Goal: Information Seeking & Learning: Check status

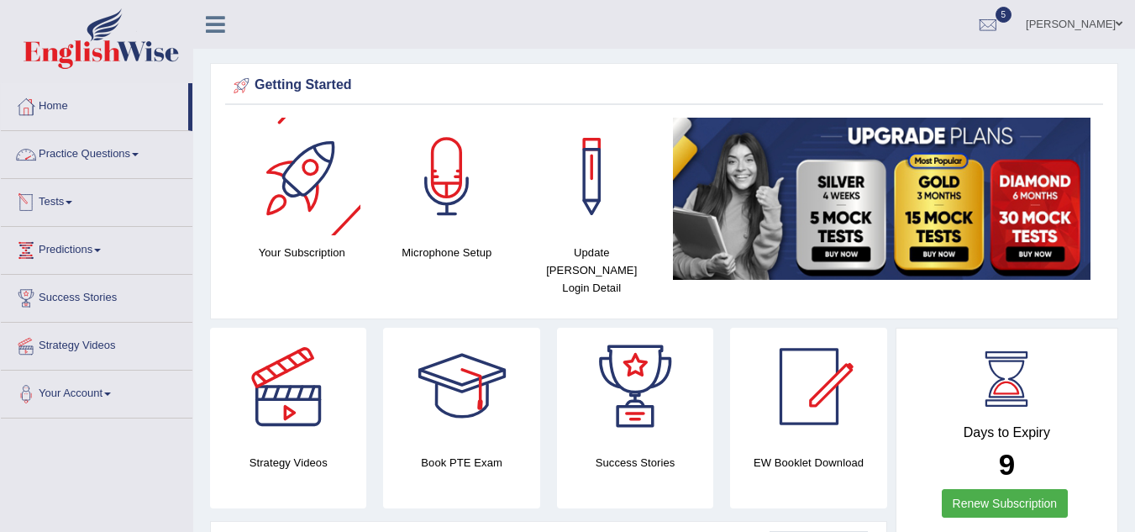
click at [72, 154] on link "Practice Questions" at bounding box center [97, 152] width 192 height 42
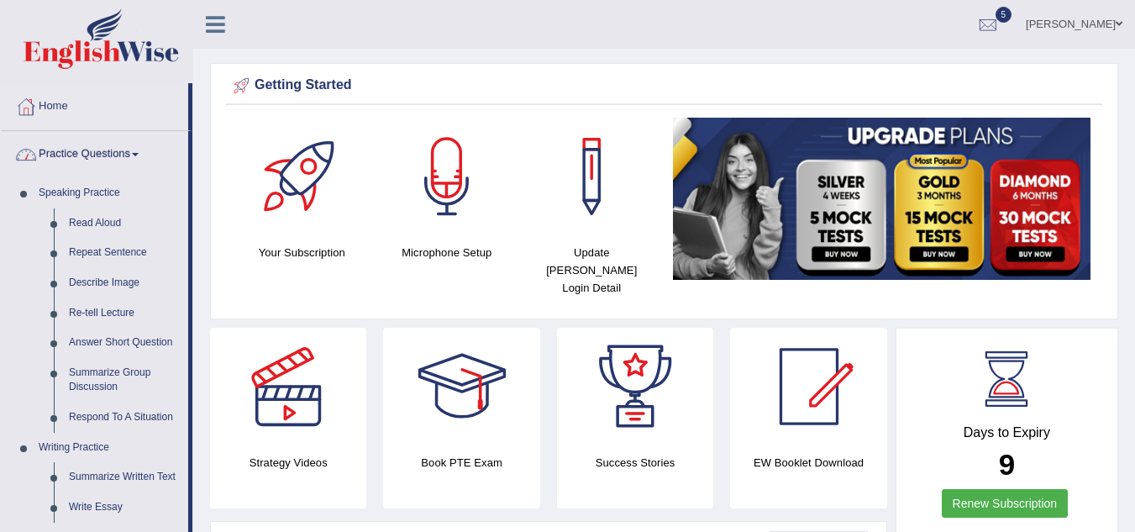
click at [108, 151] on link "Practice Questions" at bounding box center [94, 152] width 187 height 42
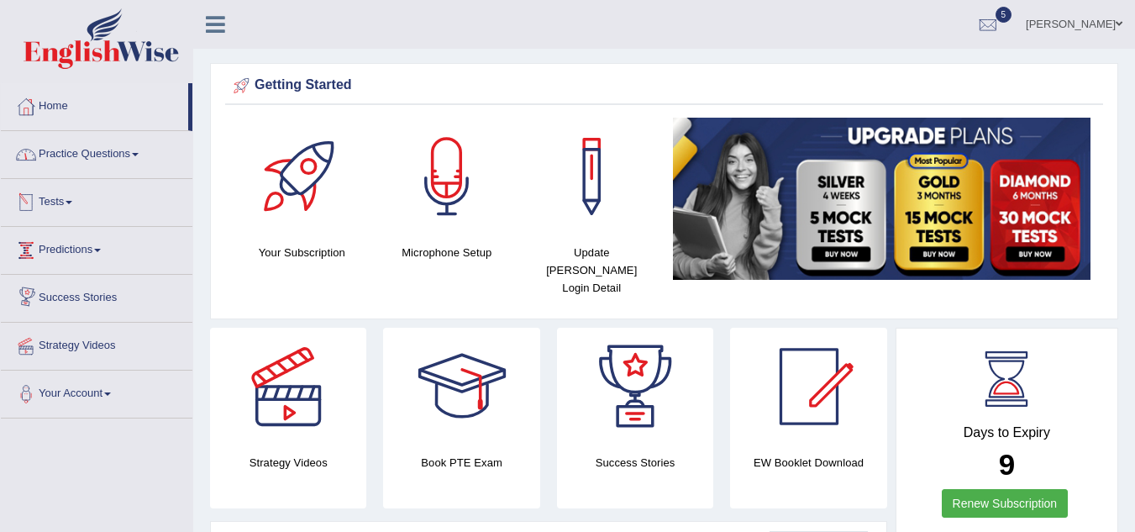
click at [60, 203] on link "Tests" at bounding box center [97, 200] width 192 height 42
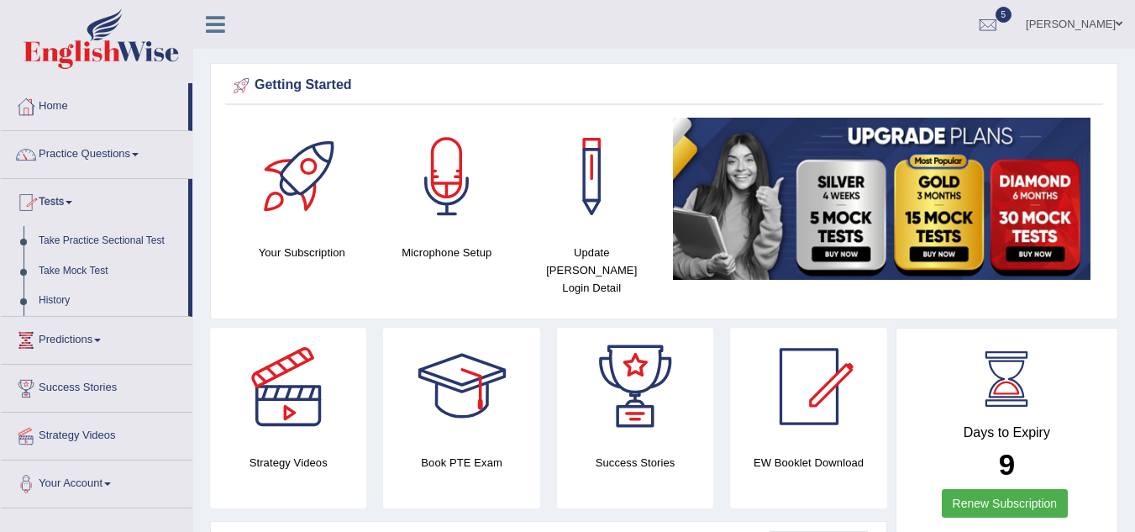
click at [48, 293] on link "History" at bounding box center [109, 301] width 157 height 30
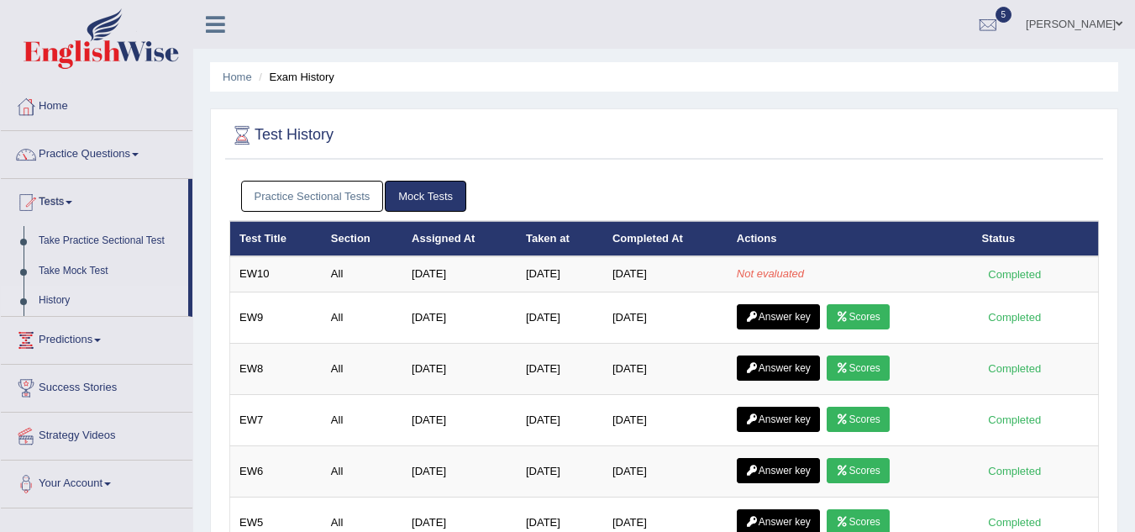
click at [293, 198] on link "Practice Sectional Tests" at bounding box center [312, 196] width 143 height 31
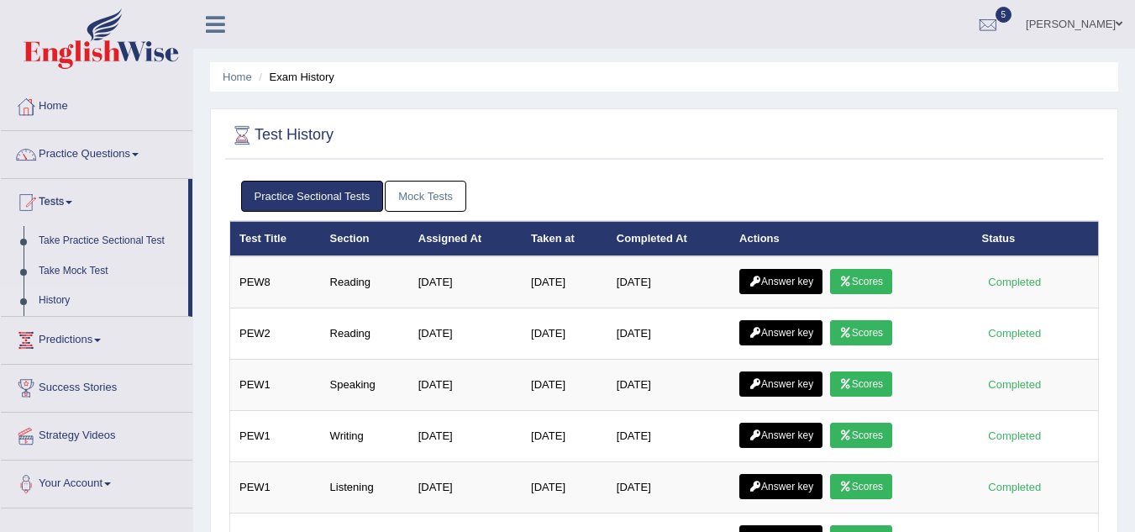
click at [408, 198] on link "Mock Tests" at bounding box center [426, 196] width 82 height 31
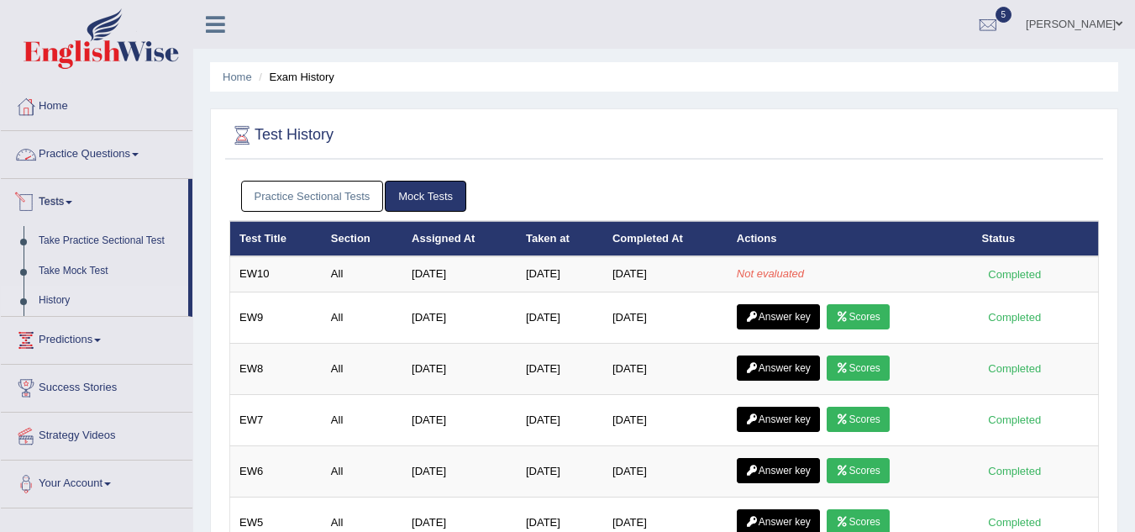
click at [48, 202] on link "Tests" at bounding box center [94, 200] width 187 height 42
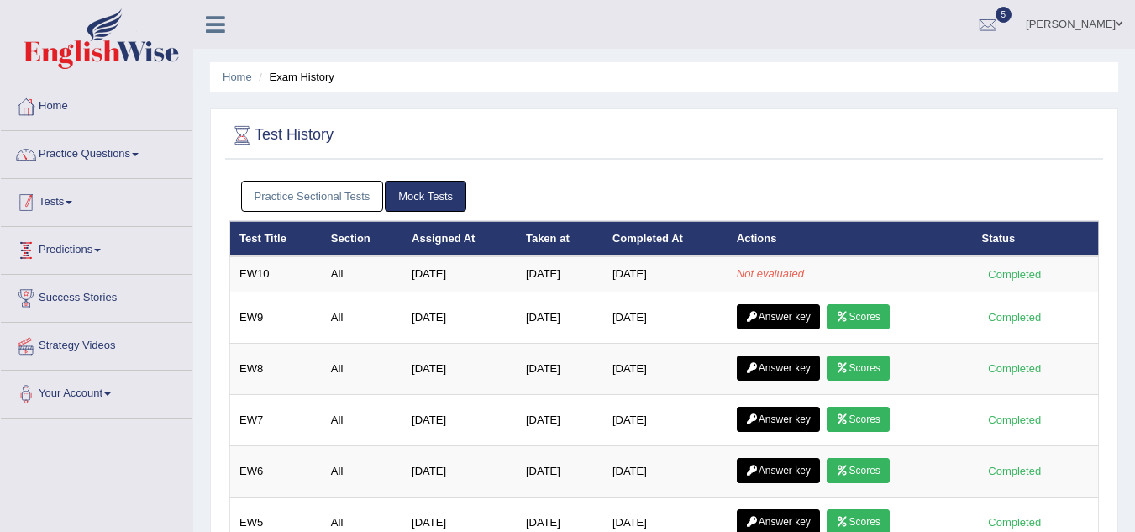
click at [71, 206] on link "Tests" at bounding box center [97, 200] width 192 height 42
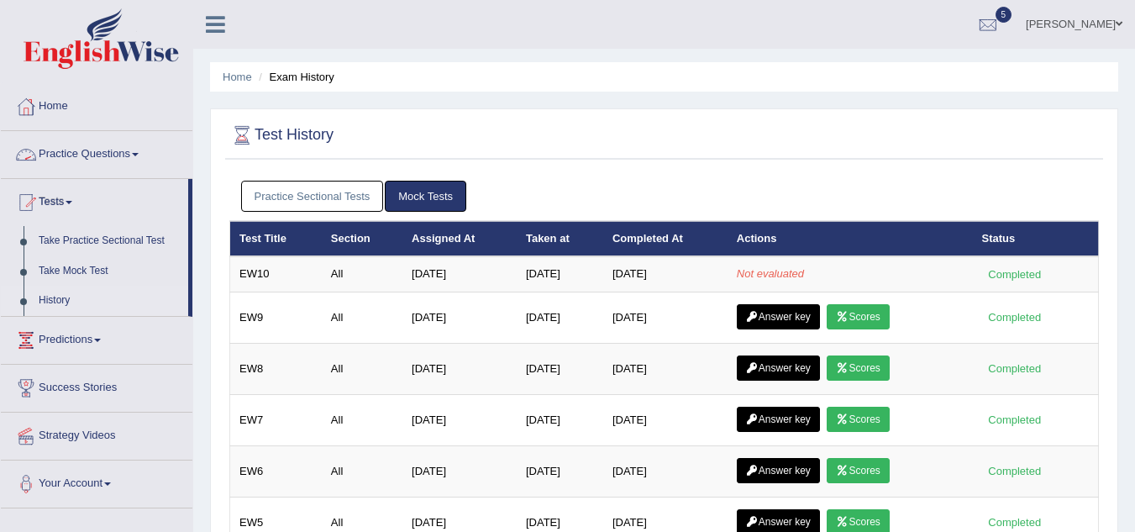
click at [102, 151] on link "Practice Questions" at bounding box center [97, 152] width 192 height 42
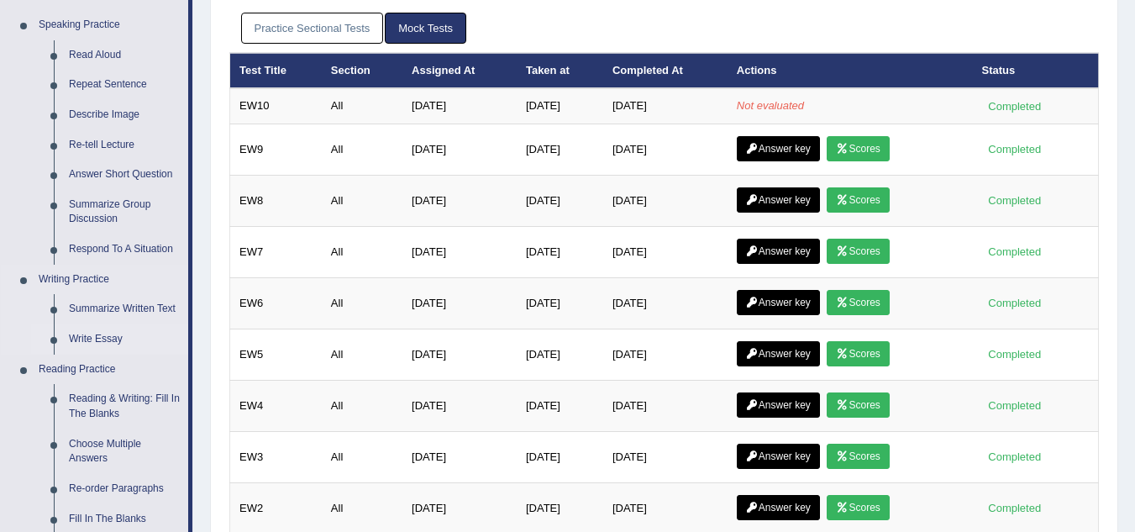
scroll to position [84, 0]
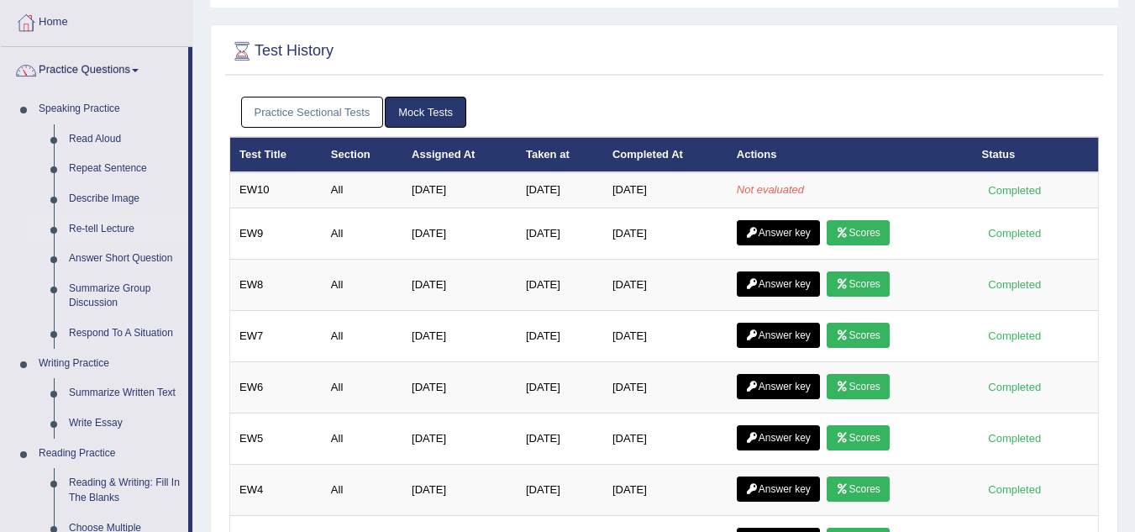
click at [117, 224] on link "Re-tell Lecture" at bounding box center [124, 229] width 127 height 30
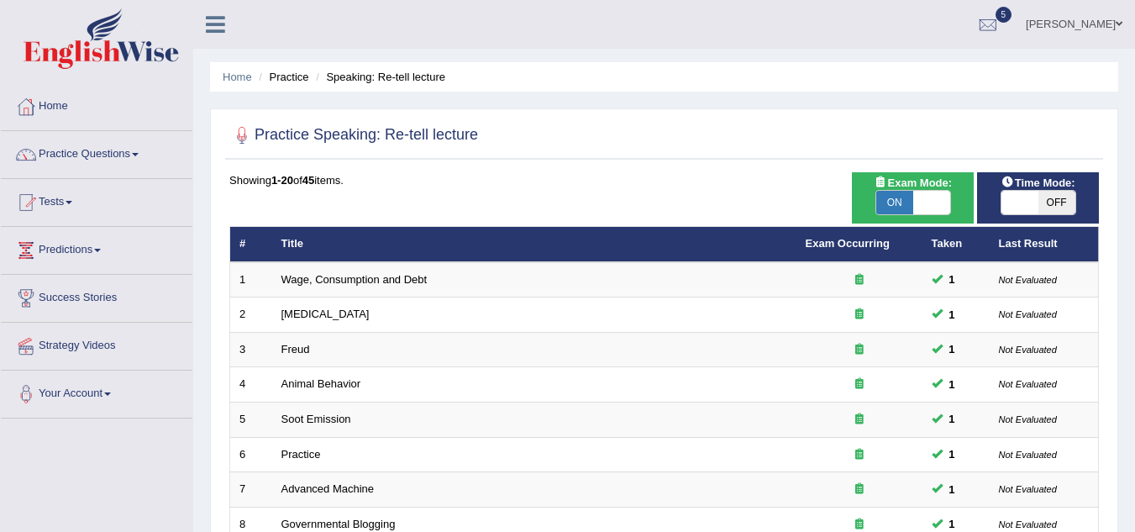
click at [93, 153] on link "Practice Questions" at bounding box center [97, 152] width 192 height 42
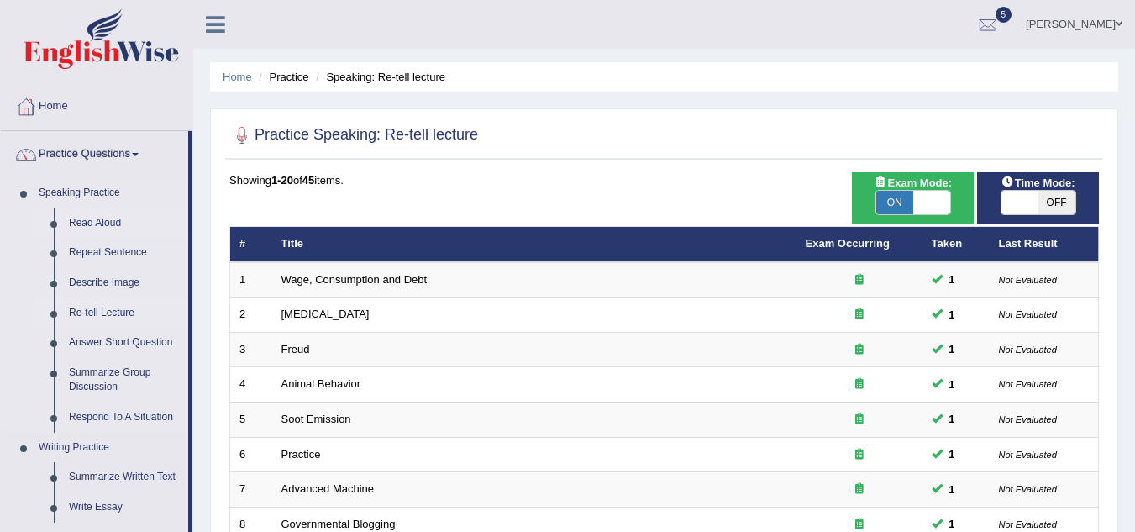
click at [93, 220] on link "Read Aloud" at bounding box center [124, 223] width 127 height 30
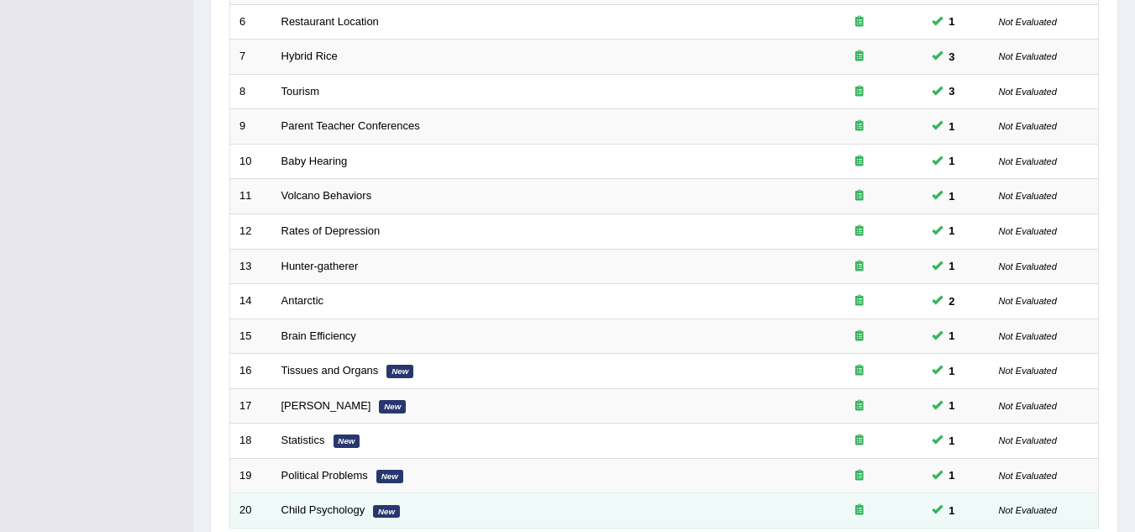
scroll to position [581, 0]
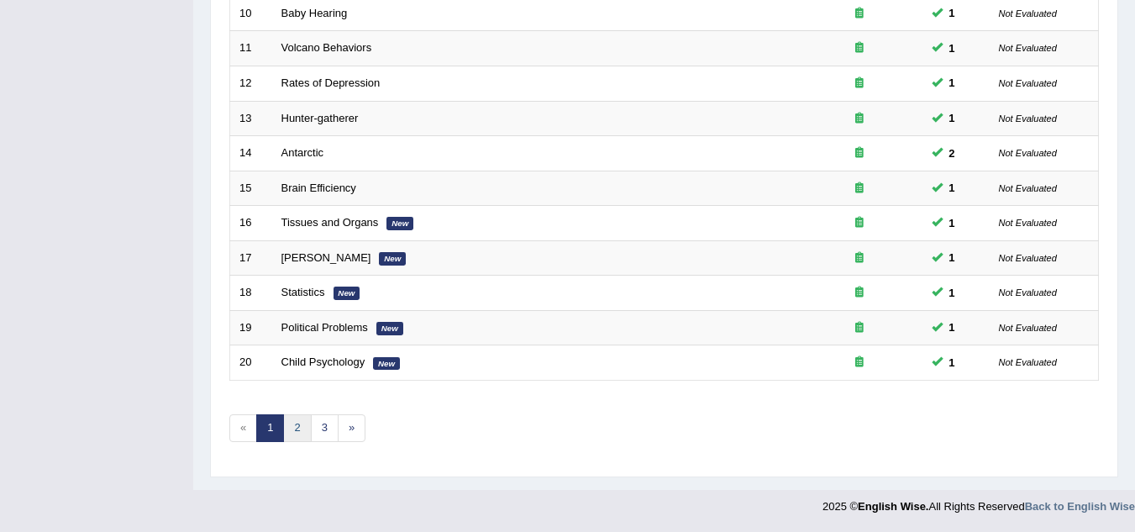
click at [293, 416] on link "2" at bounding box center [297, 428] width 28 height 28
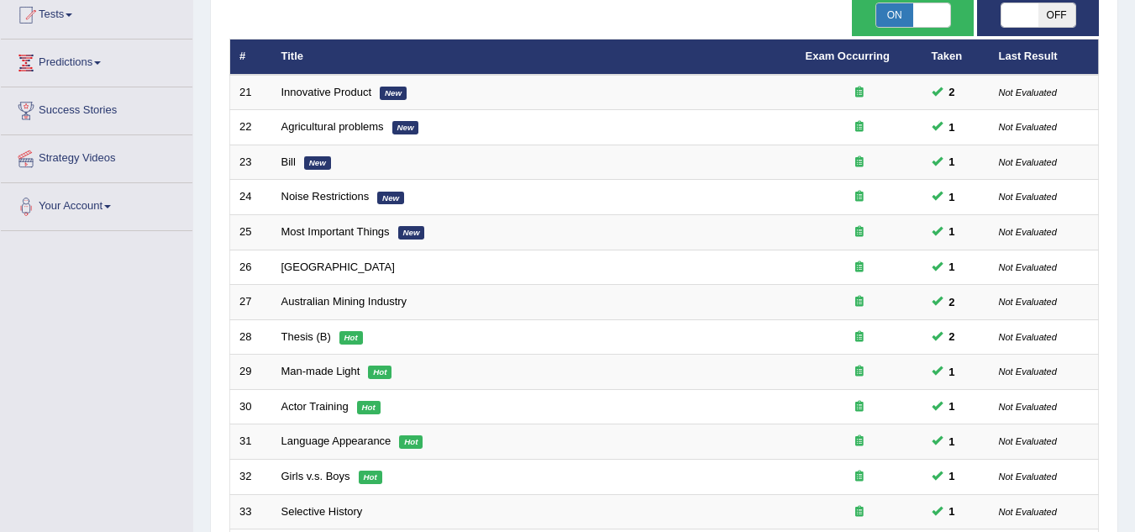
scroll to position [504, 0]
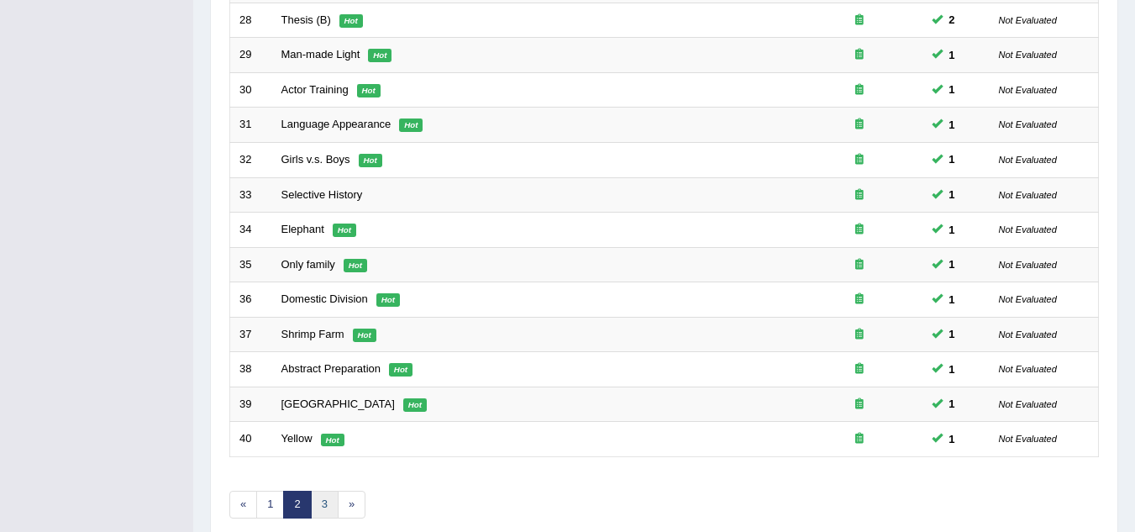
click at [322, 491] on link "3" at bounding box center [325, 505] width 28 height 28
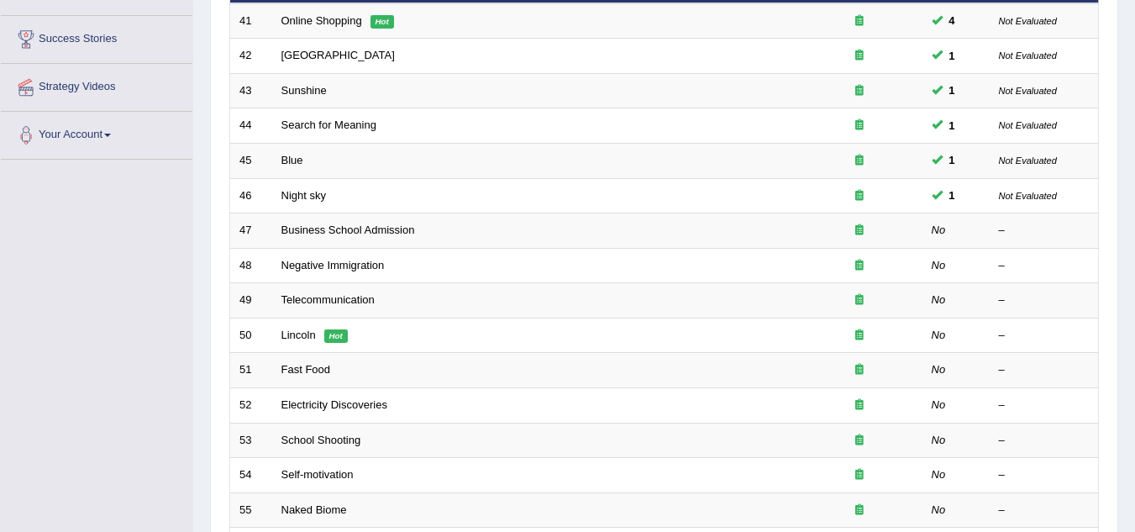
scroll to position [420, 0]
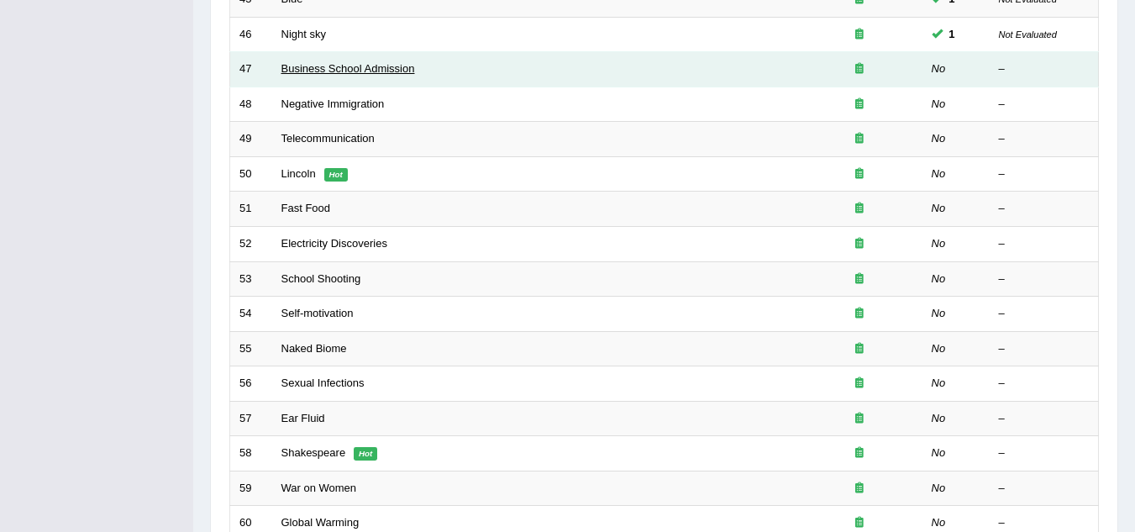
click at [306, 67] on link "Business School Admission" at bounding box center [349, 68] width 134 height 13
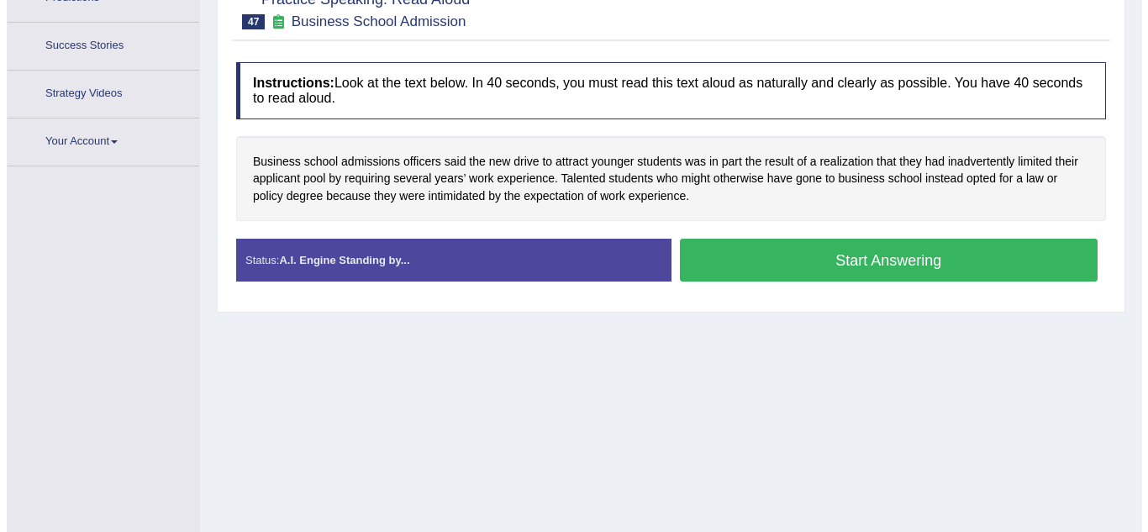
scroll to position [292, 0]
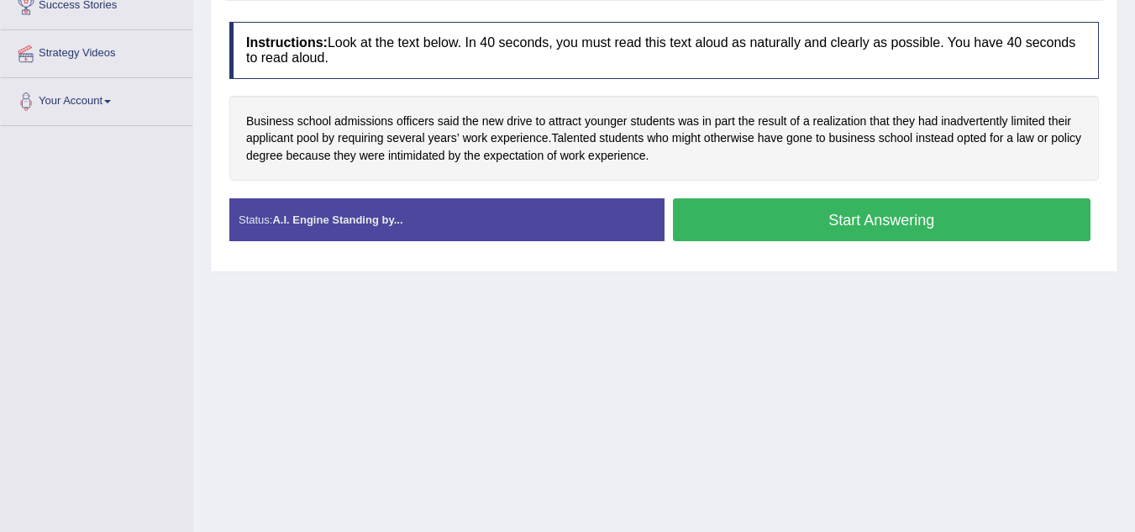
click at [813, 222] on button "Start Answering" at bounding box center [882, 219] width 419 height 43
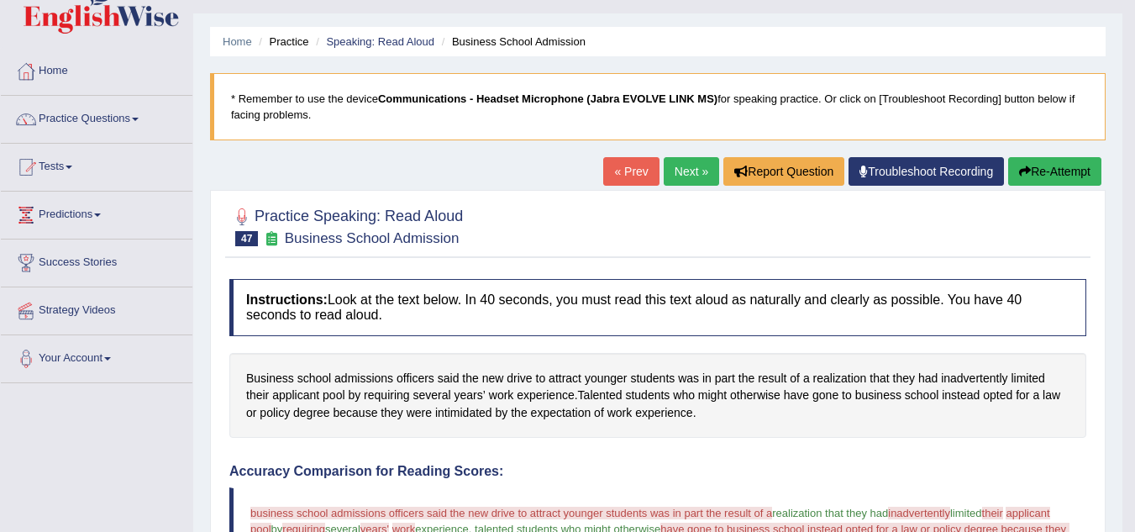
scroll to position [0, 0]
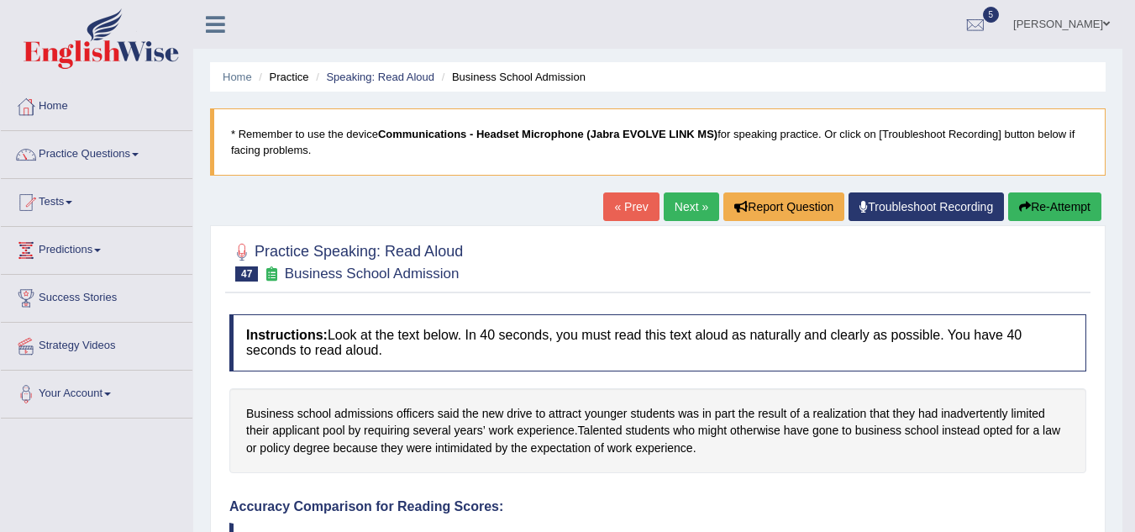
click at [1071, 207] on button "Re-Attempt" at bounding box center [1055, 206] width 93 height 29
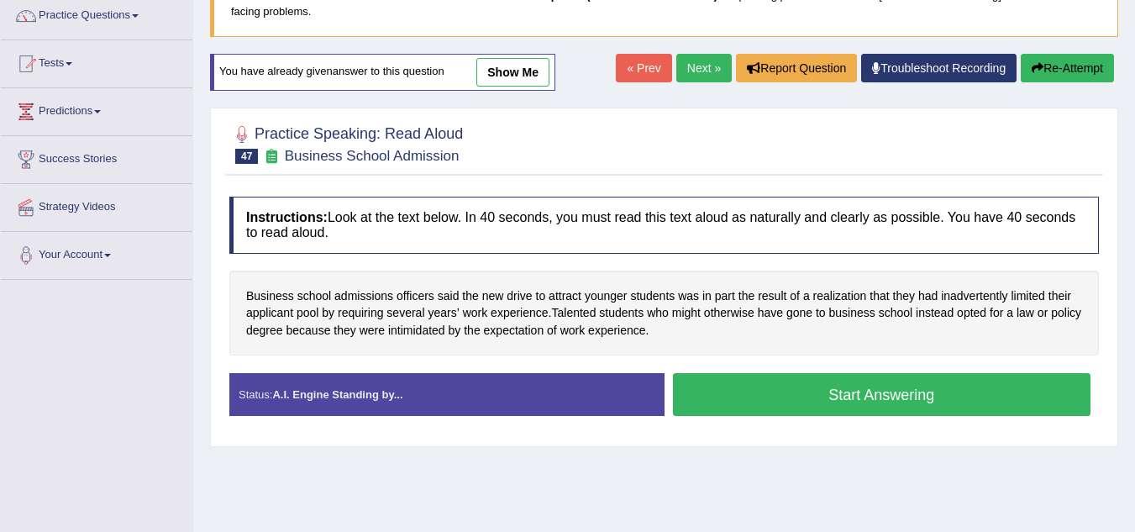
scroll to position [168, 0]
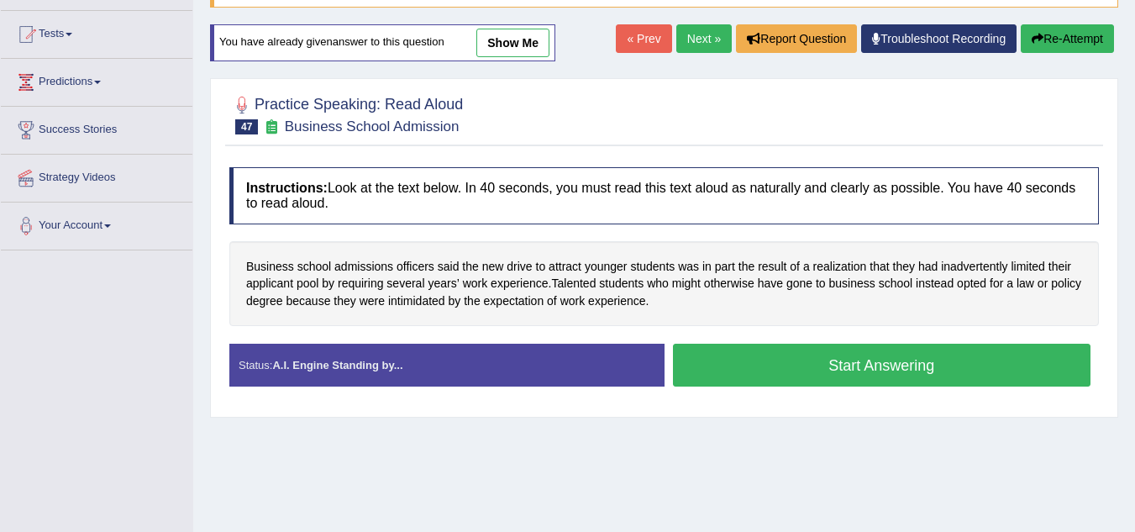
click at [692, 357] on button "Start Answering" at bounding box center [882, 365] width 419 height 43
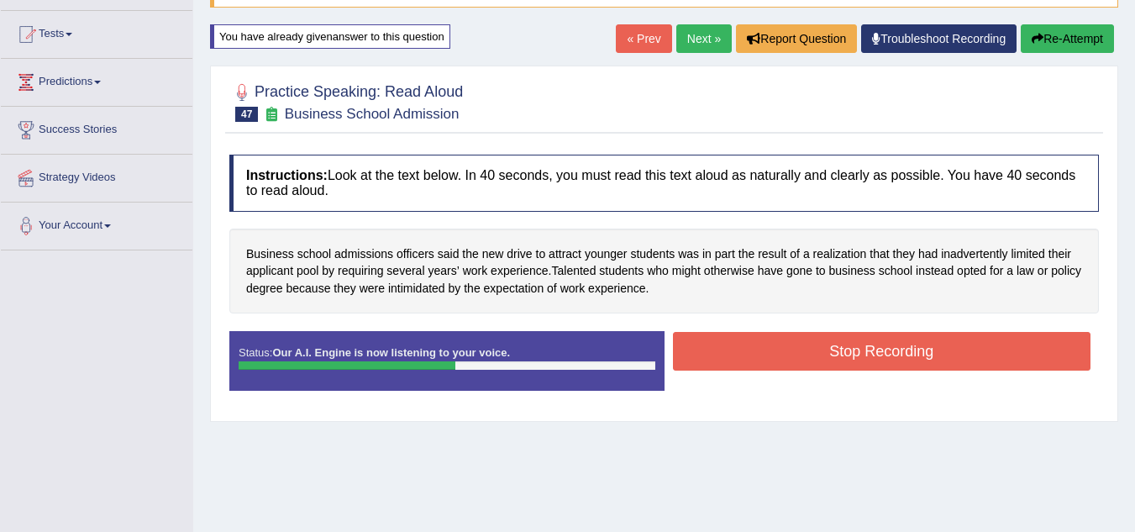
click at [719, 352] on button "Stop Recording" at bounding box center [882, 351] width 419 height 39
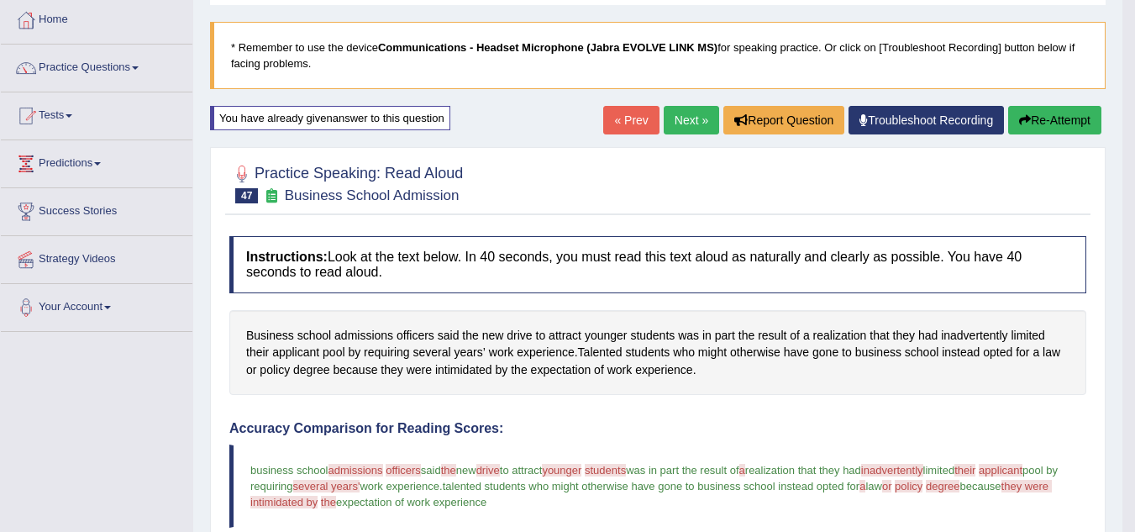
scroll to position [84, 0]
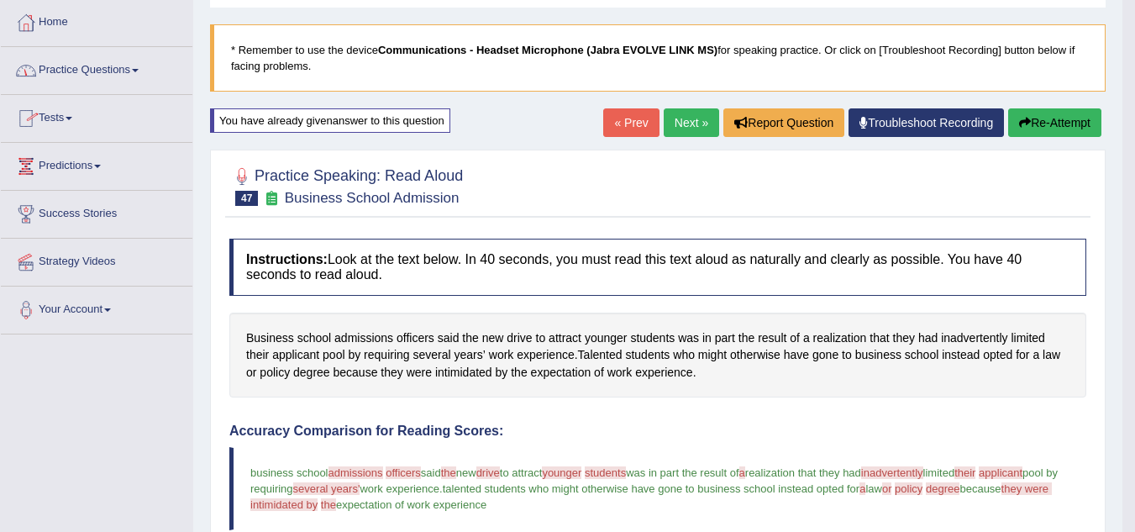
click at [46, 113] on link "Tests" at bounding box center [97, 116] width 192 height 42
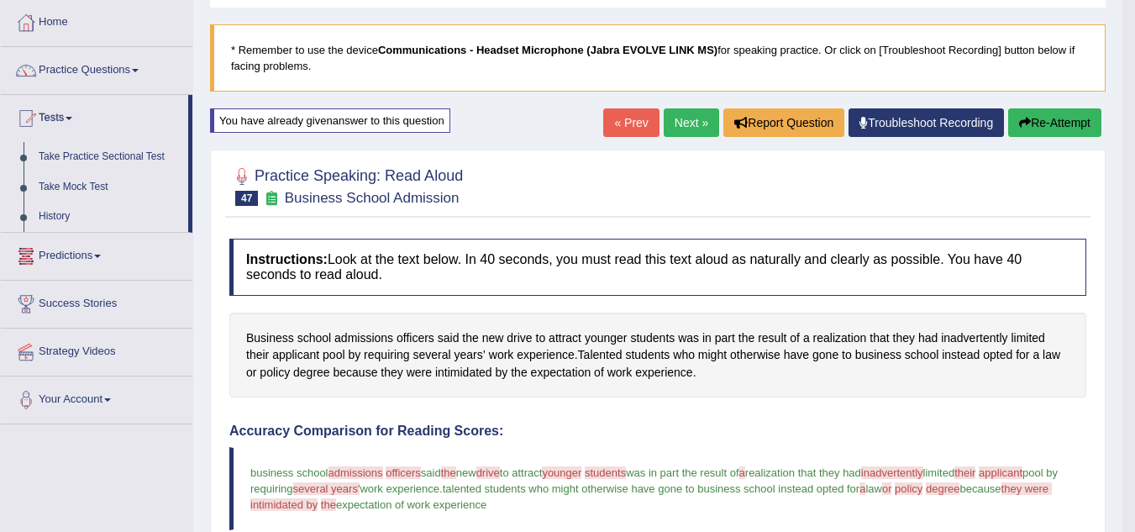
click at [75, 215] on link "History" at bounding box center [109, 217] width 157 height 30
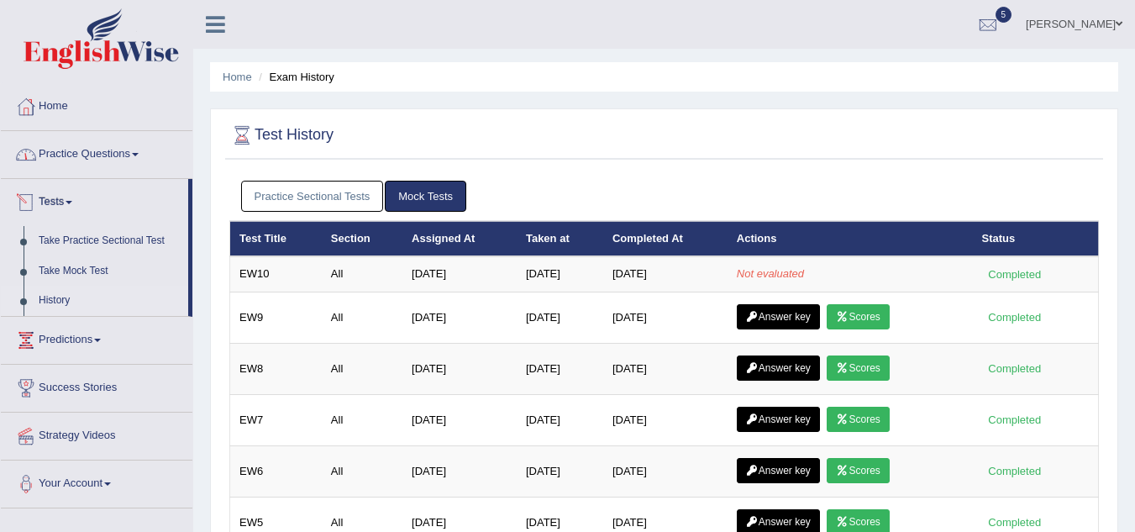
click at [60, 151] on link "Practice Questions" at bounding box center [97, 152] width 192 height 42
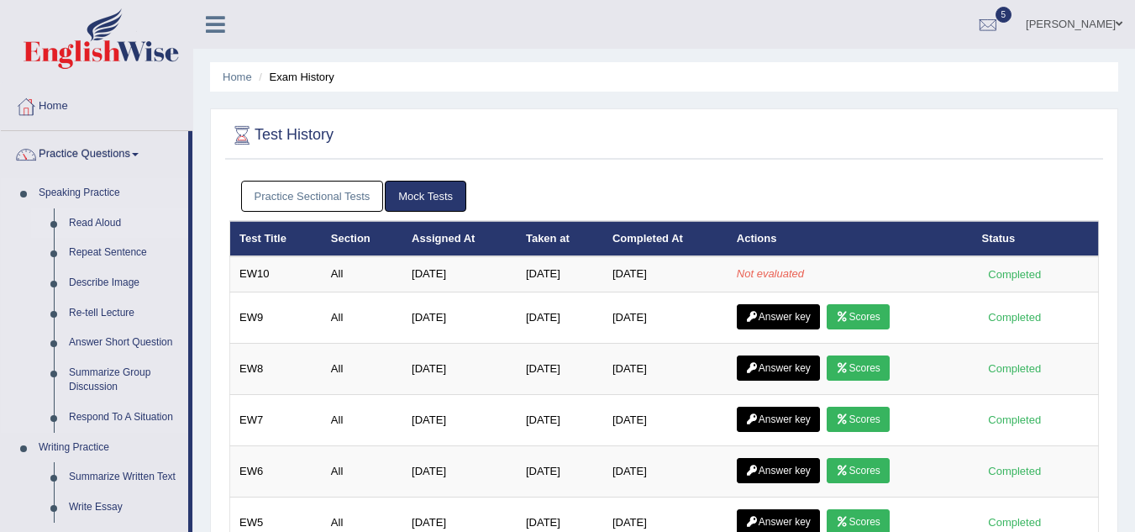
click at [85, 227] on link "Read Aloud" at bounding box center [124, 223] width 127 height 30
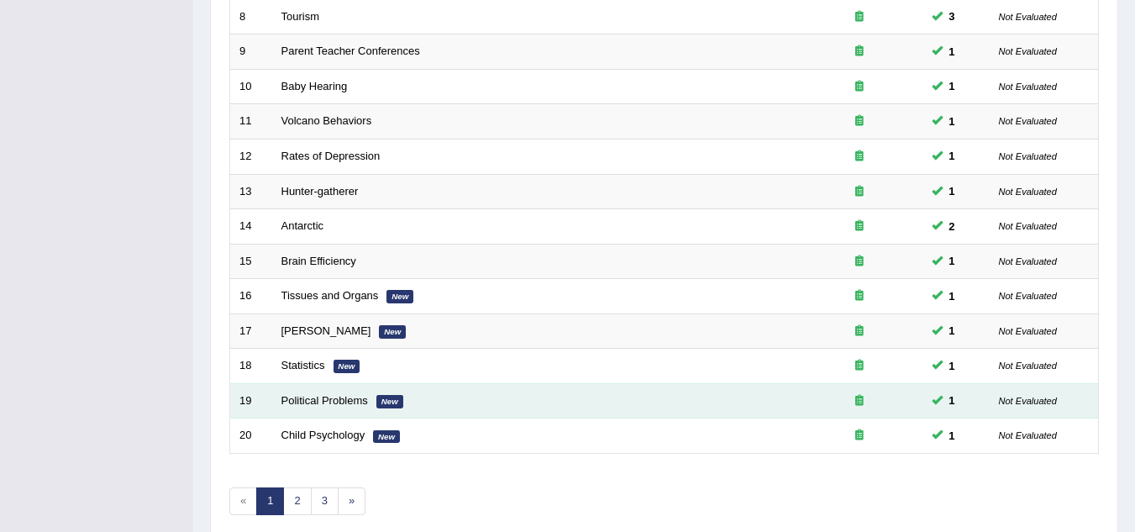
scroll to position [581, 0]
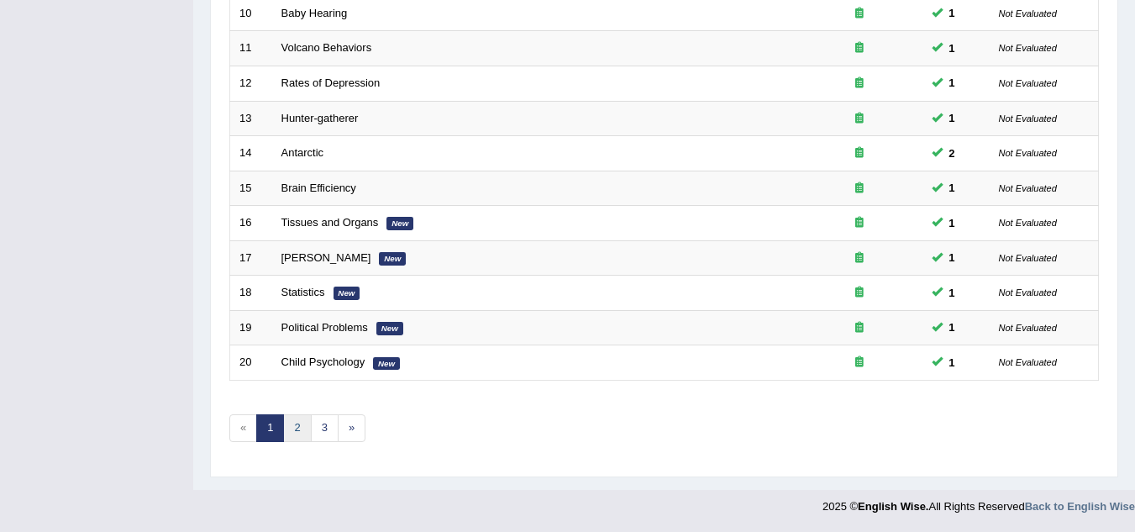
click at [294, 424] on link "2" at bounding box center [297, 428] width 28 height 28
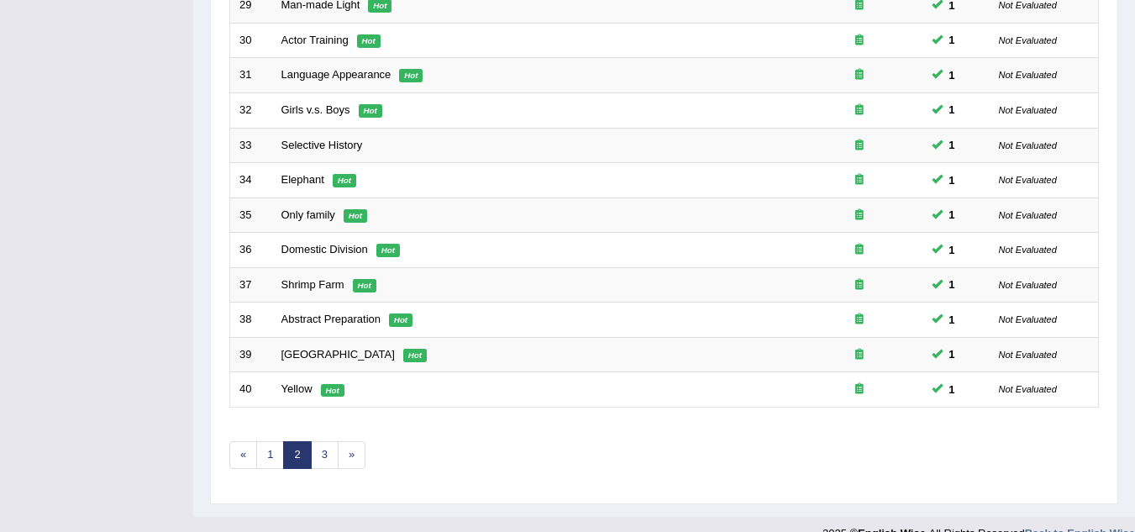
scroll to position [581, 0]
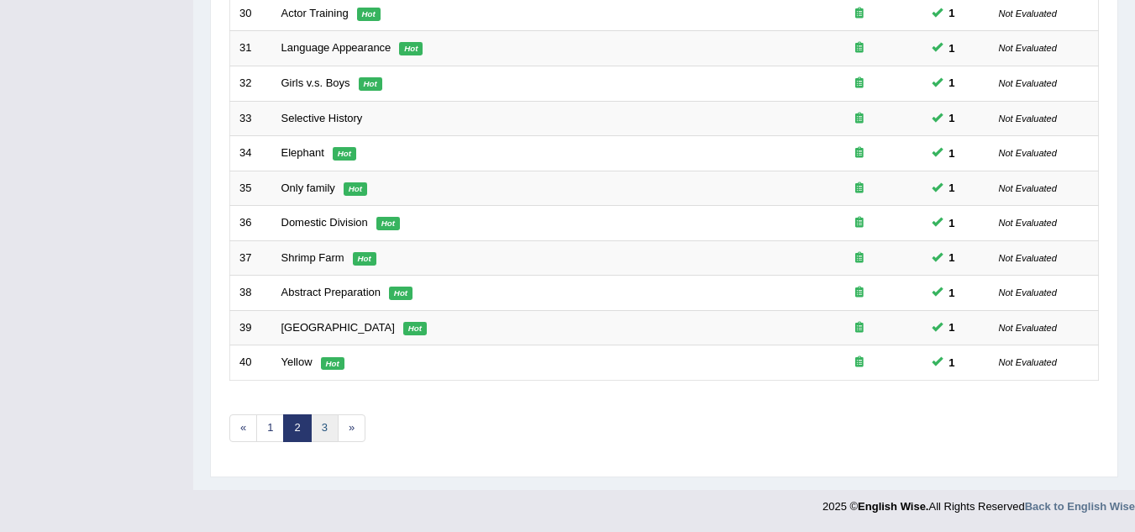
click at [313, 432] on link "3" at bounding box center [325, 428] width 28 height 28
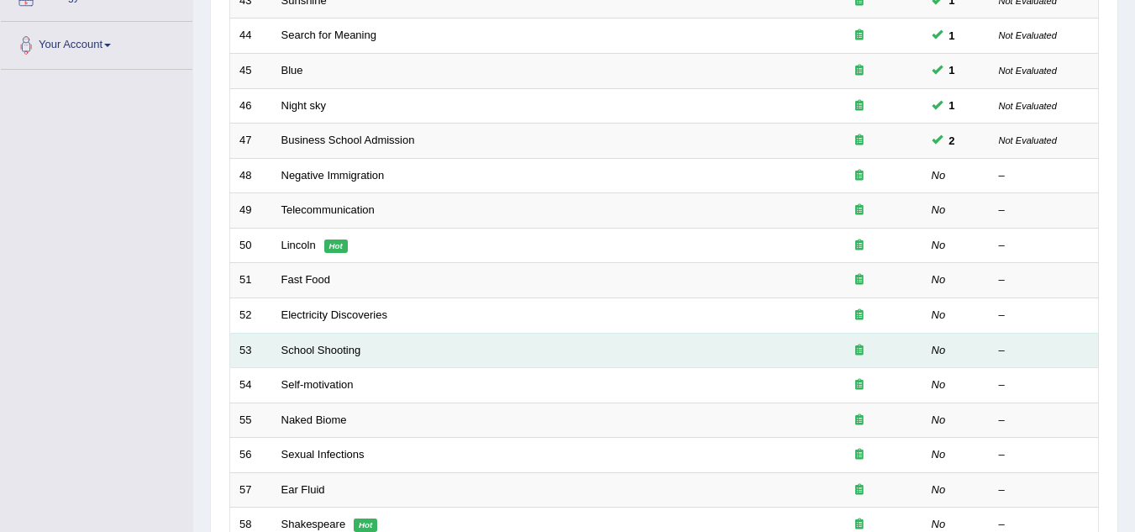
scroll to position [336, 0]
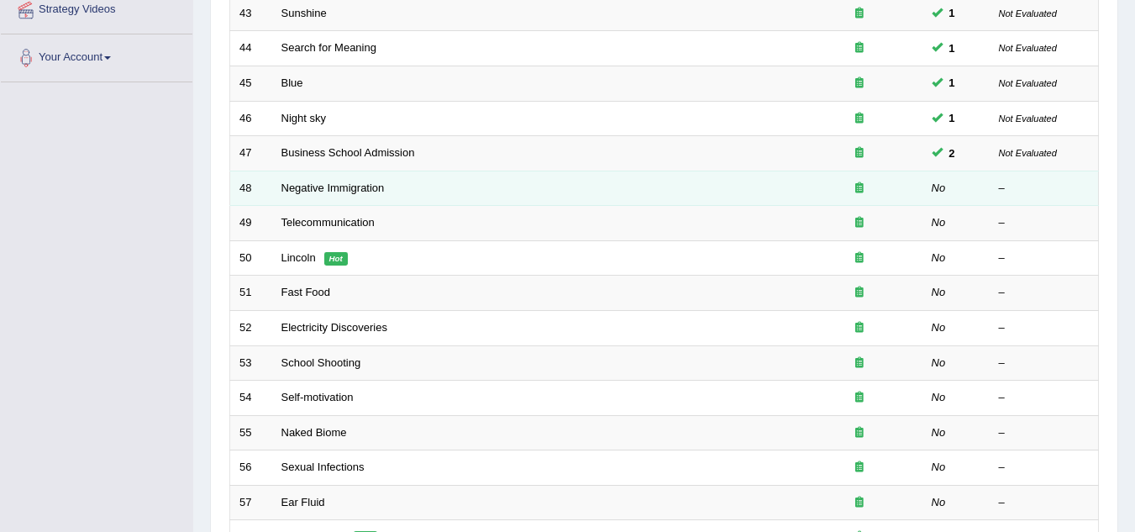
click at [361, 194] on td "Negative Immigration" at bounding box center [534, 188] width 524 height 35
click at [361, 192] on link "Negative Immigration" at bounding box center [333, 188] width 103 height 13
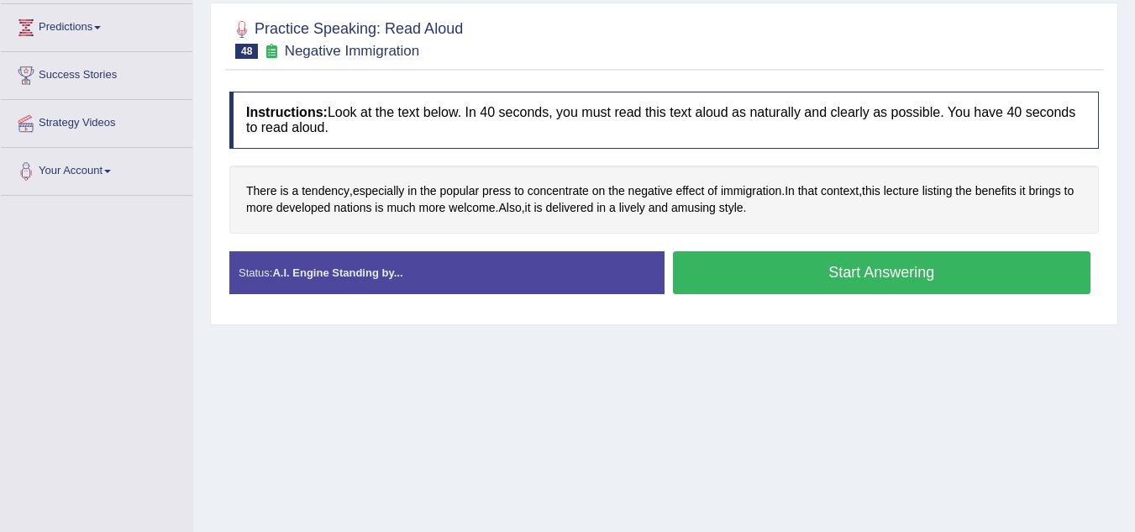
scroll to position [336, 0]
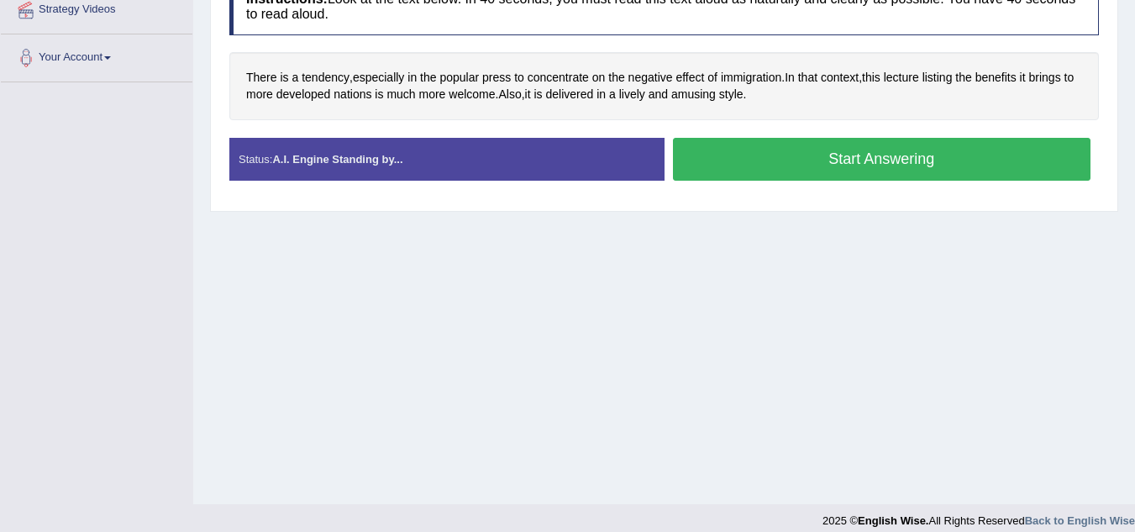
click at [877, 158] on button "Start Answering" at bounding box center [882, 159] width 419 height 43
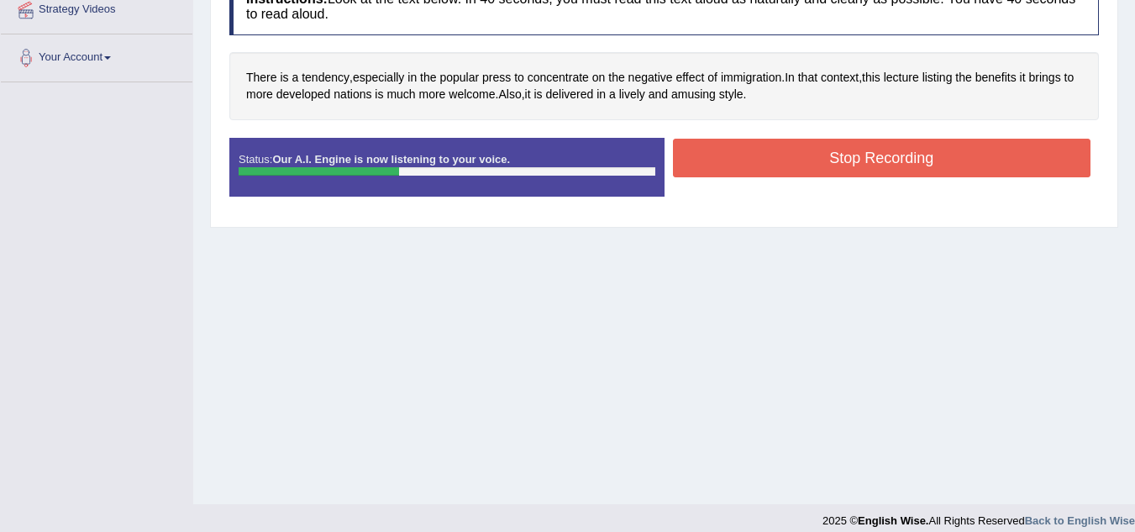
click at [877, 155] on button "Stop Recording" at bounding box center [882, 158] width 419 height 39
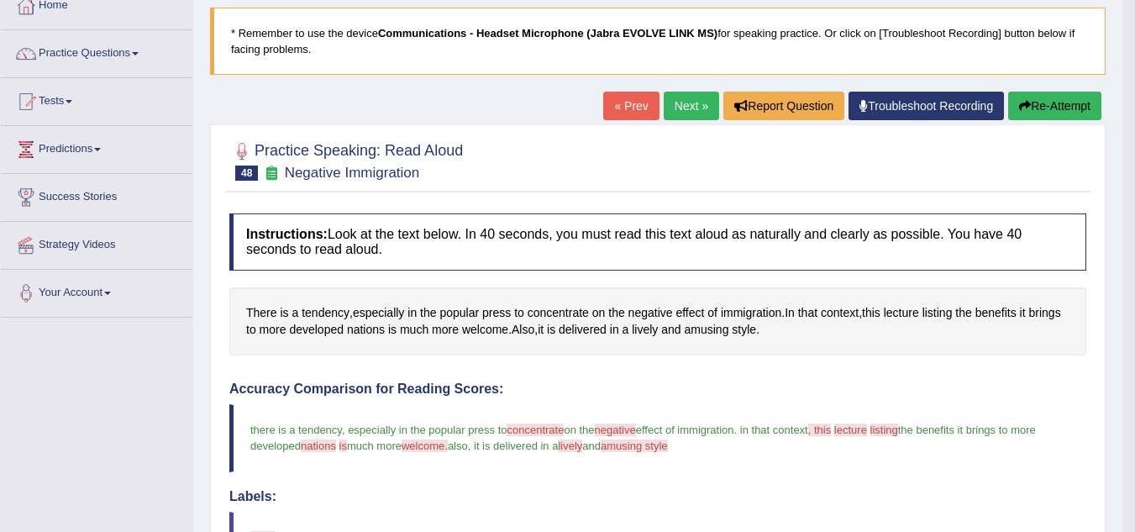
scroll to position [92, 0]
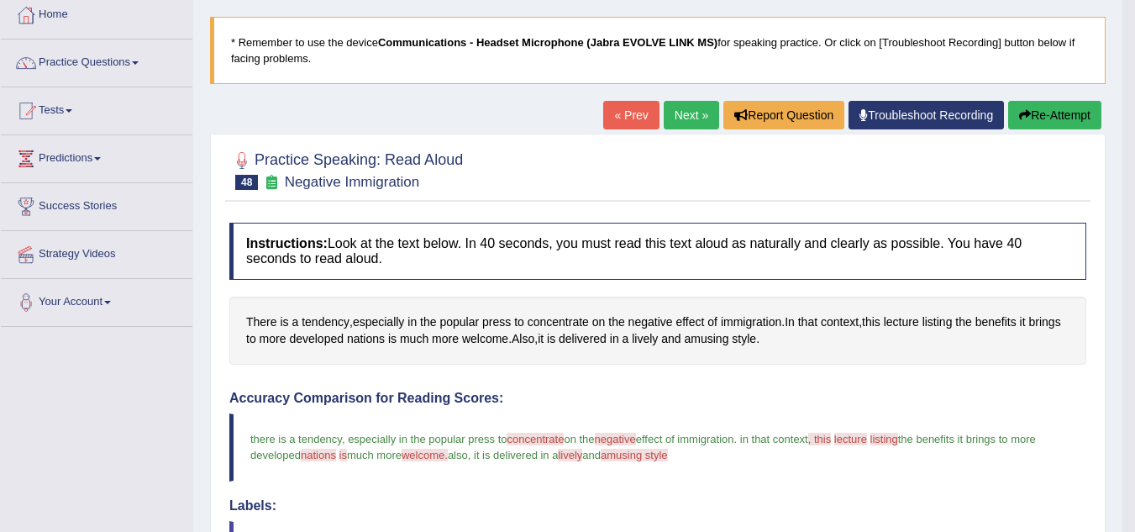
click at [685, 127] on link "Next »" at bounding box center [691, 115] width 55 height 29
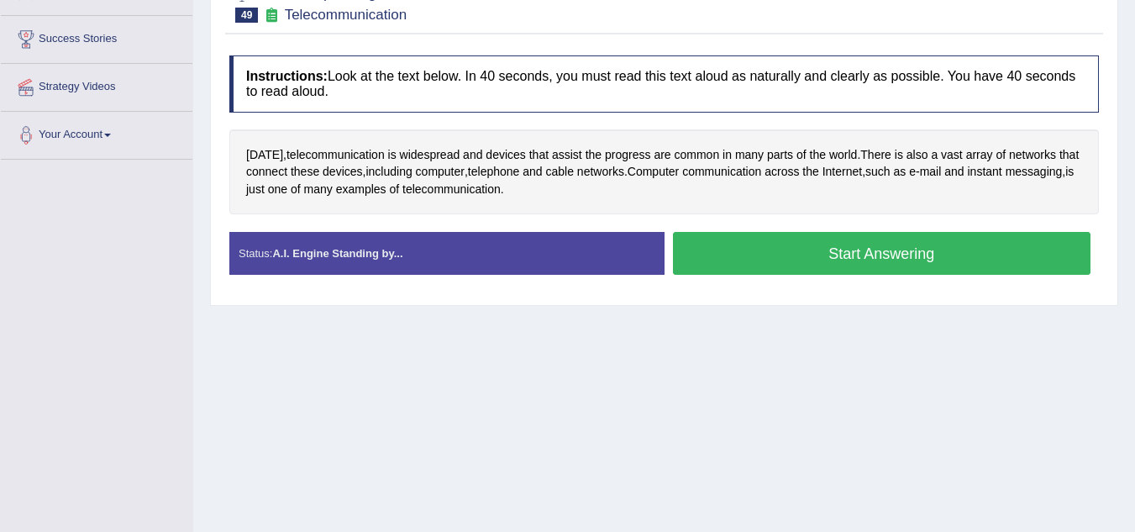
scroll to position [336, 0]
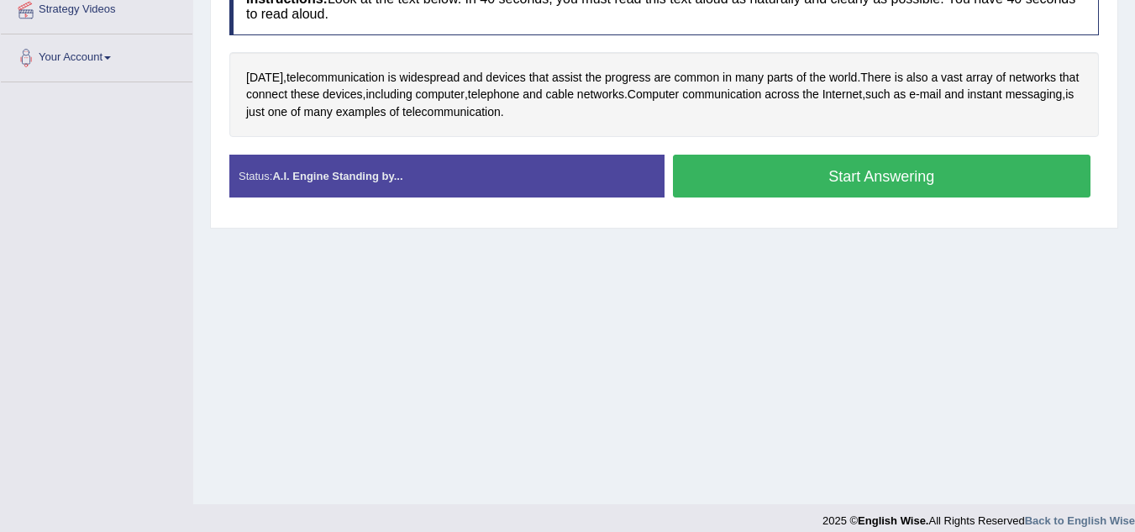
click at [728, 163] on button "Start Answering" at bounding box center [882, 176] width 419 height 43
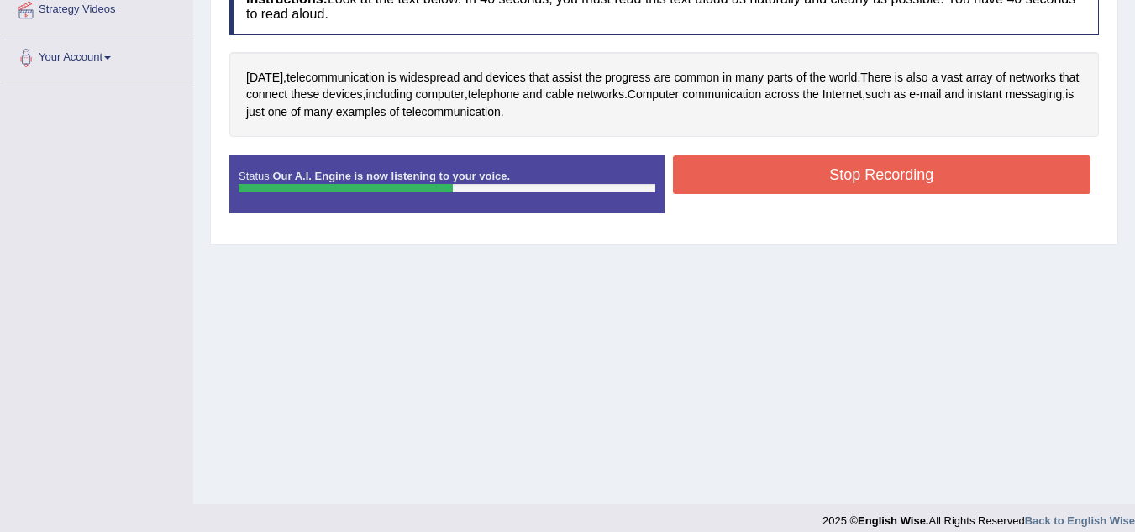
click at [721, 167] on button "Stop Recording" at bounding box center [882, 174] width 419 height 39
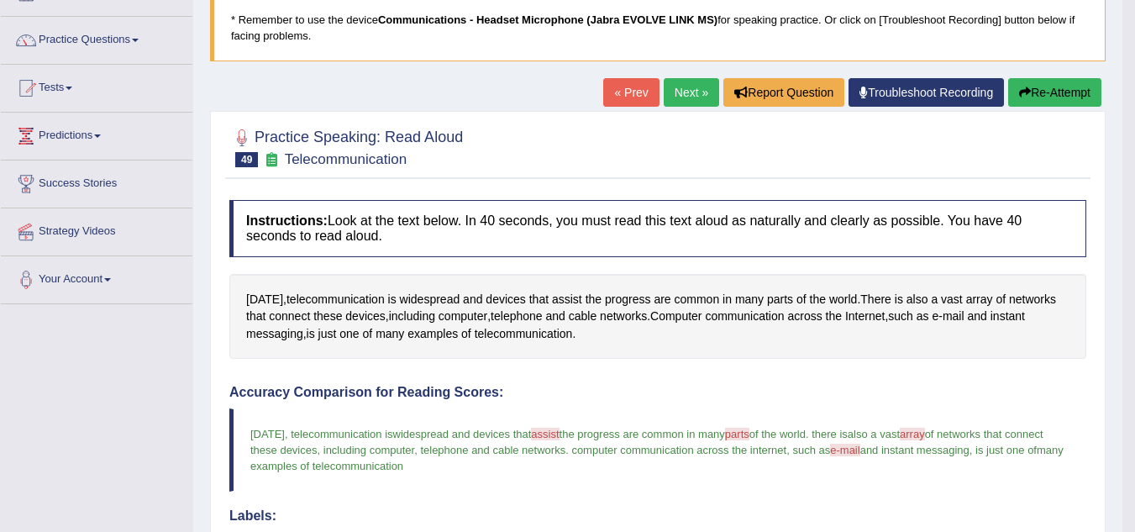
scroll to position [113, 0]
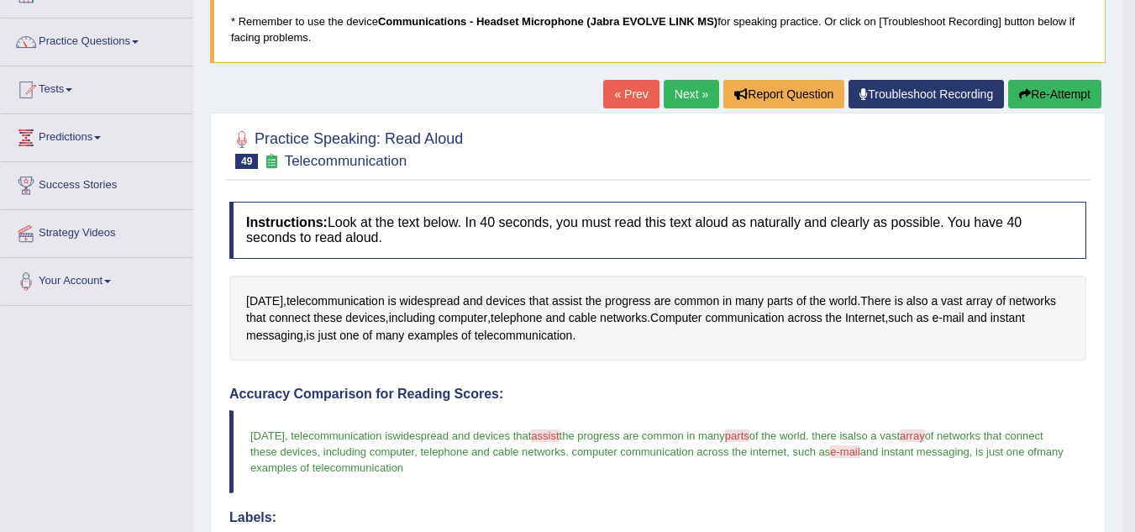
click at [668, 81] on link "Next »" at bounding box center [691, 94] width 55 height 29
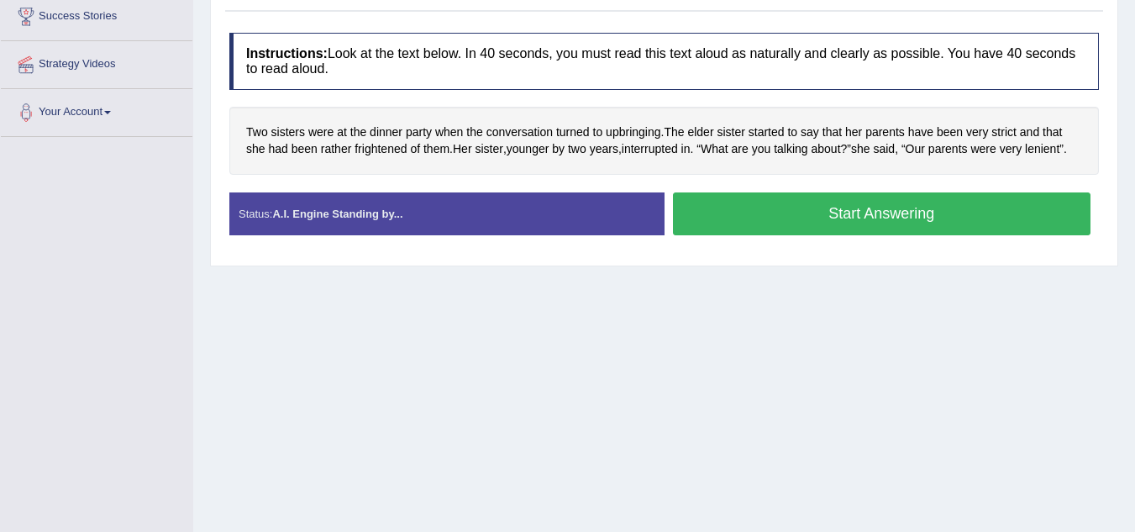
scroll to position [252, 0]
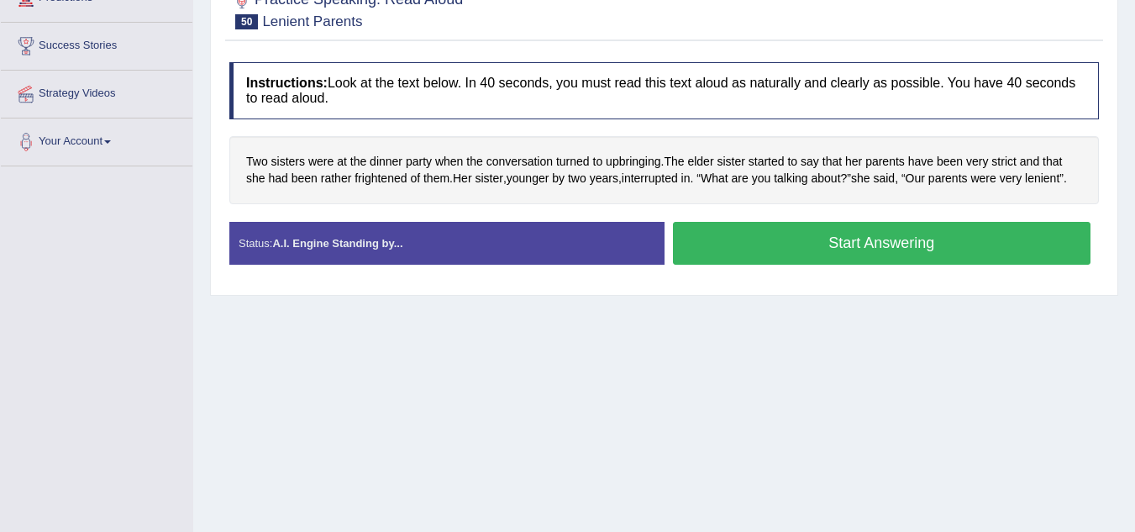
click at [761, 246] on button "Start Answering" at bounding box center [882, 243] width 419 height 43
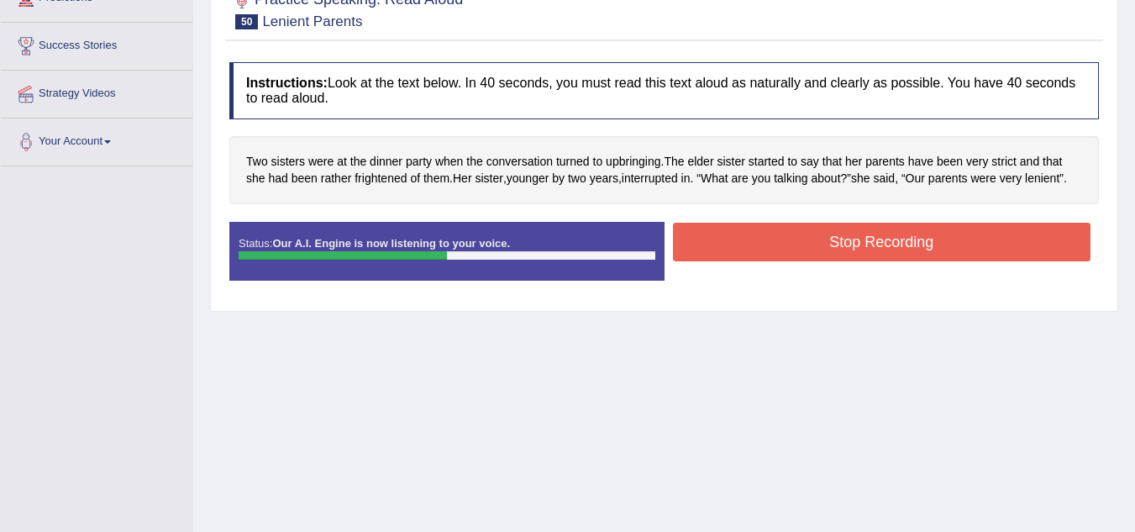
scroll to position [0, 0]
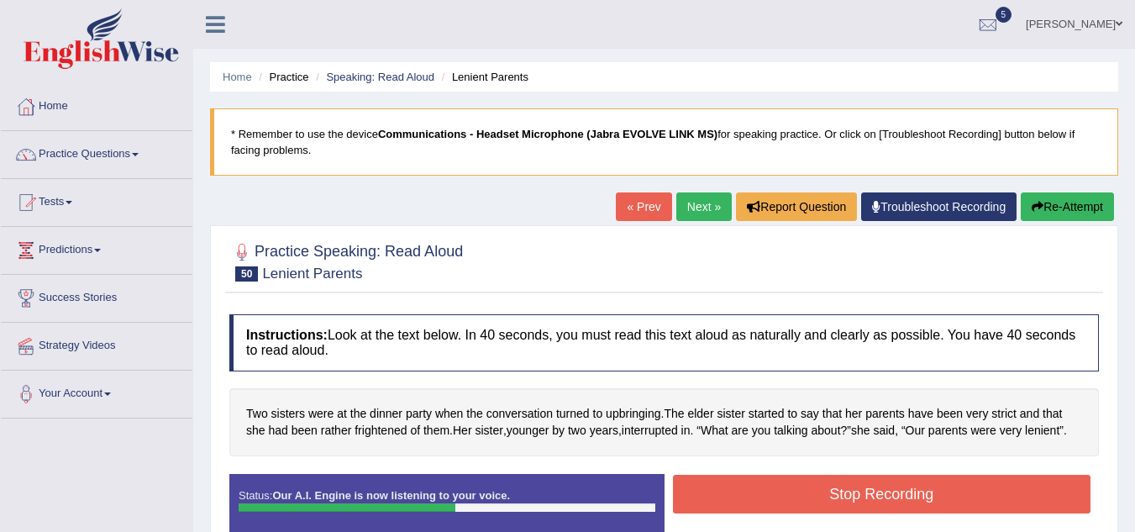
click at [1070, 209] on button "Re-Attempt" at bounding box center [1067, 206] width 93 height 29
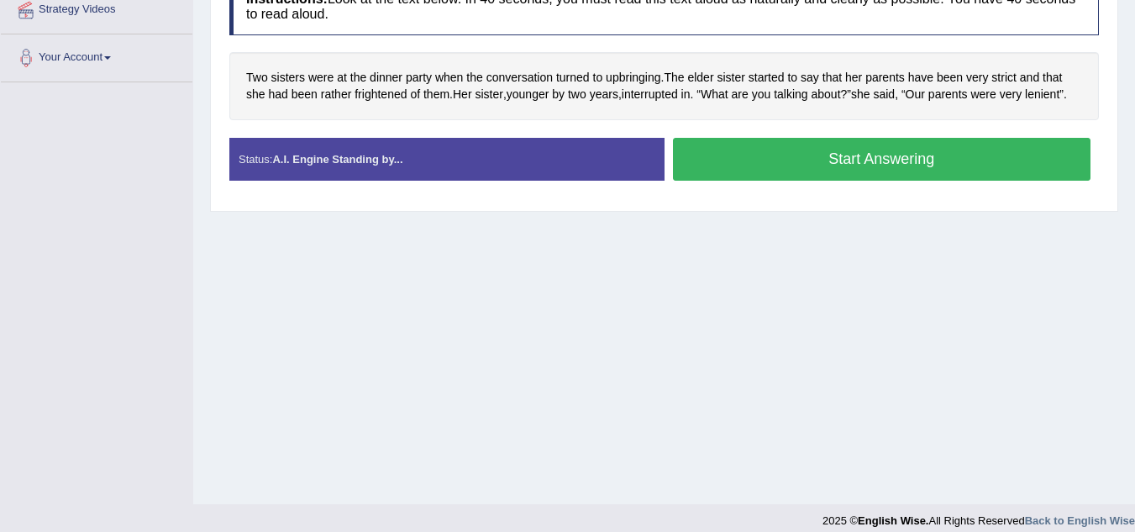
click at [830, 166] on button "Start Answering" at bounding box center [882, 159] width 419 height 43
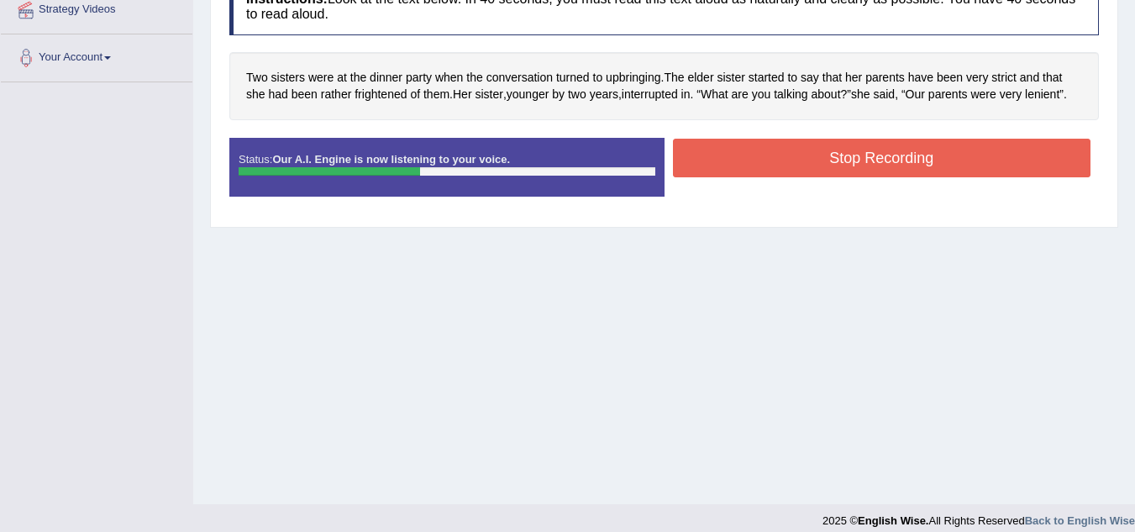
click at [841, 157] on button "Stop Recording" at bounding box center [882, 158] width 419 height 39
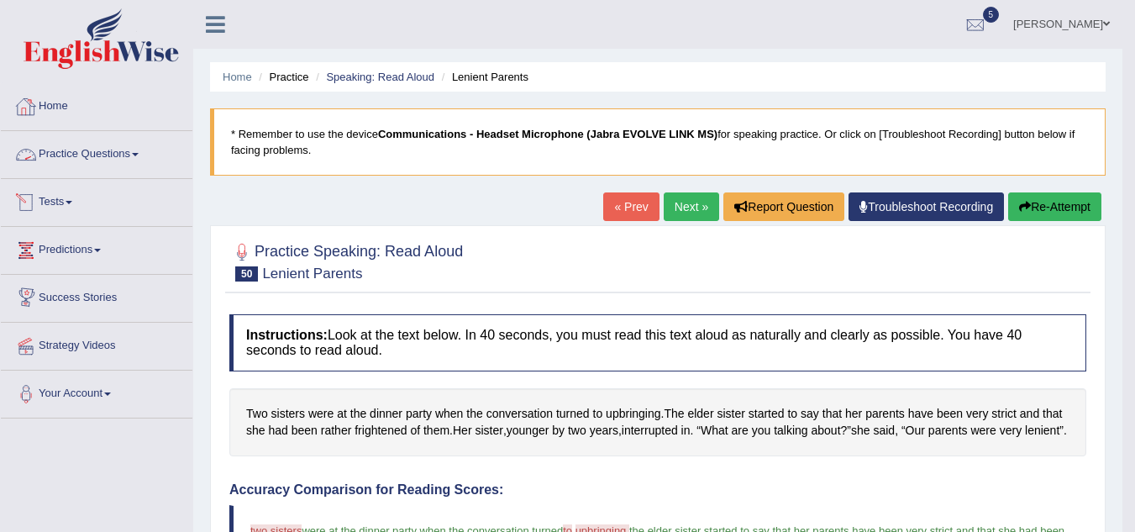
click at [58, 202] on link "Tests" at bounding box center [97, 200] width 192 height 42
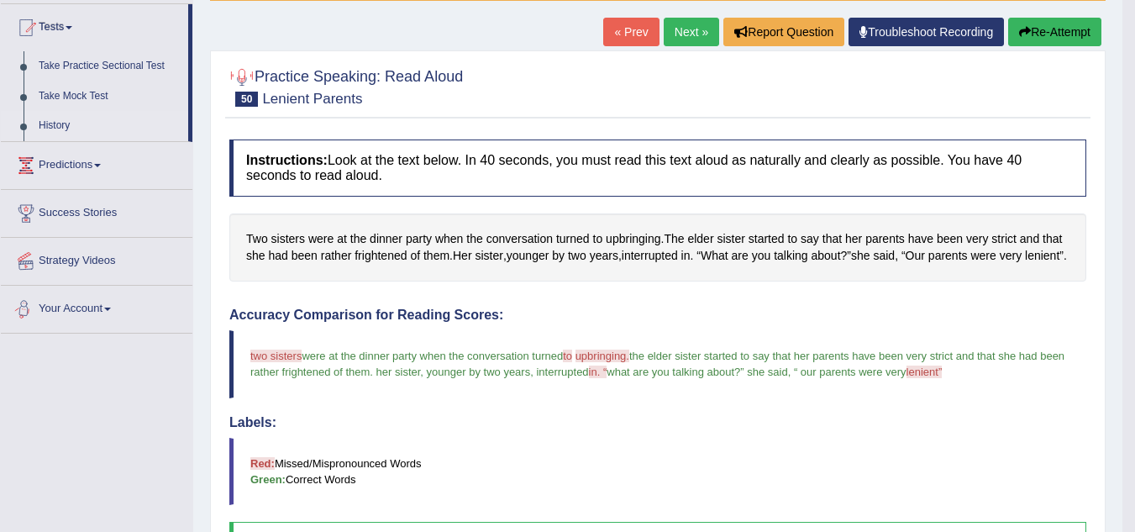
scroll to position [168, 0]
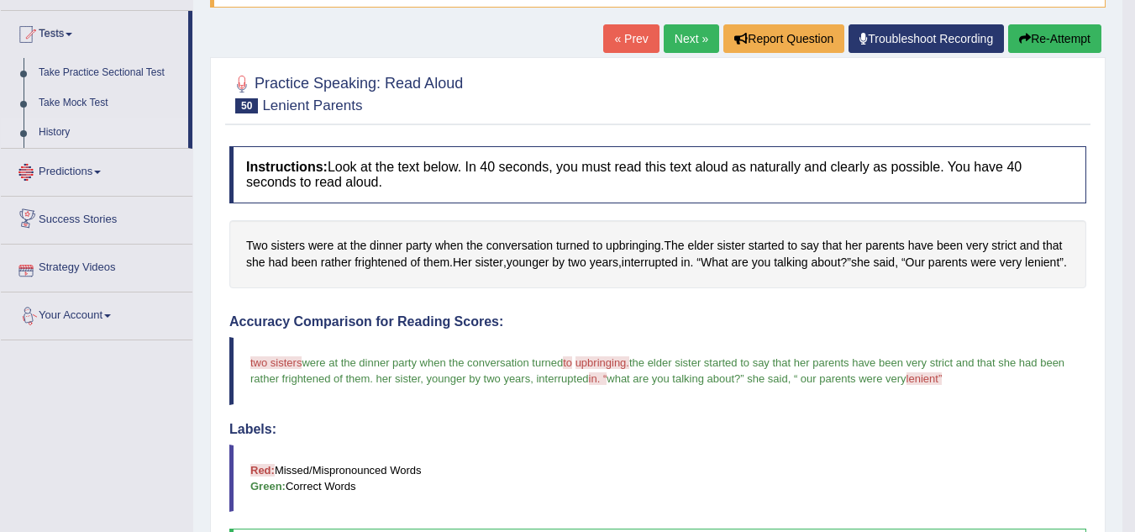
click at [55, 124] on link "History" at bounding box center [109, 133] width 157 height 30
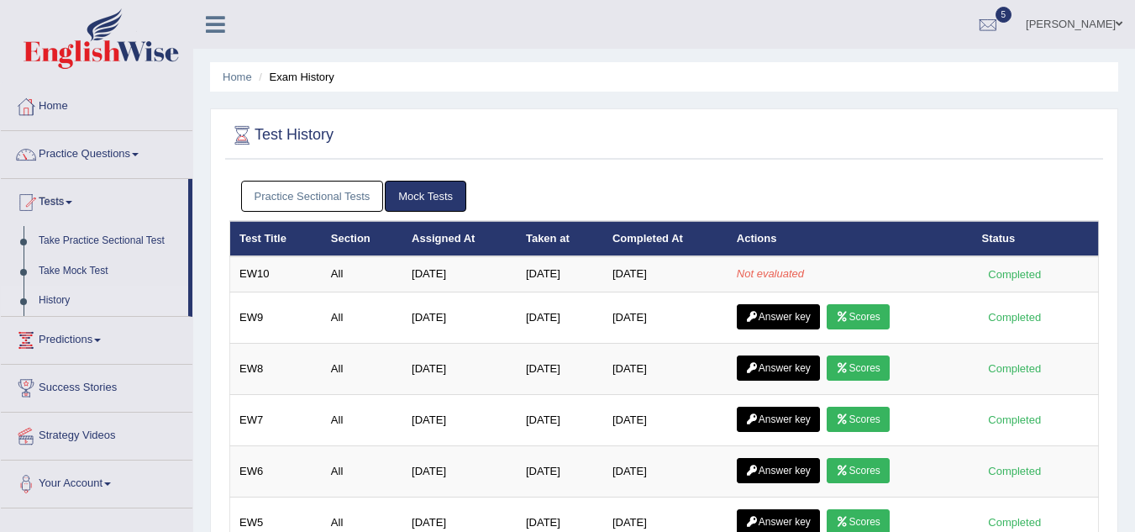
click at [319, 185] on link "Practice Sectional Tests" at bounding box center [312, 196] width 143 height 31
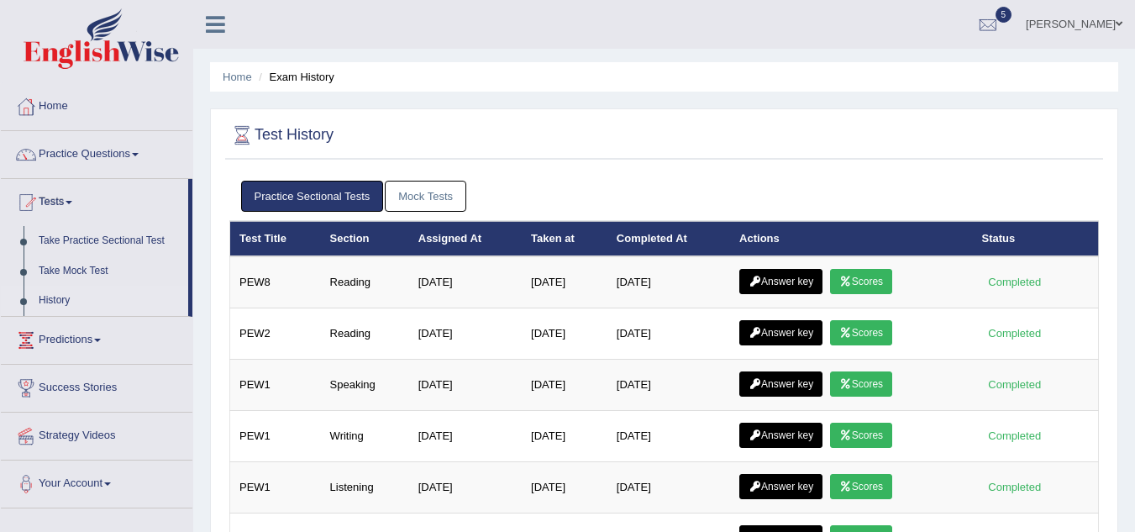
click at [408, 196] on link "Mock Tests" at bounding box center [426, 196] width 82 height 31
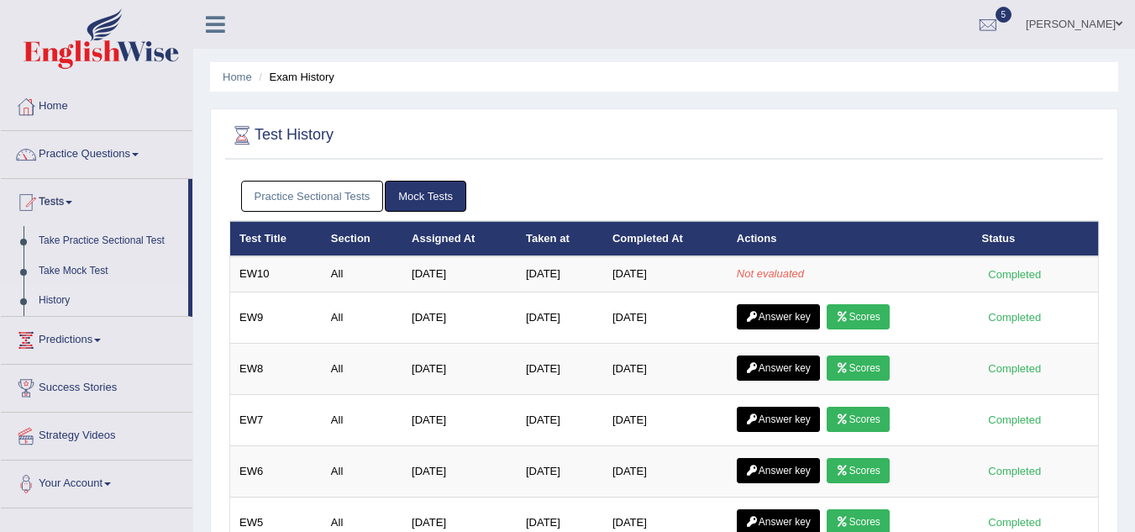
click at [280, 188] on link "Practice Sectional Tests" at bounding box center [312, 196] width 143 height 31
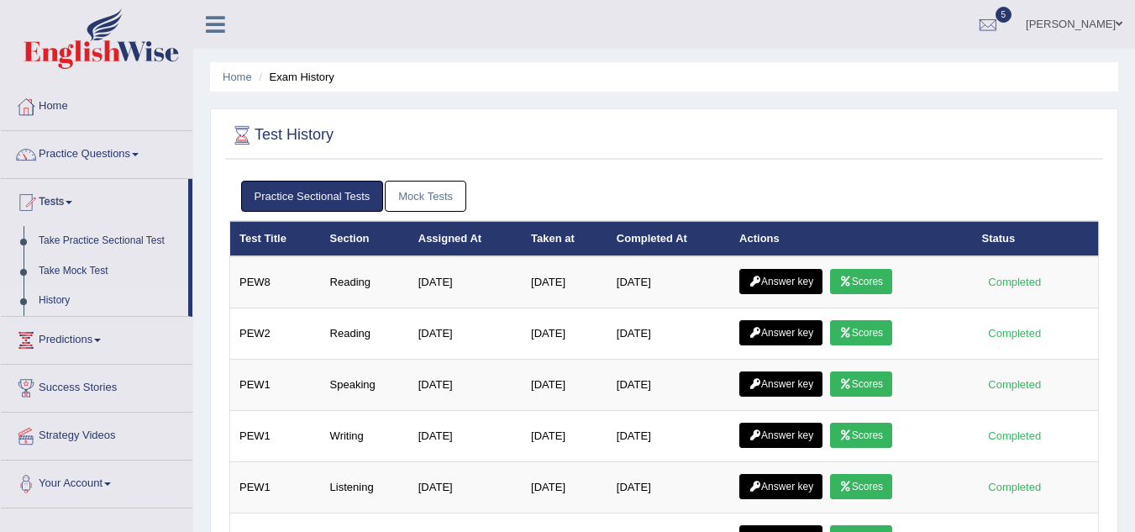
click at [408, 192] on link "Mock Tests" at bounding box center [426, 196] width 82 height 31
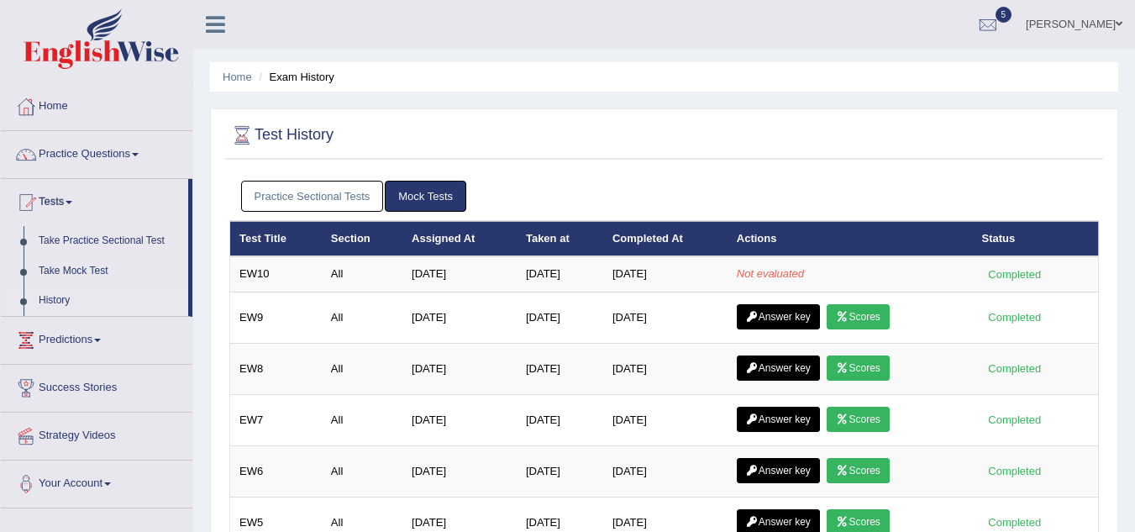
click at [323, 175] on div "Practice Sectional Tests Mock Tests" at bounding box center [664, 196] width 870 height 49
click at [337, 191] on link "Practice Sectional Tests" at bounding box center [312, 196] width 143 height 31
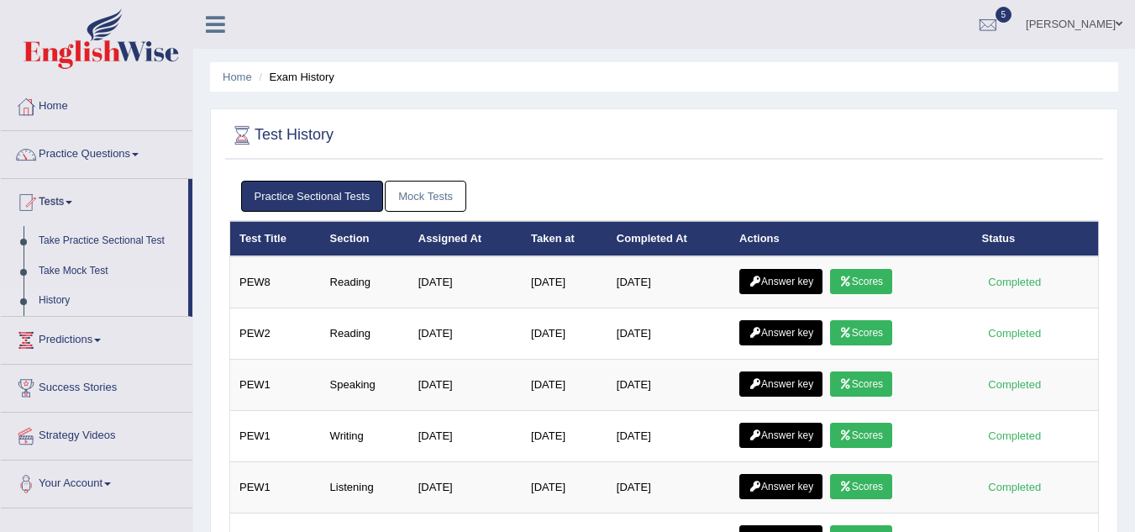
click at [391, 188] on link "Mock Tests" at bounding box center [426, 196] width 82 height 31
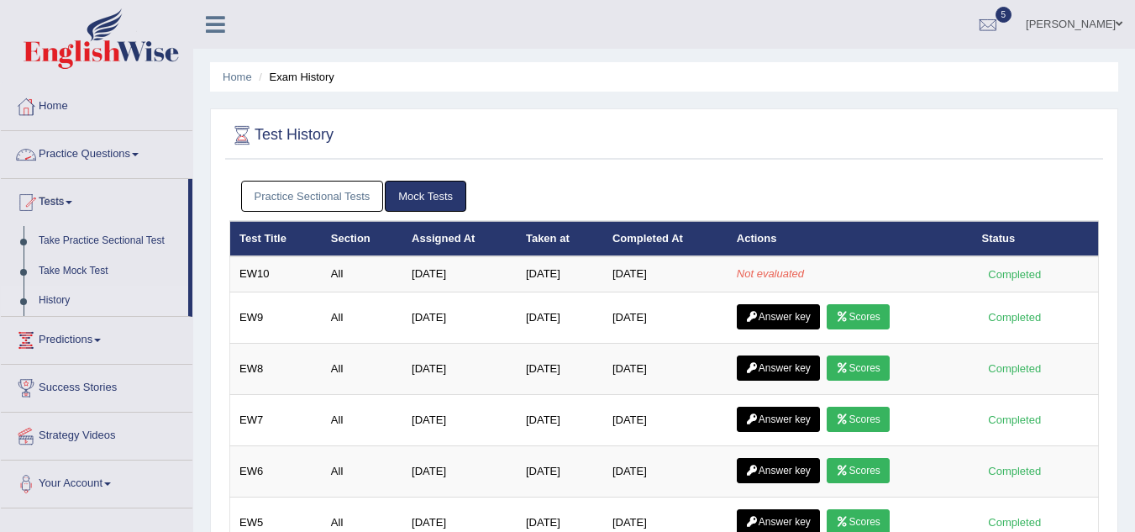
click at [55, 157] on link "Practice Questions" at bounding box center [97, 152] width 192 height 42
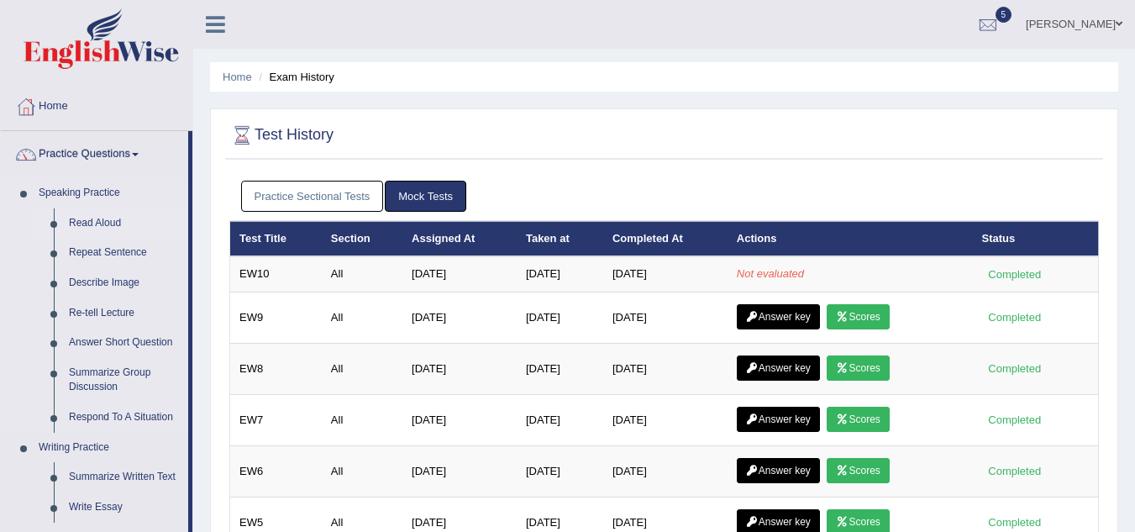
click at [101, 218] on link "Read Aloud" at bounding box center [124, 223] width 127 height 30
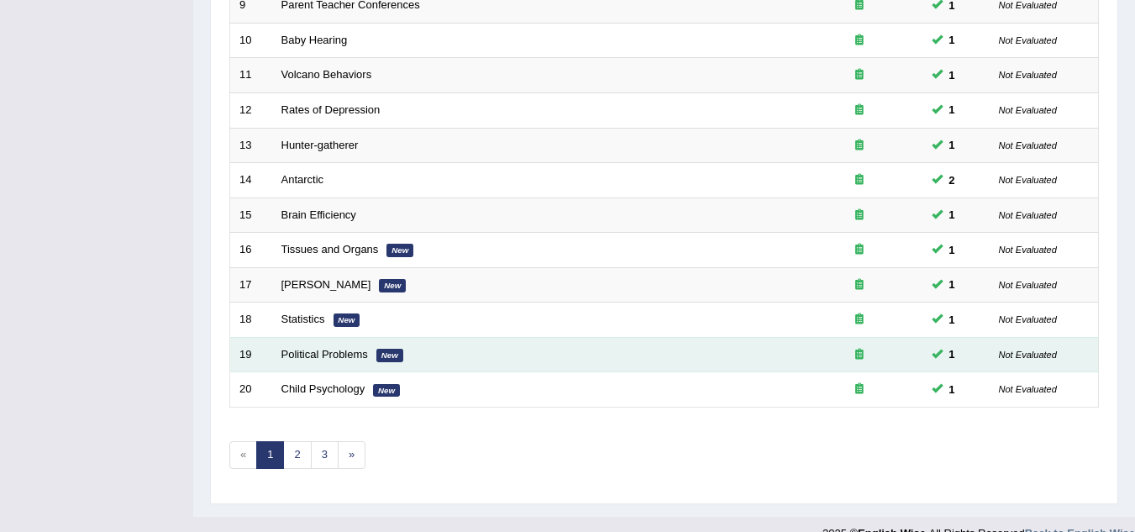
scroll to position [581, 0]
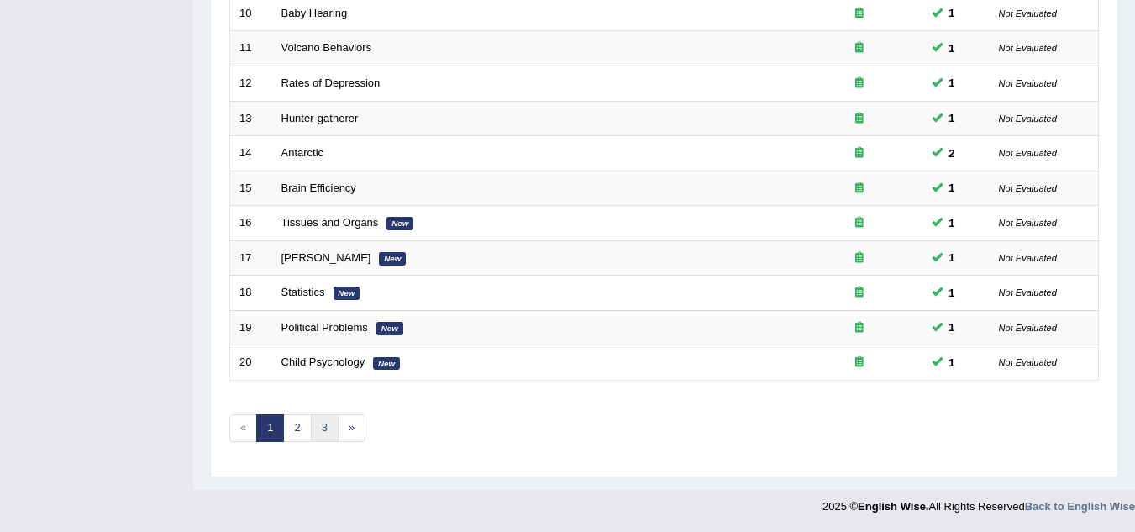
click at [316, 419] on link "3" at bounding box center [325, 428] width 28 height 28
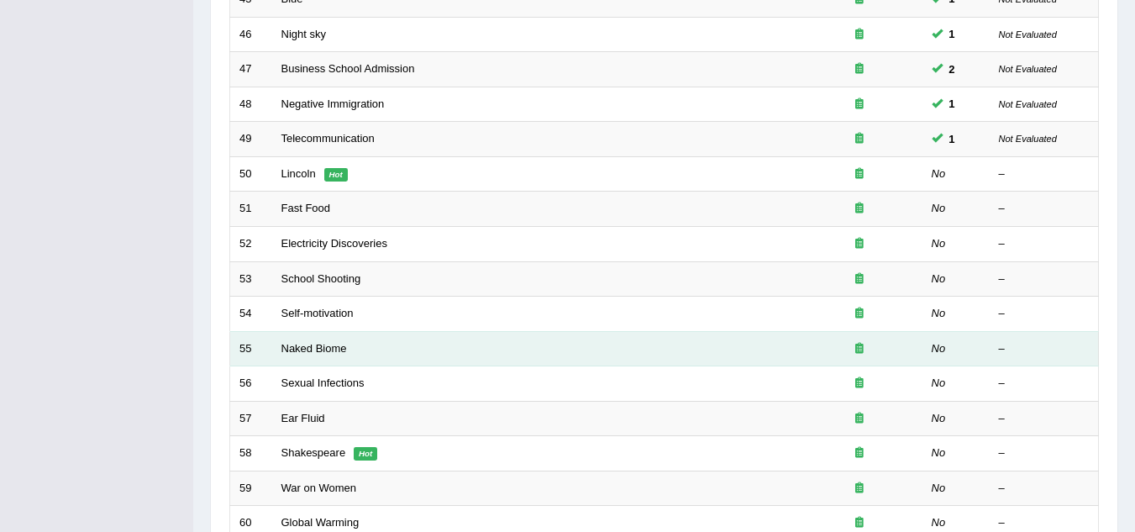
scroll to position [420, 0]
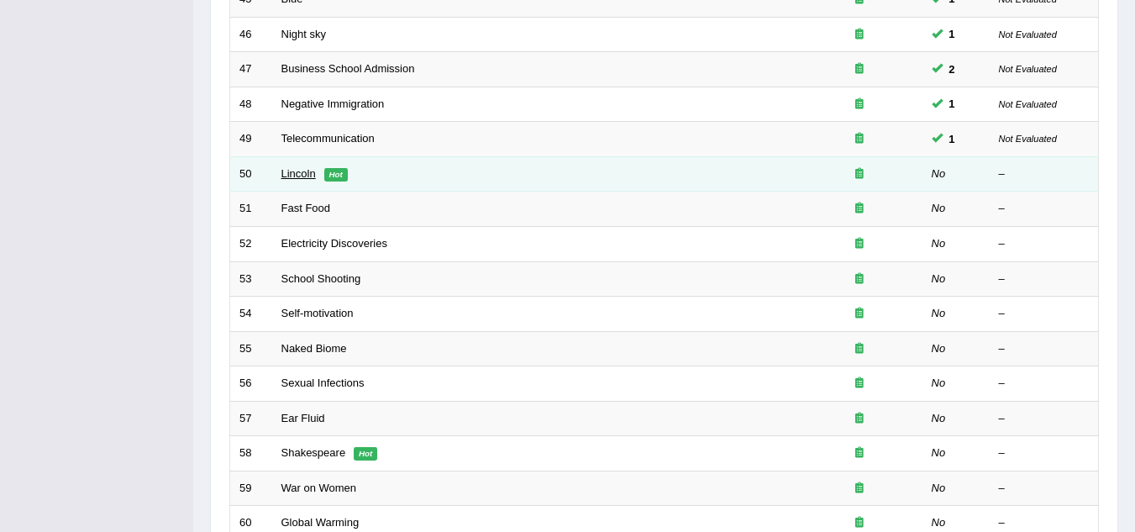
click at [303, 176] on link "Lincoln" at bounding box center [299, 173] width 34 height 13
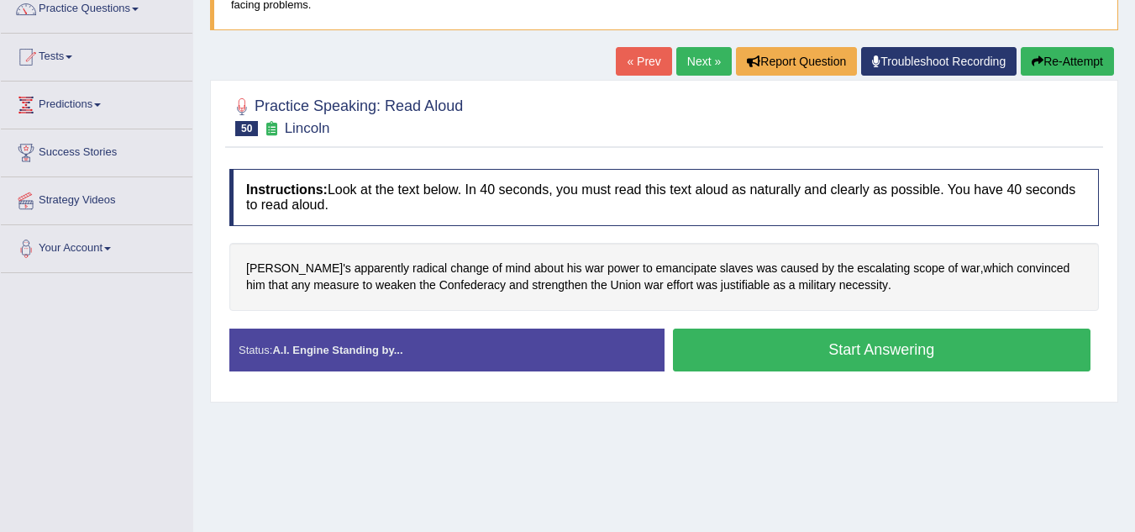
scroll to position [168, 0]
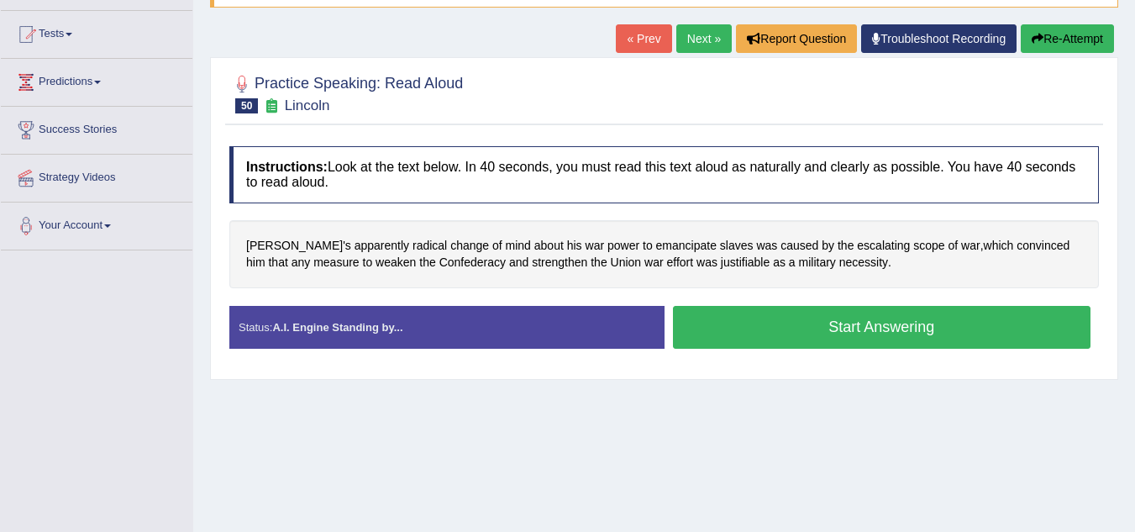
click at [830, 332] on button "Start Answering" at bounding box center [882, 327] width 419 height 43
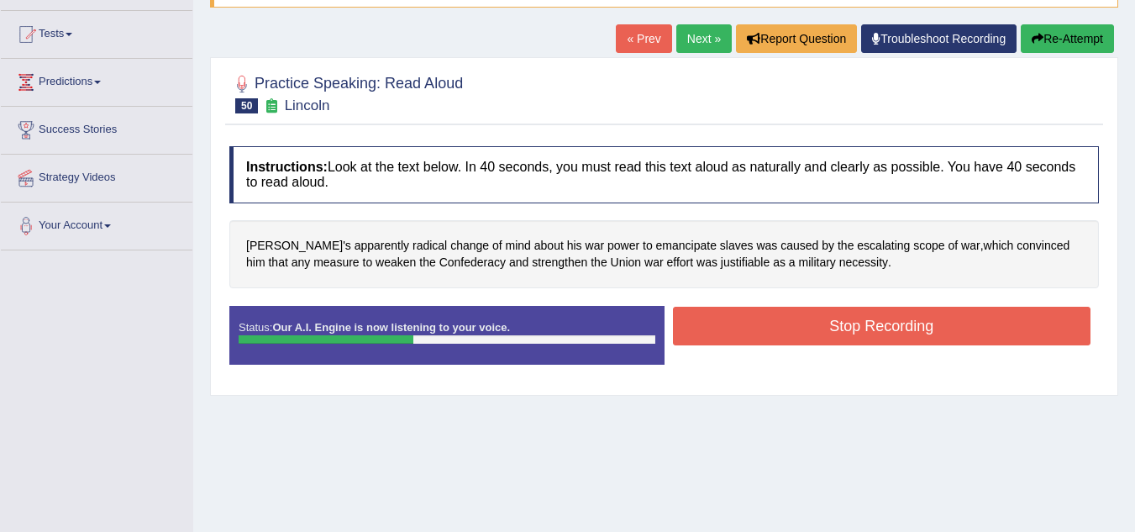
click at [830, 319] on button "Stop Recording" at bounding box center [882, 326] width 419 height 39
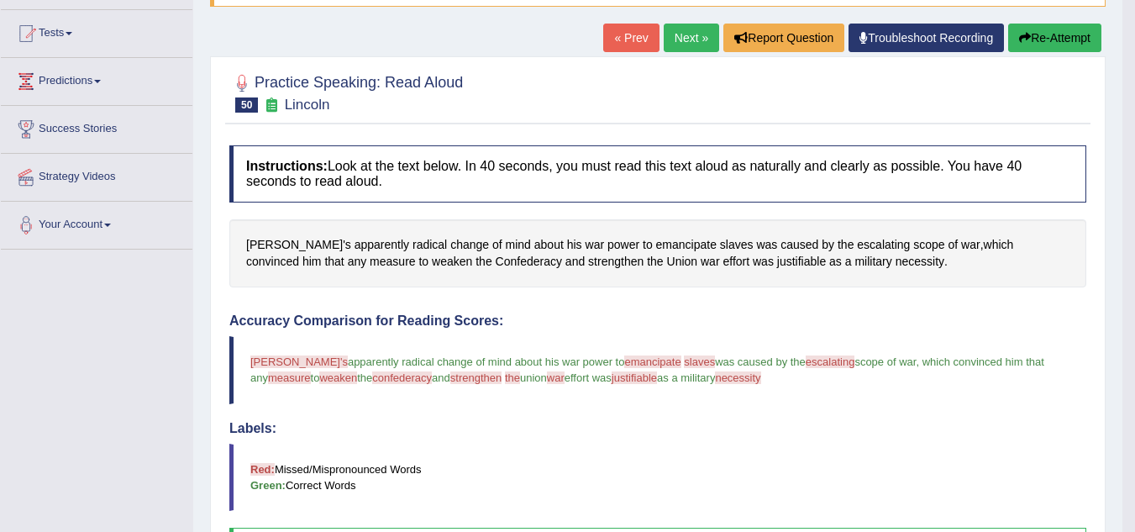
scroll to position [0, 0]
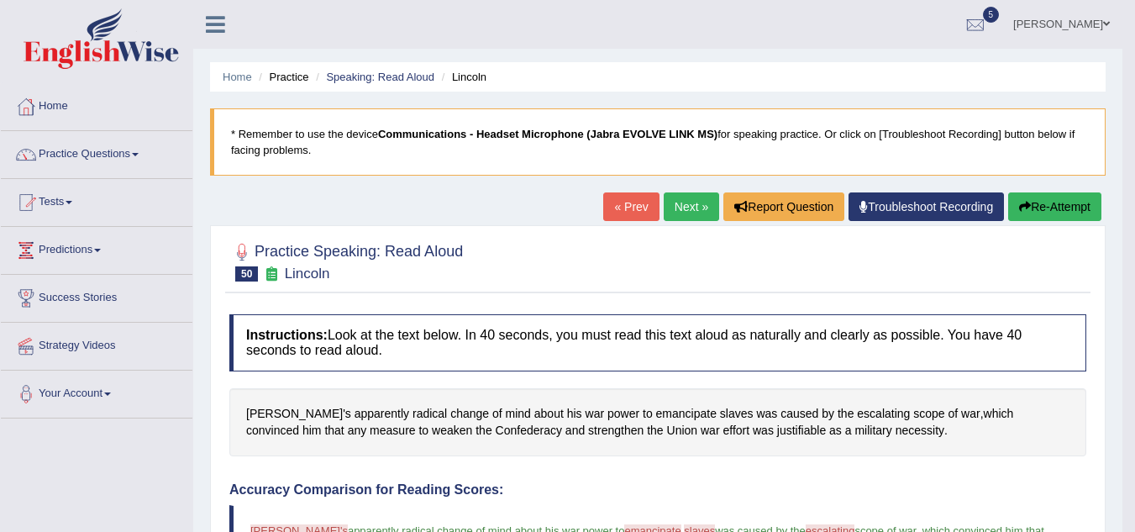
click at [684, 205] on link "Next »" at bounding box center [691, 206] width 55 height 29
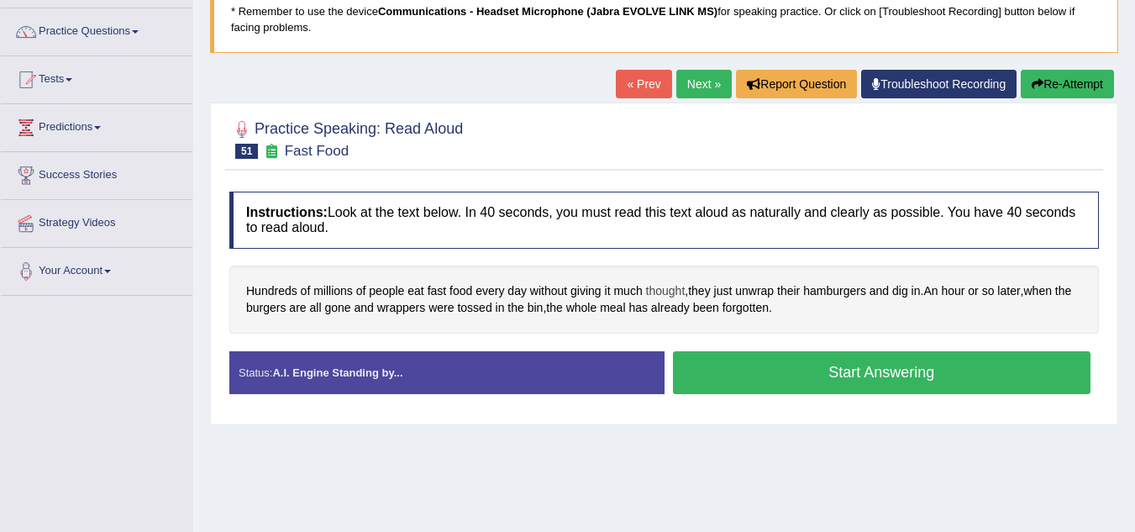
scroll to position [84, 0]
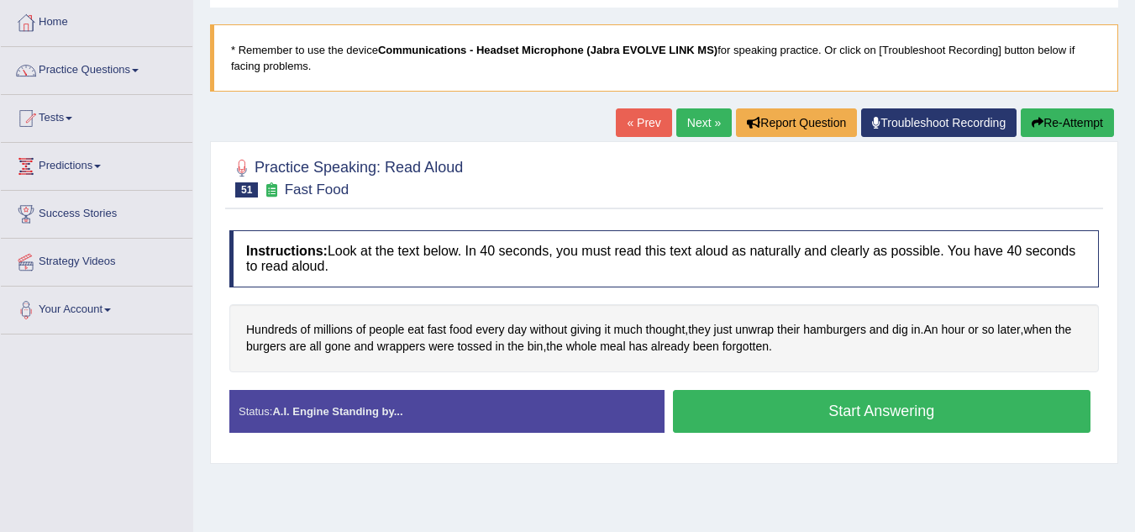
click at [755, 419] on button "Start Answering" at bounding box center [882, 411] width 419 height 43
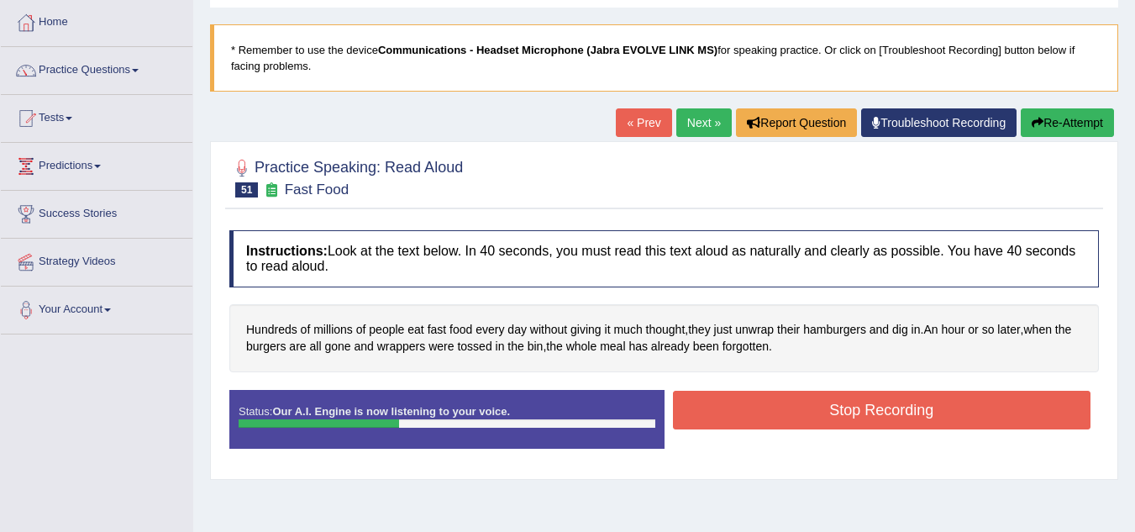
click at [755, 419] on button "Stop Recording" at bounding box center [882, 410] width 419 height 39
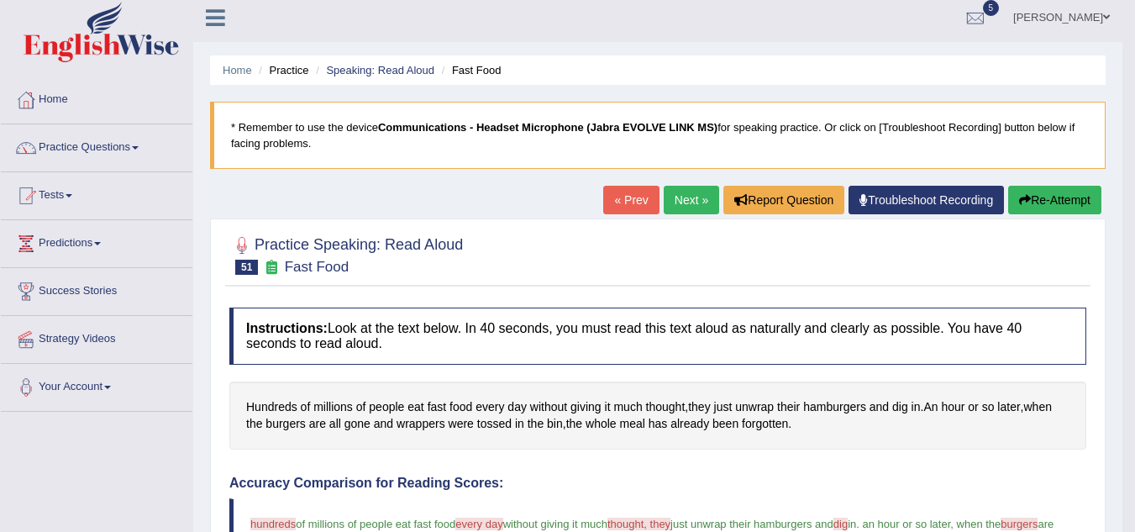
scroll to position [0, 0]
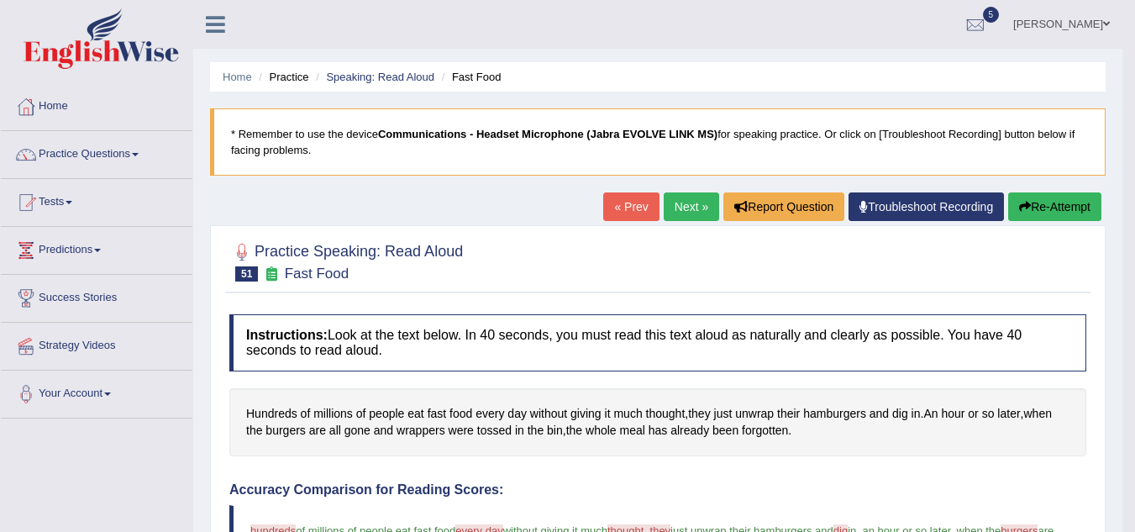
click at [698, 213] on link "Next »" at bounding box center [691, 206] width 55 height 29
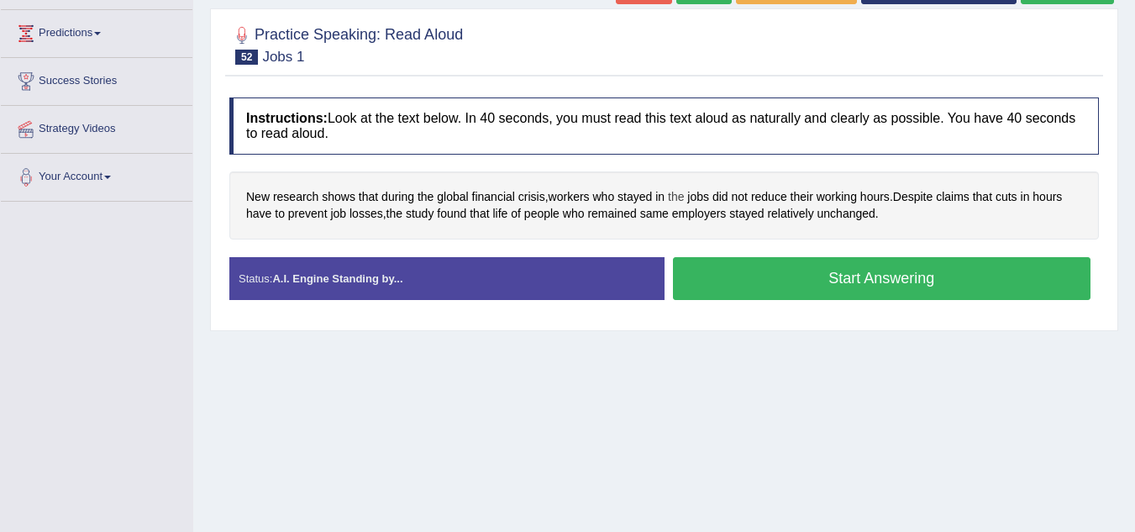
scroll to position [252, 0]
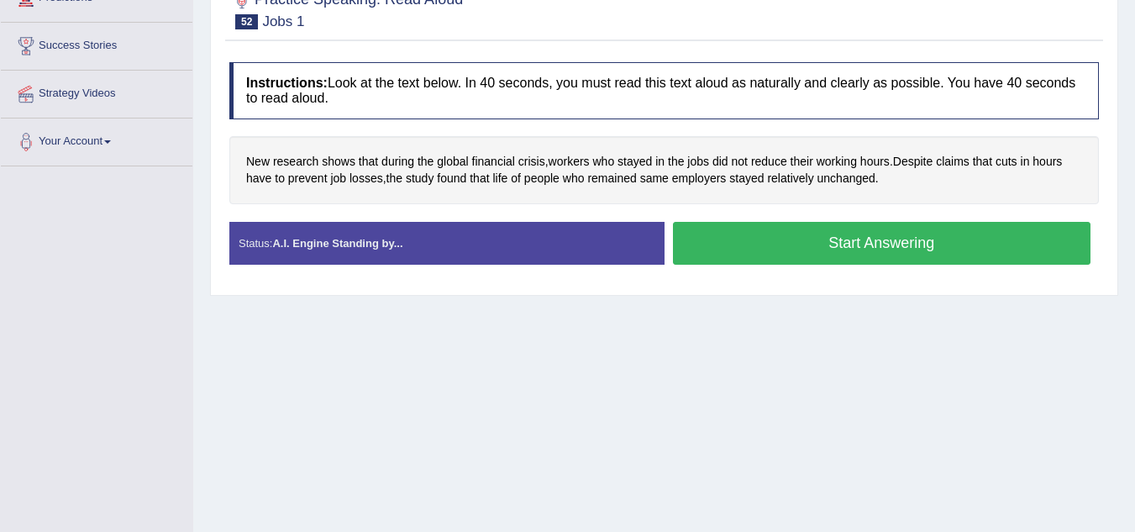
click at [769, 240] on button "Start Answering" at bounding box center [882, 243] width 419 height 43
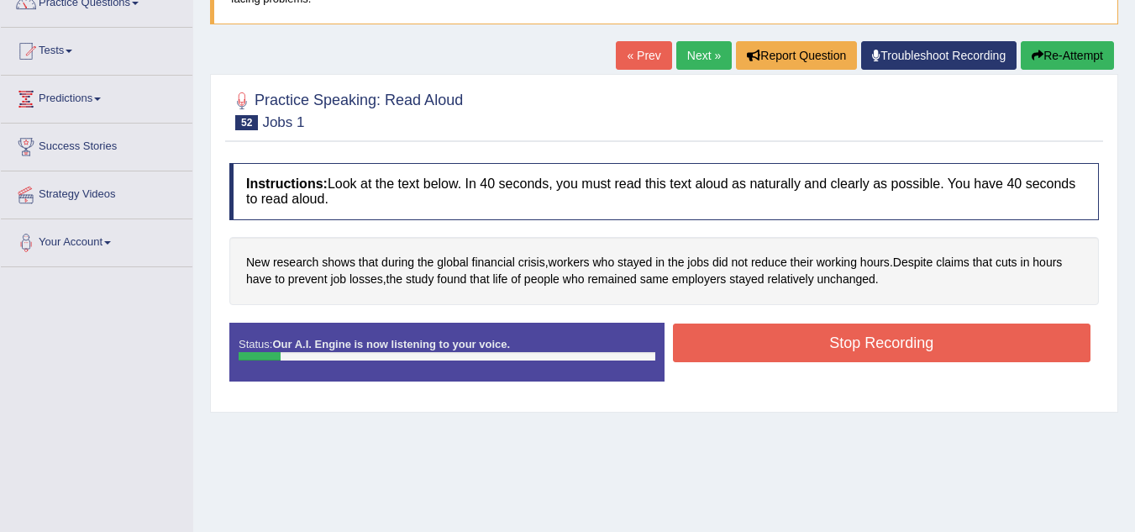
scroll to position [0, 0]
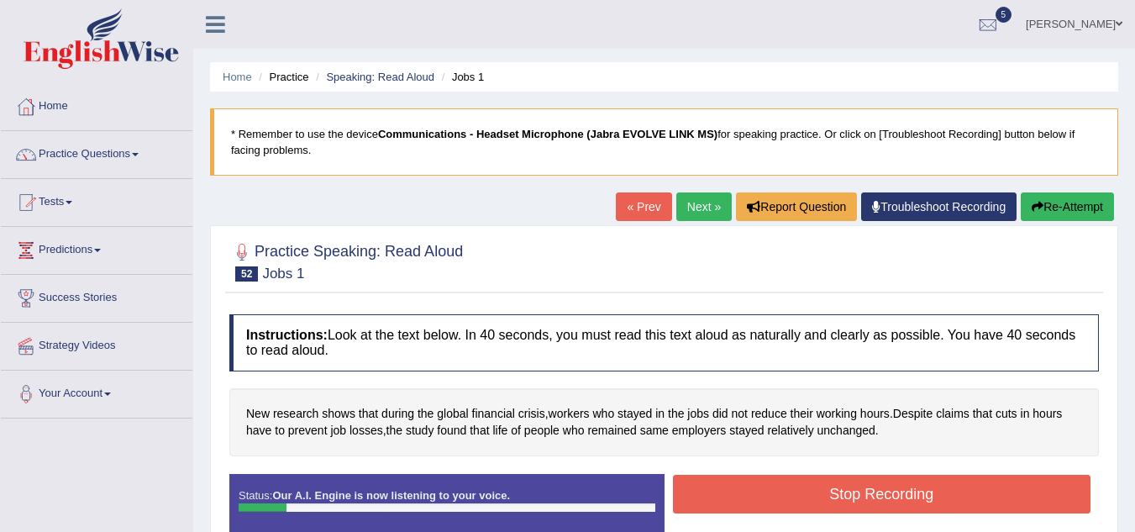
click at [1054, 200] on button "Re-Attempt" at bounding box center [1067, 206] width 93 height 29
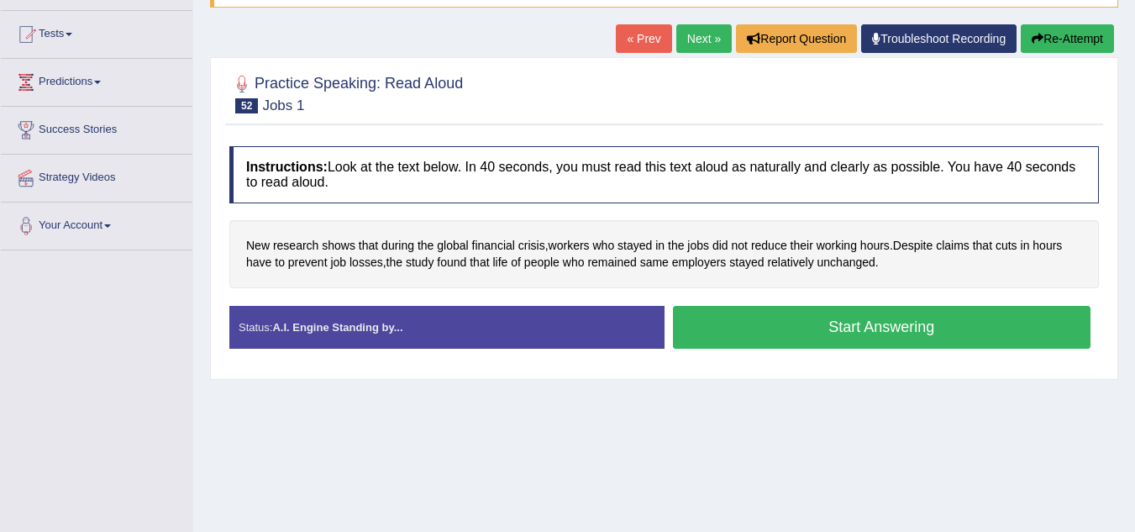
click at [714, 313] on button "Start Answering" at bounding box center [882, 327] width 419 height 43
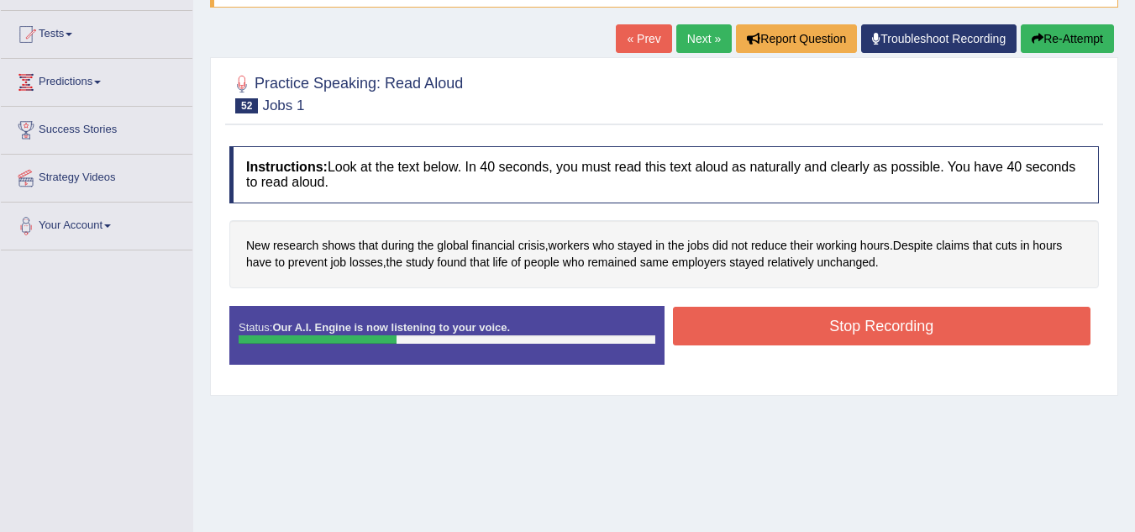
click at [782, 324] on button "Stop Recording" at bounding box center [882, 326] width 419 height 39
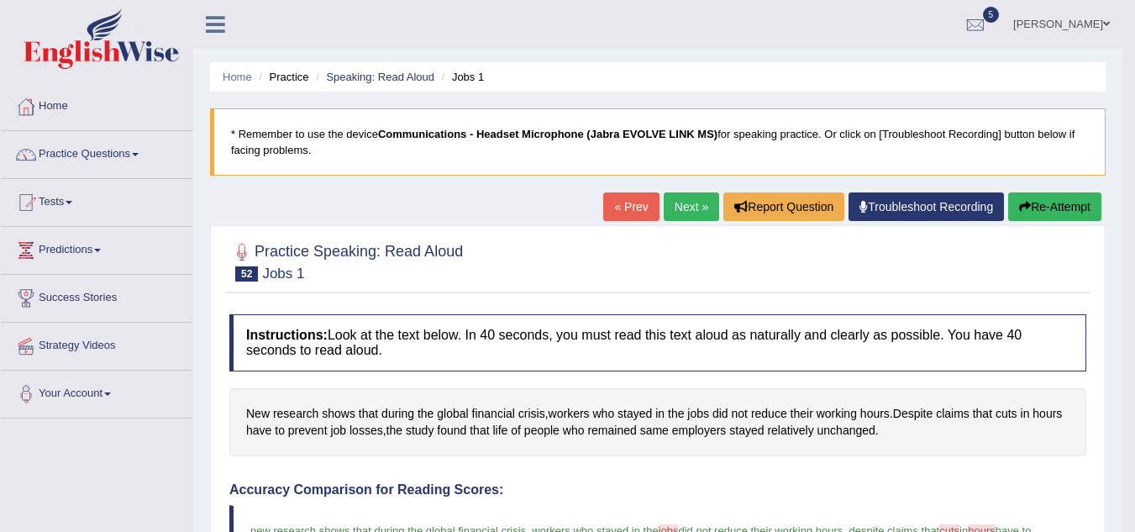
click at [674, 206] on link "Next »" at bounding box center [691, 206] width 55 height 29
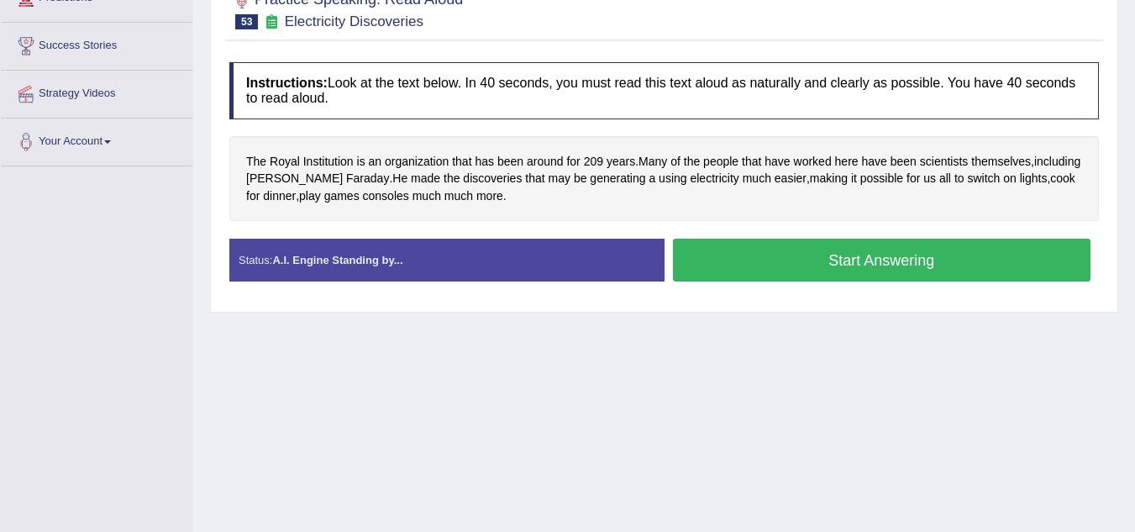
click at [780, 267] on button "Start Answering" at bounding box center [882, 260] width 419 height 43
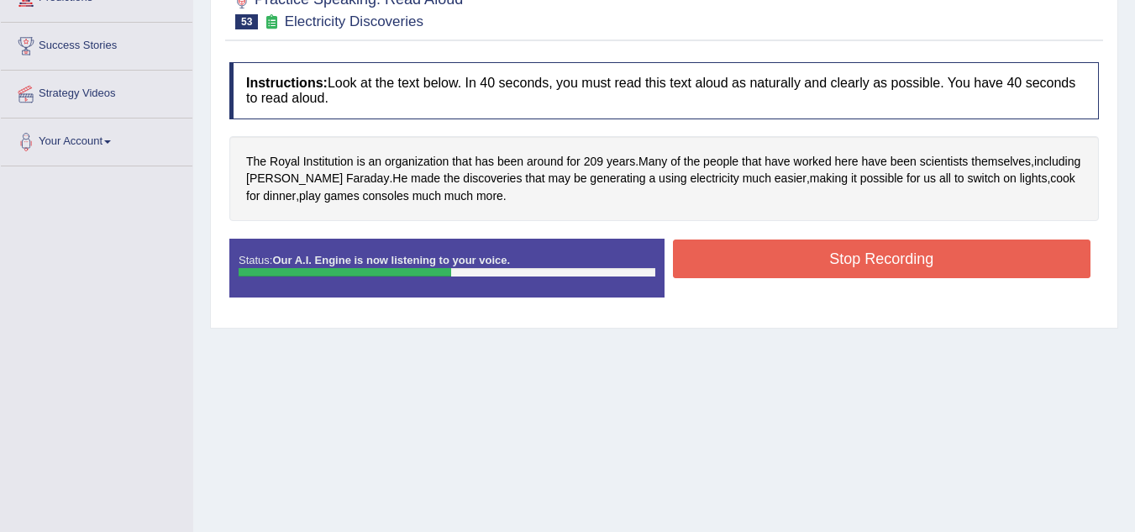
click at [777, 261] on button "Stop Recording" at bounding box center [882, 259] width 419 height 39
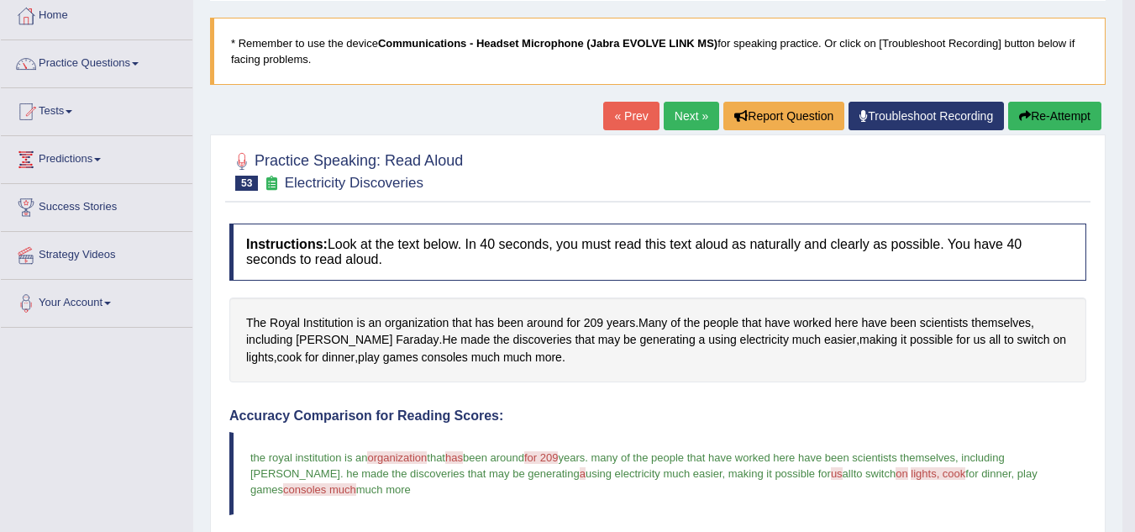
scroll to position [84, 0]
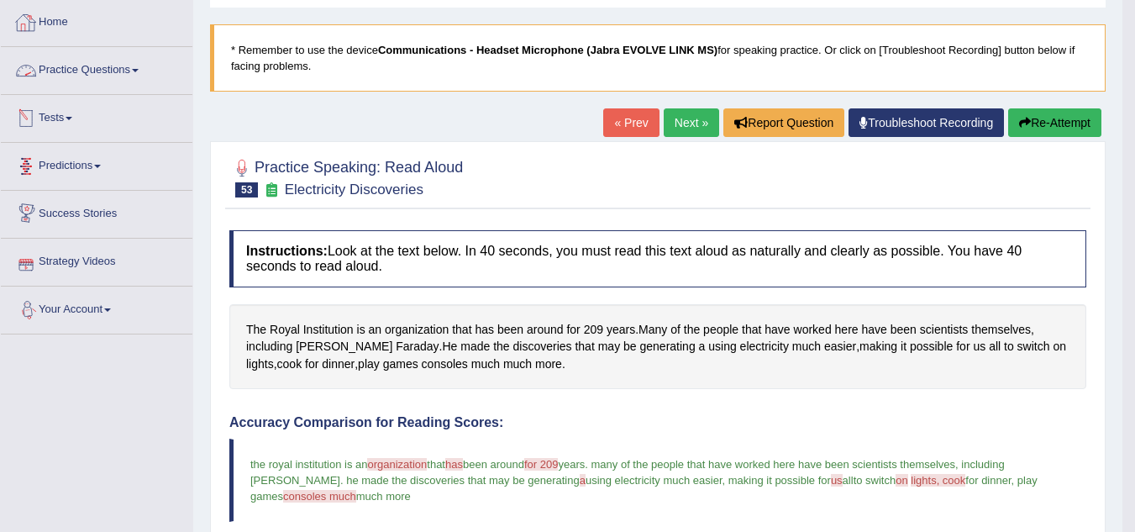
click at [44, 12] on link "Home" at bounding box center [97, 20] width 192 height 42
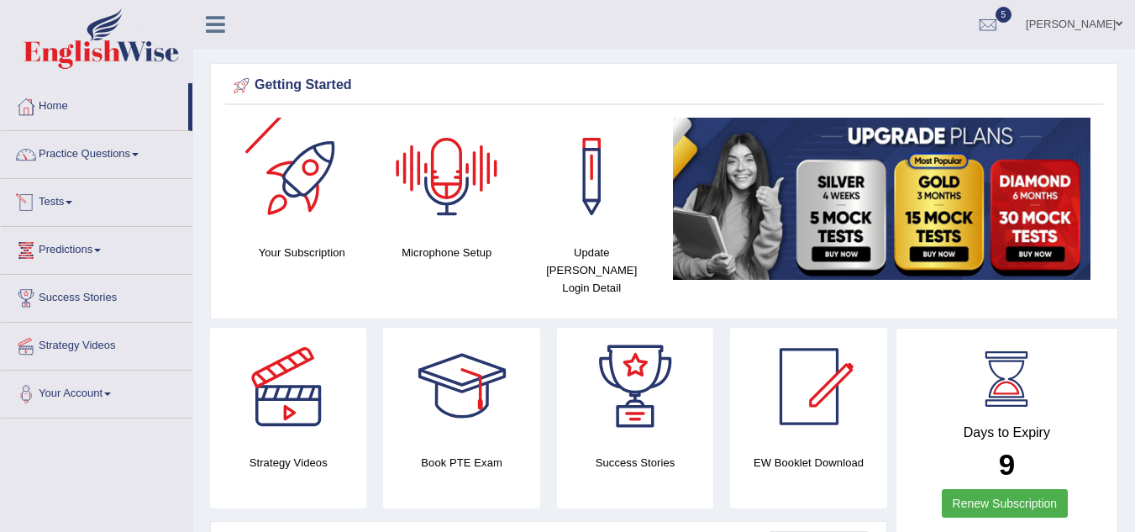
click at [58, 219] on link "Tests" at bounding box center [97, 200] width 192 height 42
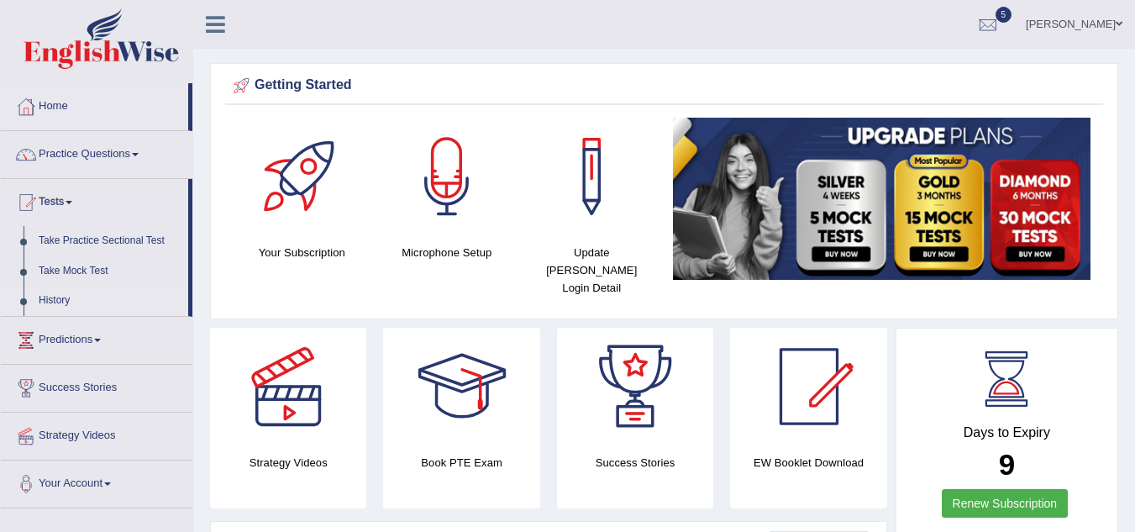
click at [29, 300] on li "History" at bounding box center [94, 301] width 187 height 30
click at [51, 299] on link "History" at bounding box center [109, 301] width 157 height 30
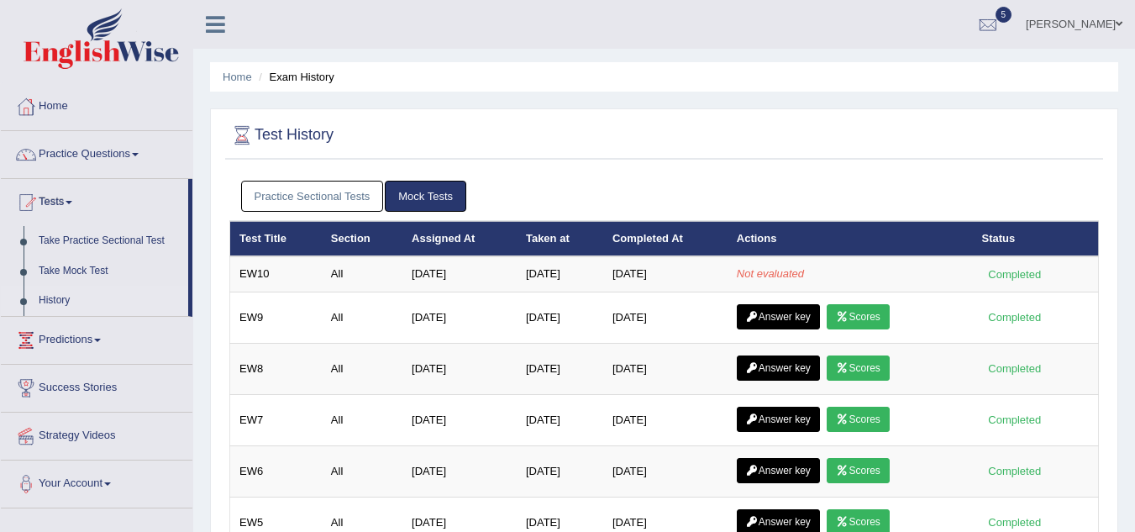
click at [314, 176] on div "Practice Sectional Tests Mock Tests" at bounding box center [664, 196] width 870 height 49
click at [304, 194] on link "Practice Sectional Tests" at bounding box center [312, 196] width 143 height 31
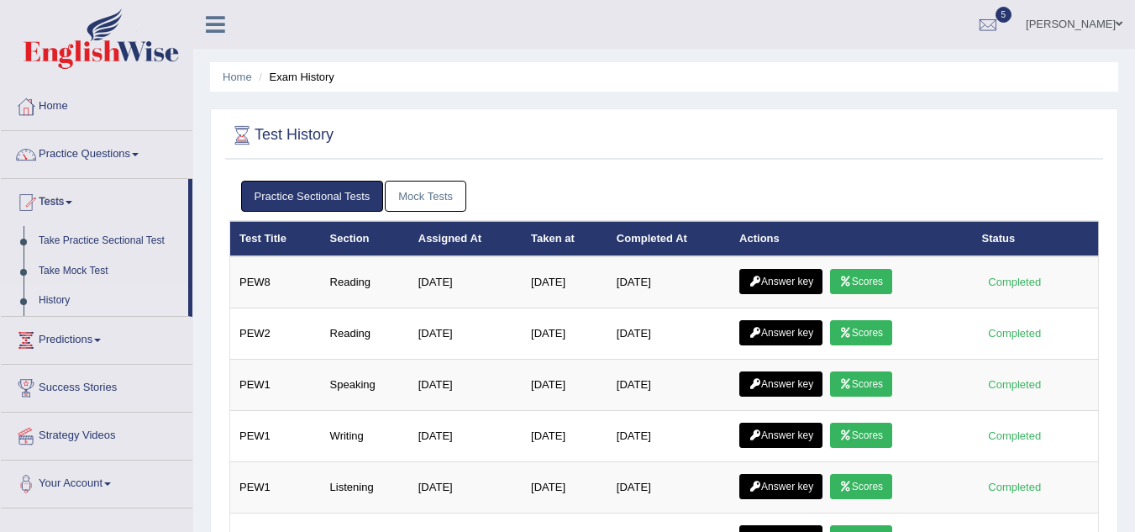
click at [390, 191] on link "Mock Tests" at bounding box center [426, 196] width 82 height 31
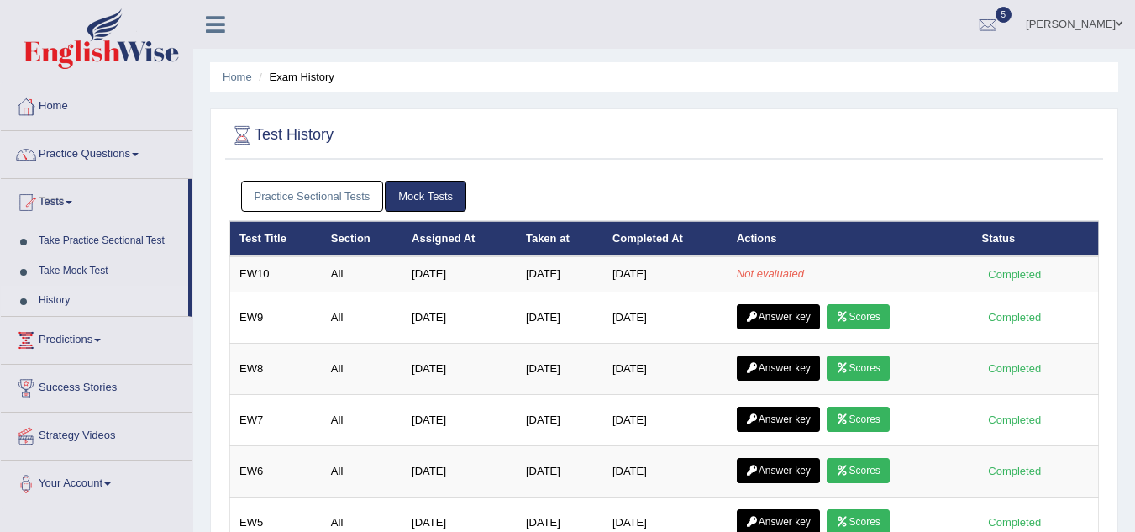
click at [296, 195] on link "Practice Sectional Tests" at bounding box center [312, 196] width 143 height 31
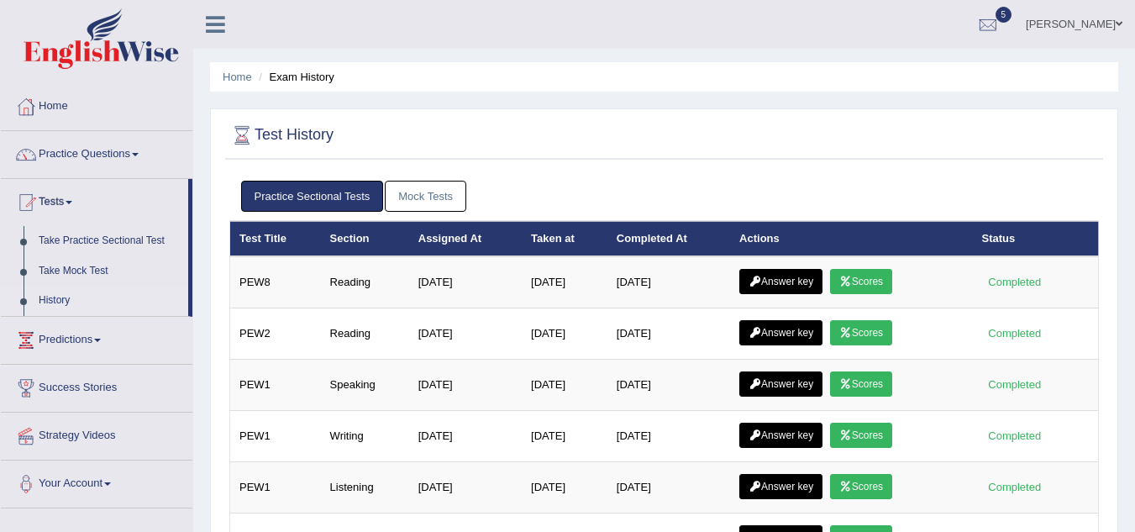
click at [423, 202] on link "Mock Tests" at bounding box center [426, 196] width 82 height 31
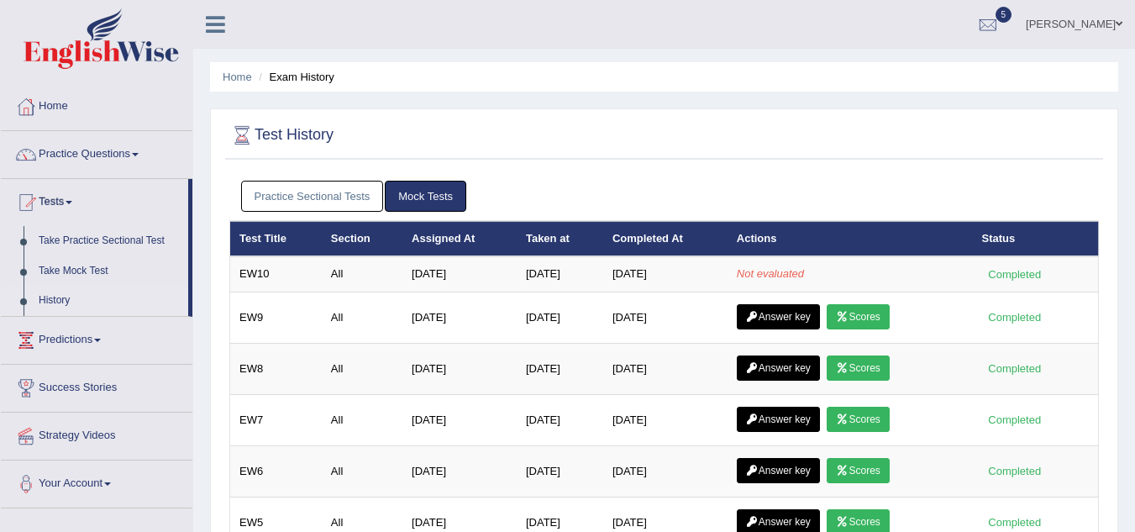
drag, startPoint x: 331, startPoint y: 204, endPoint x: 340, endPoint y: 199, distance: 10.5
click at [331, 203] on link "Practice Sectional Tests" at bounding box center [312, 196] width 143 height 31
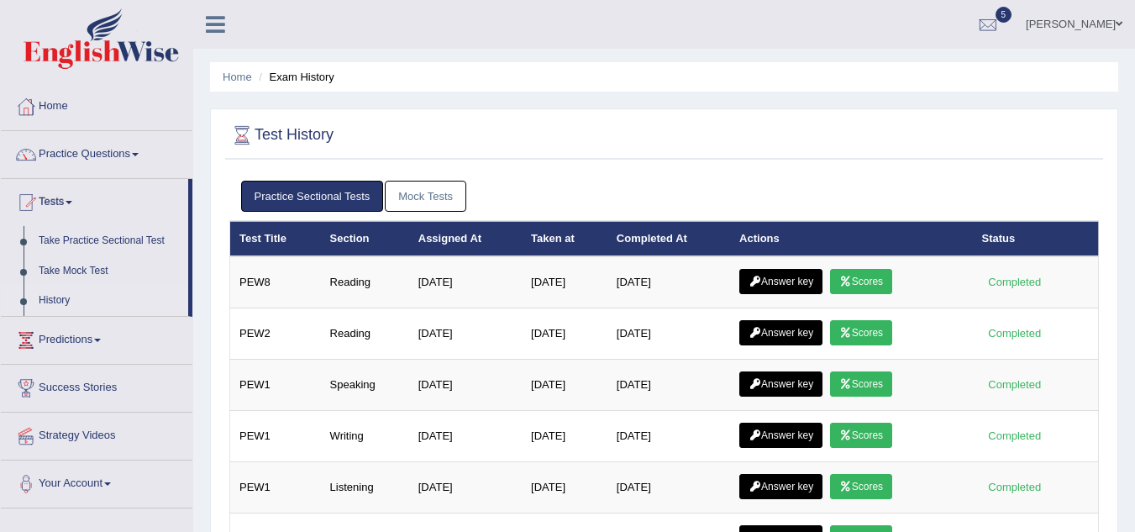
click at [380, 194] on link "Practice Sectional Tests" at bounding box center [312, 196] width 143 height 31
click at [421, 191] on link "Mock Tests" at bounding box center [426, 196] width 82 height 31
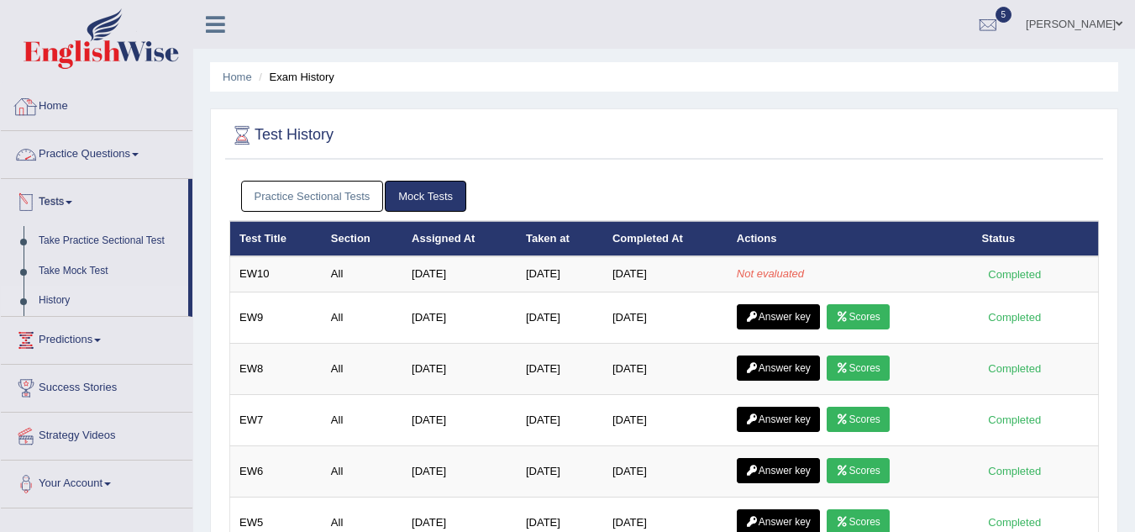
click at [59, 150] on link "Practice Questions" at bounding box center [97, 152] width 192 height 42
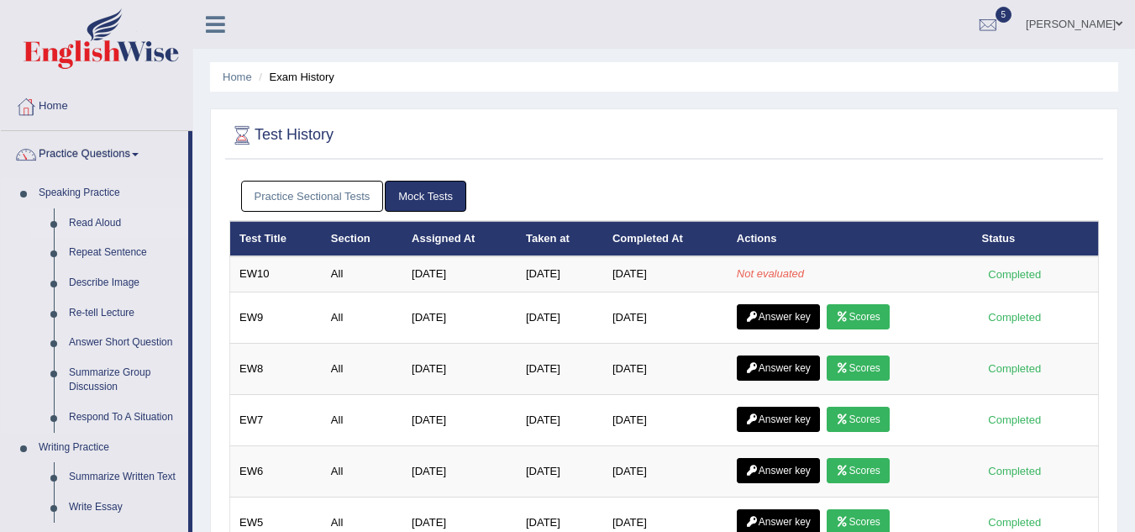
click at [87, 224] on link "Read Aloud" at bounding box center [124, 223] width 127 height 30
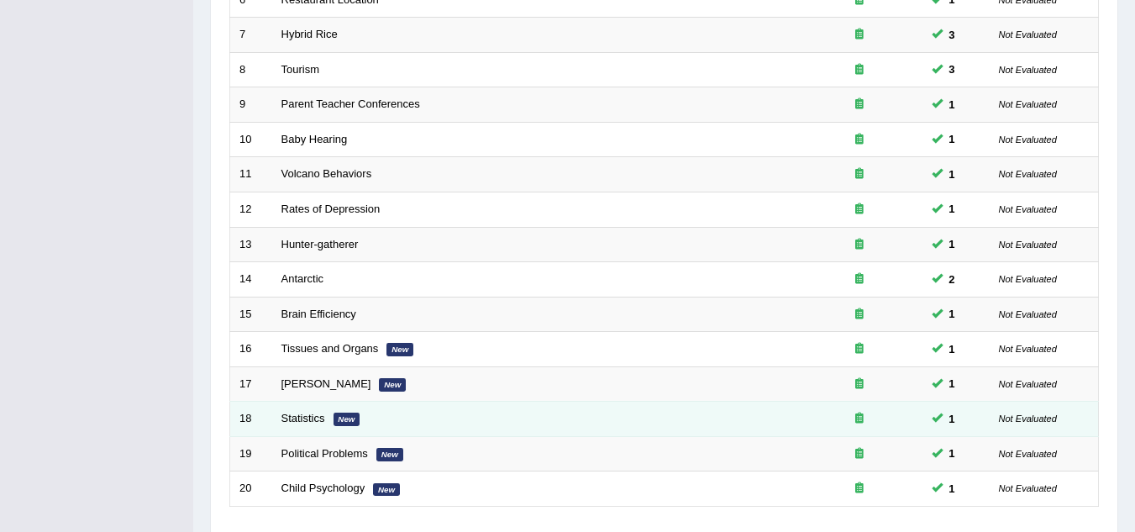
scroll to position [581, 0]
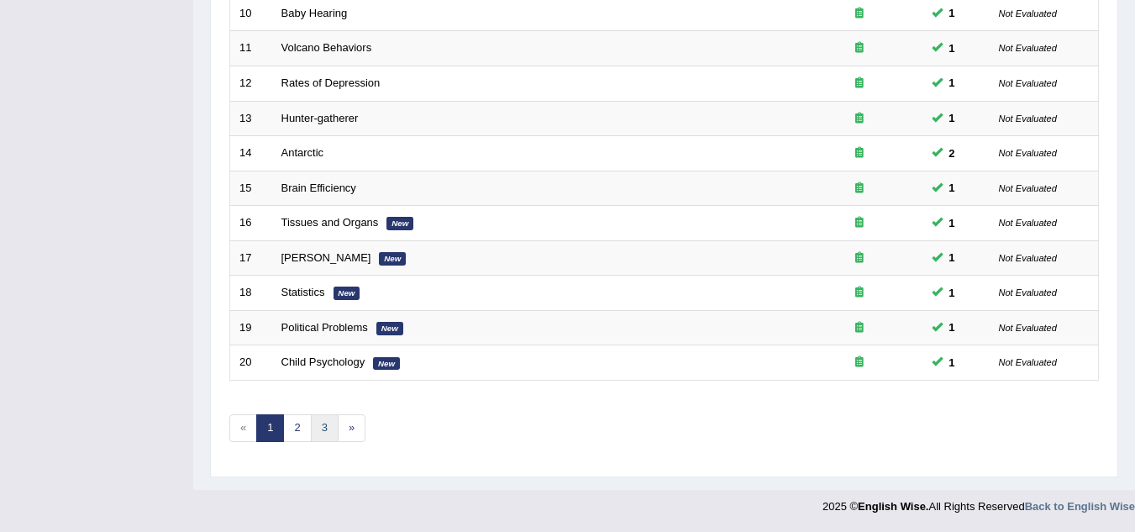
click at [319, 419] on link "3" at bounding box center [325, 428] width 28 height 28
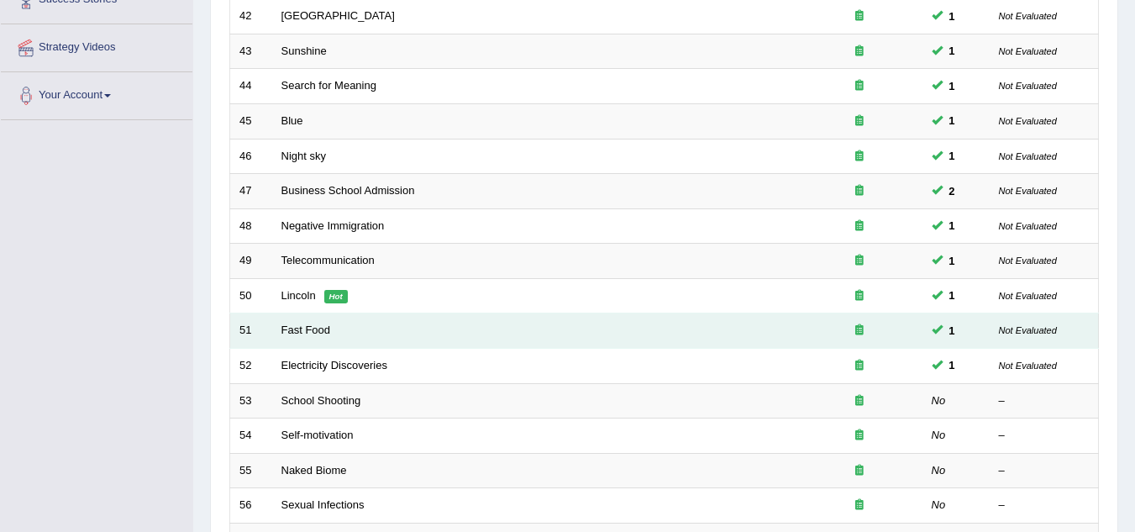
scroll to position [336, 0]
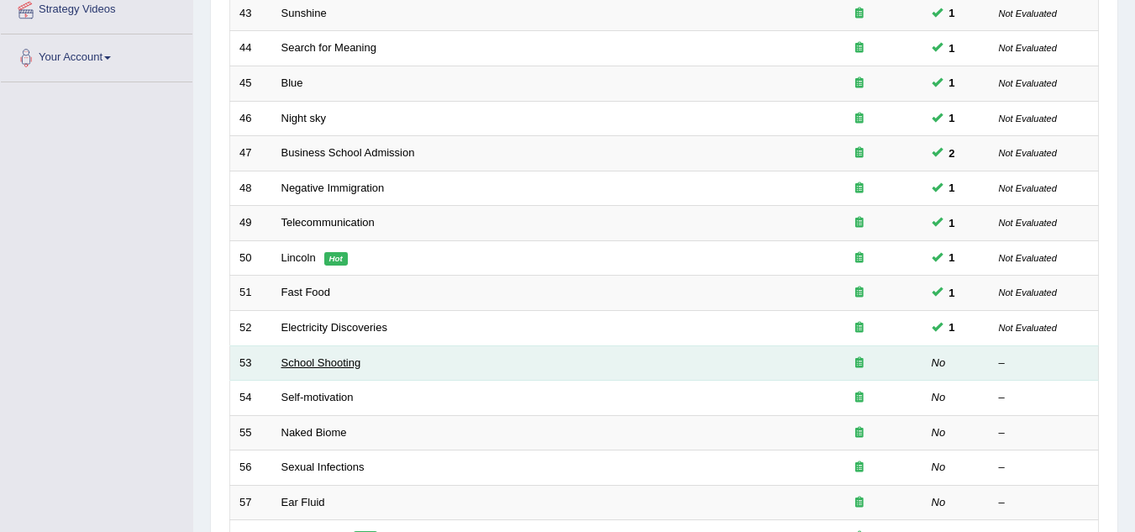
click at [314, 362] on link "School Shooting" at bounding box center [322, 362] width 80 height 13
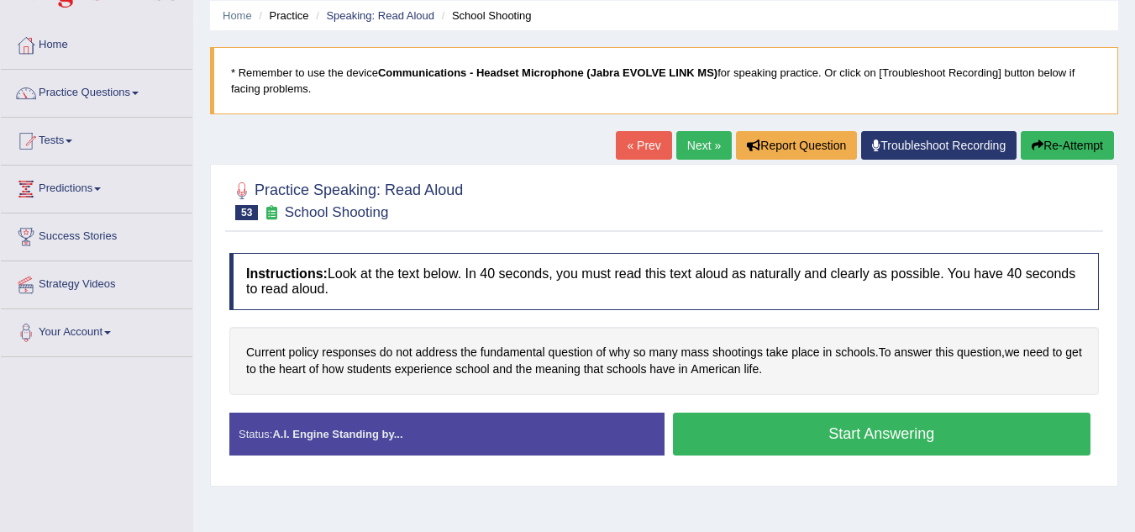
scroll to position [168, 0]
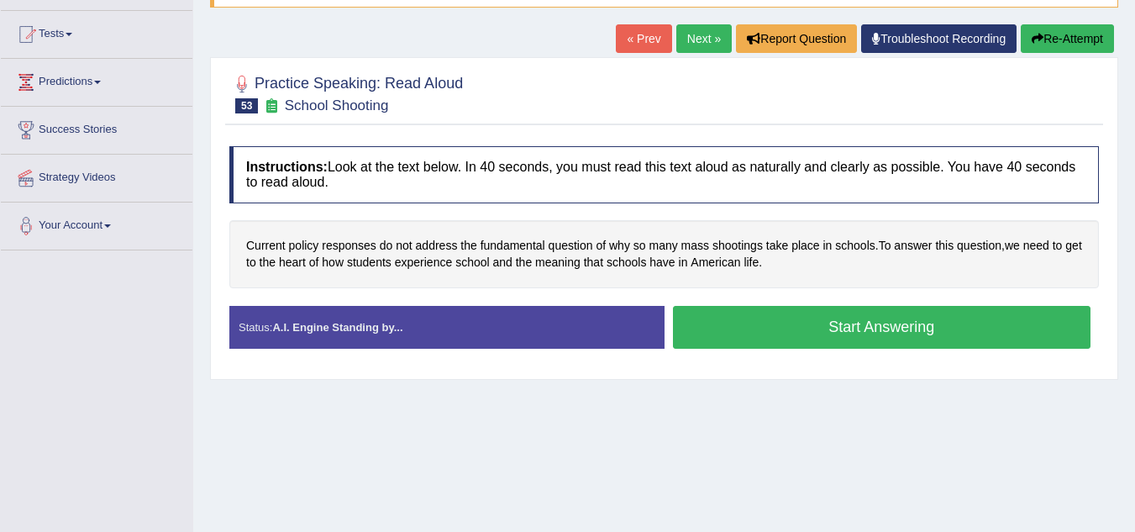
click at [768, 335] on button "Start Answering" at bounding box center [882, 327] width 419 height 43
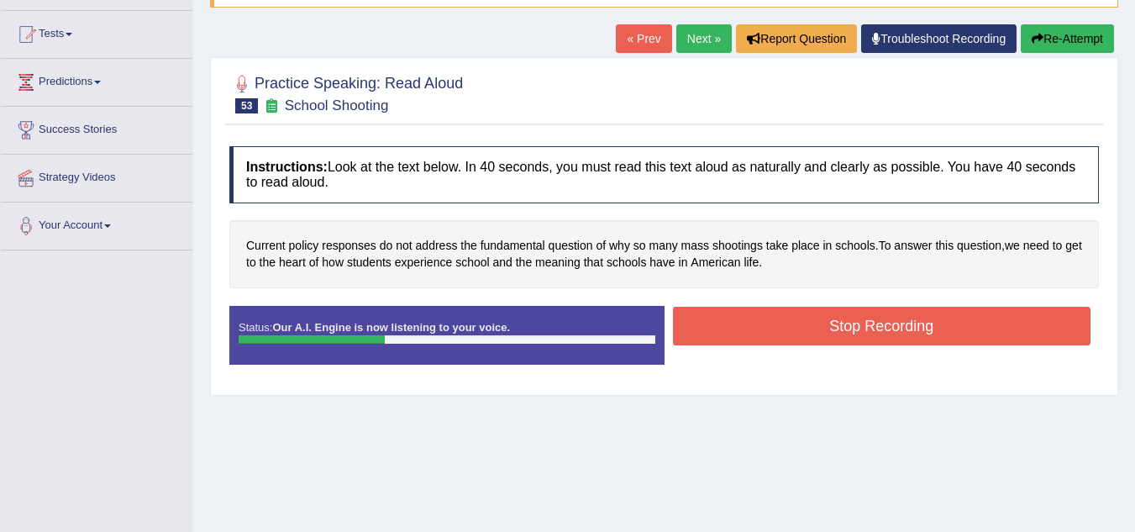
click at [779, 321] on button "Stop Recording" at bounding box center [882, 326] width 419 height 39
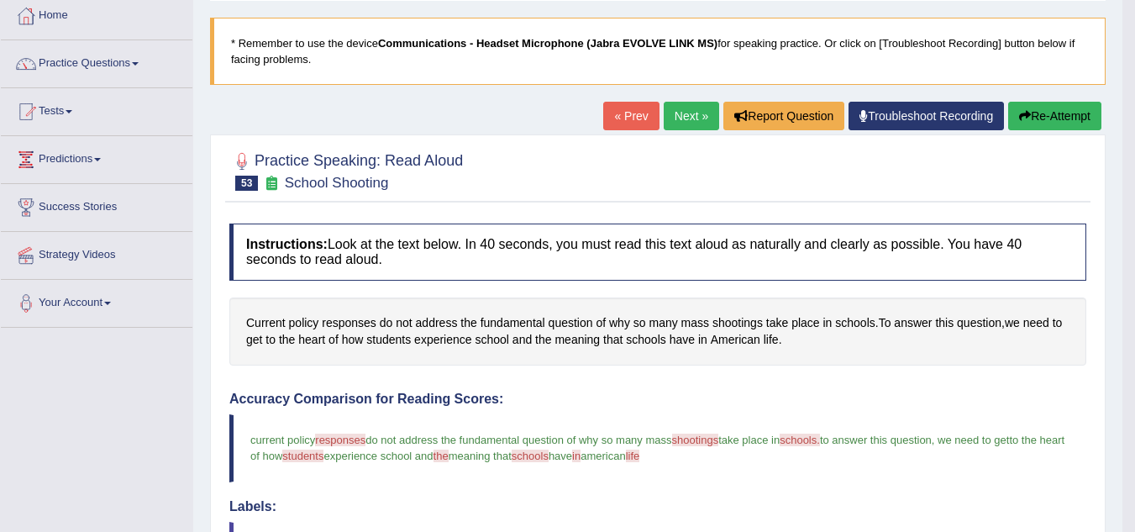
scroll to position [0, 0]
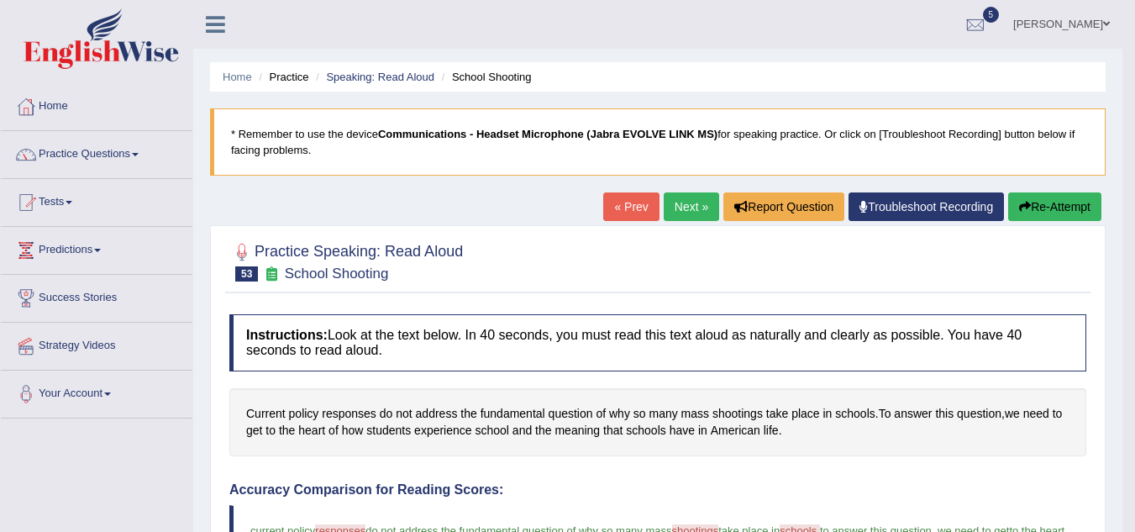
click at [674, 206] on link "Next »" at bounding box center [691, 206] width 55 height 29
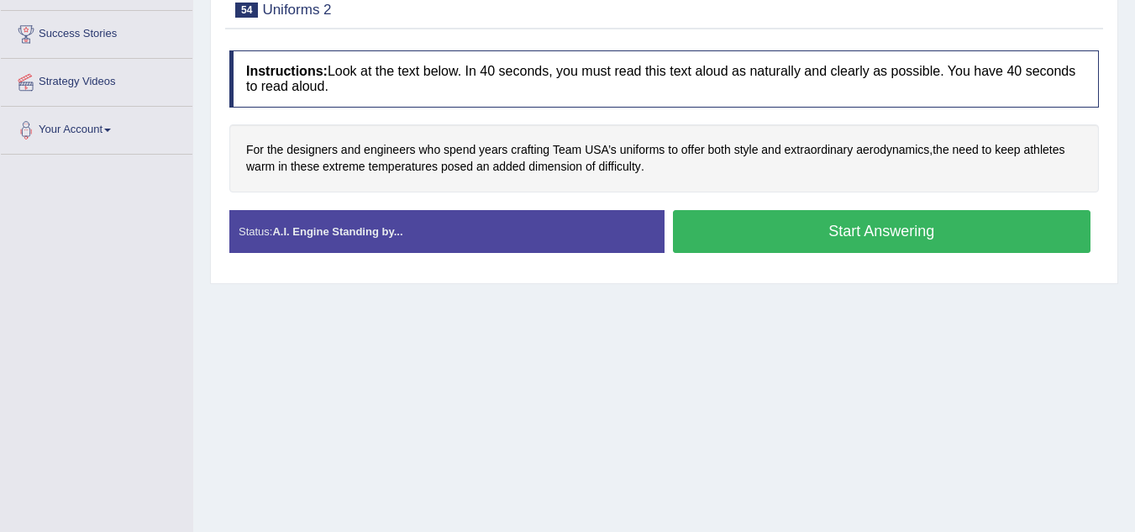
scroll to position [336, 0]
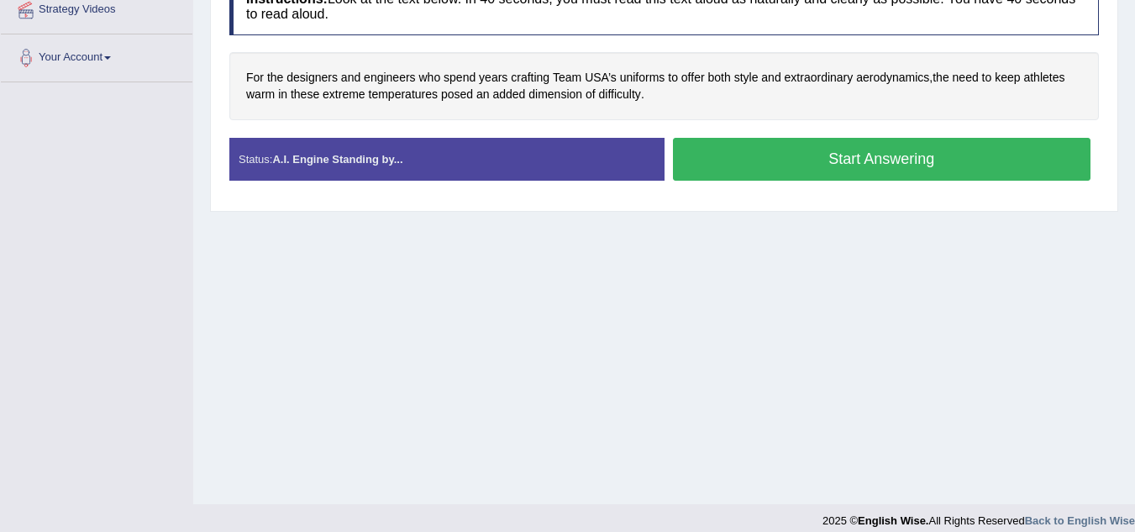
click at [764, 171] on button "Start Answering" at bounding box center [882, 159] width 419 height 43
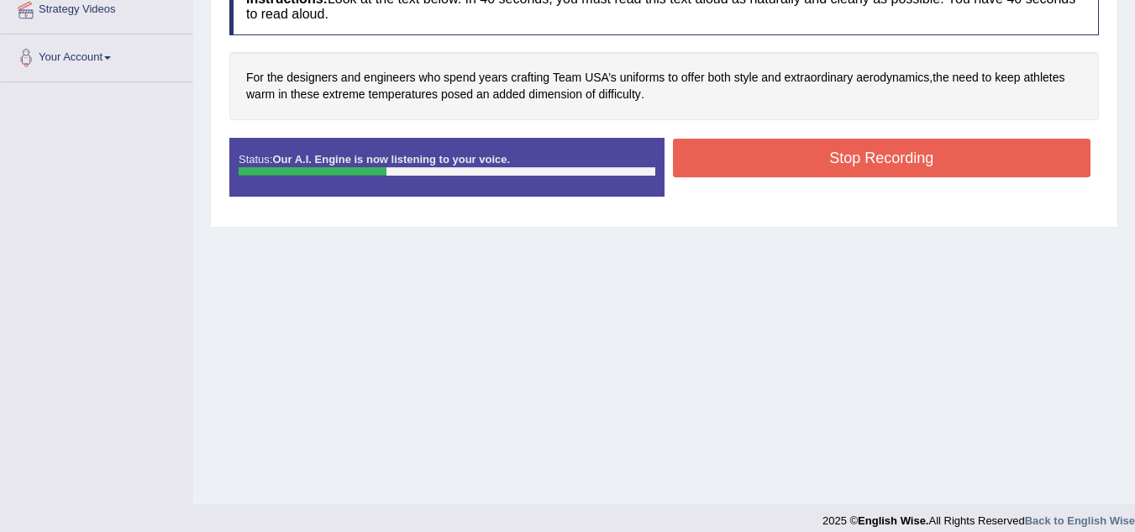
click at [805, 166] on button "Stop Recording" at bounding box center [882, 158] width 419 height 39
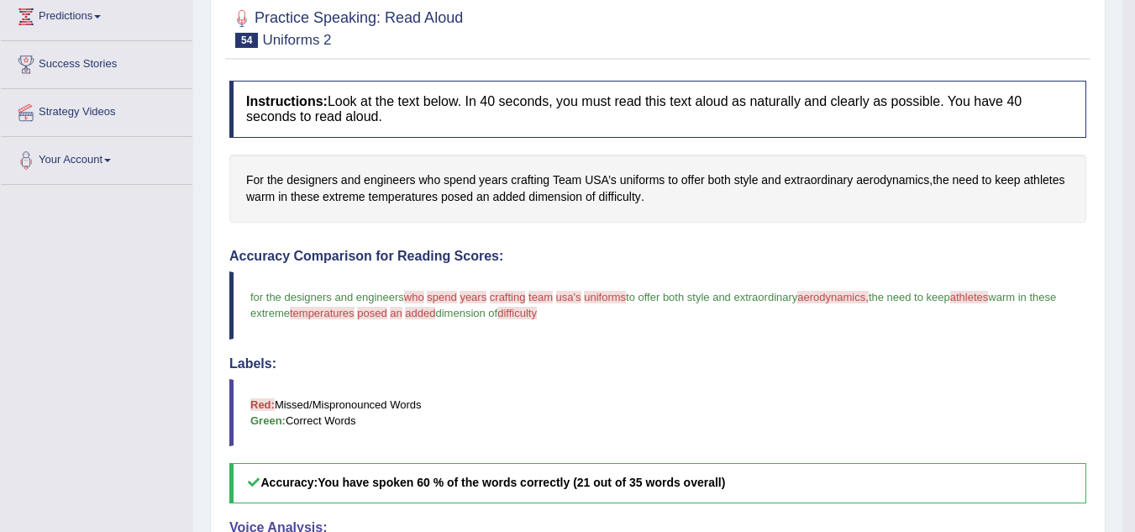
scroll to position [80, 0]
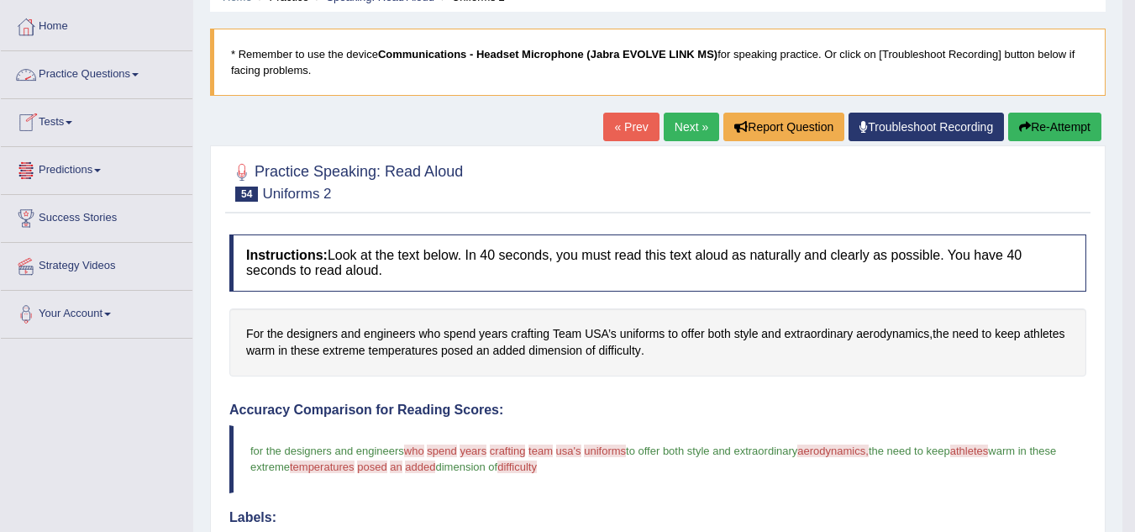
click at [56, 115] on link "Tests" at bounding box center [97, 120] width 192 height 42
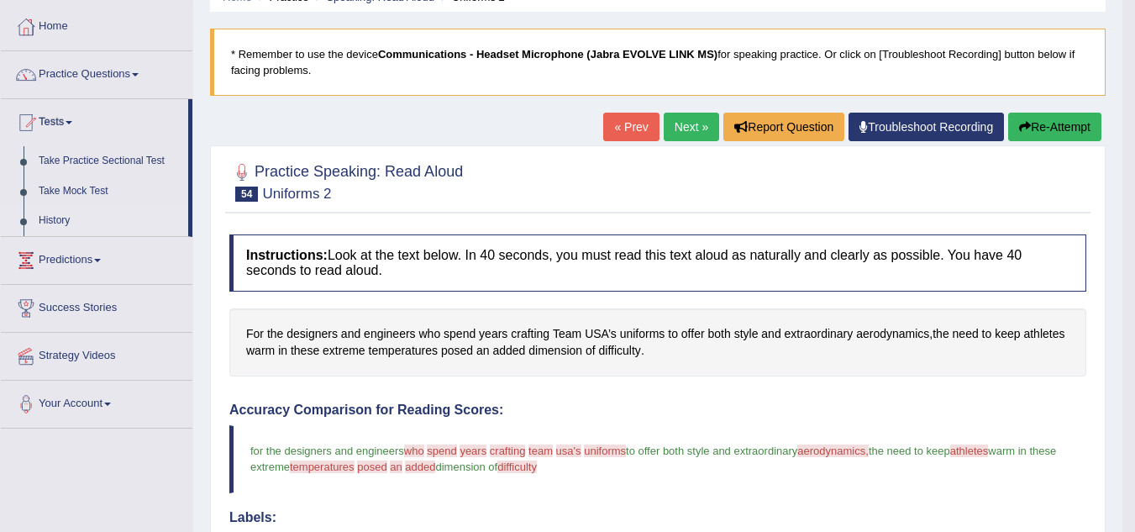
click at [40, 217] on link "History" at bounding box center [109, 221] width 157 height 30
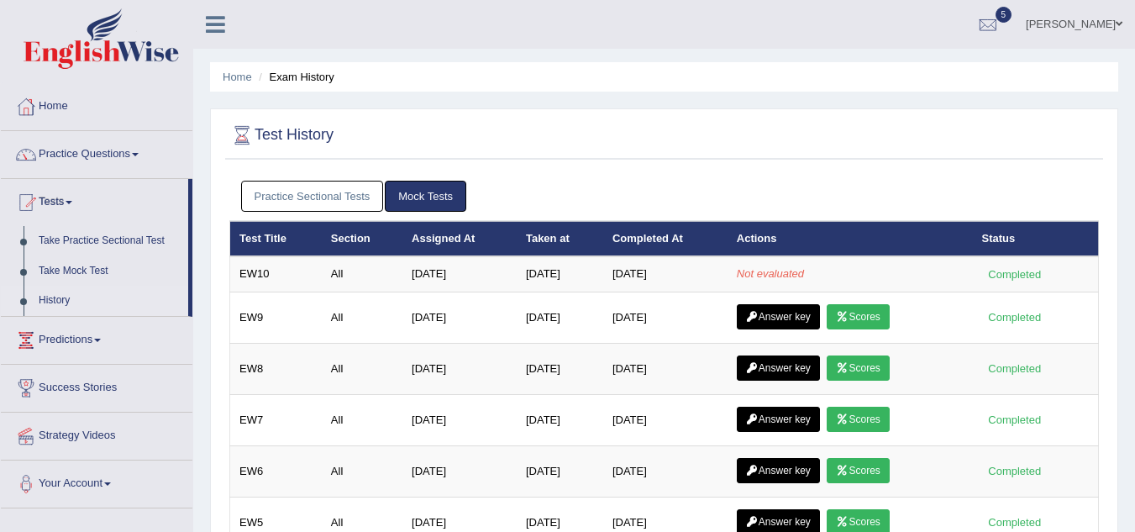
click at [214, 182] on div "Test History Practice Sectional Tests Mock Tests Test Title Section Assigned At…" at bounding box center [664, 446] width 909 height 677
click at [306, 187] on link "Practice Sectional Tests" at bounding box center [312, 196] width 143 height 31
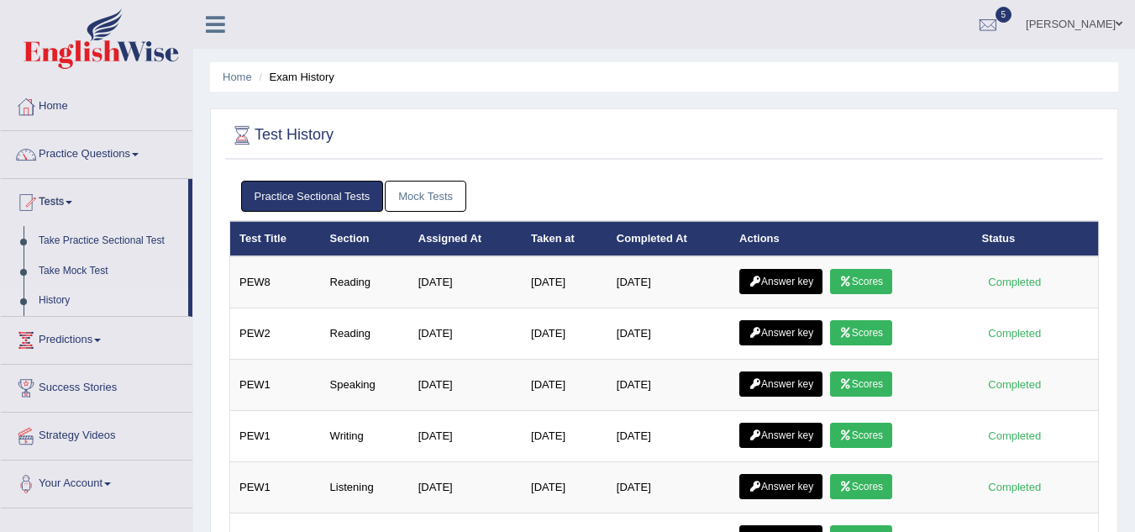
click at [429, 200] on link "Mock Tests" at bounding box center [426, 196] width 82 height 31
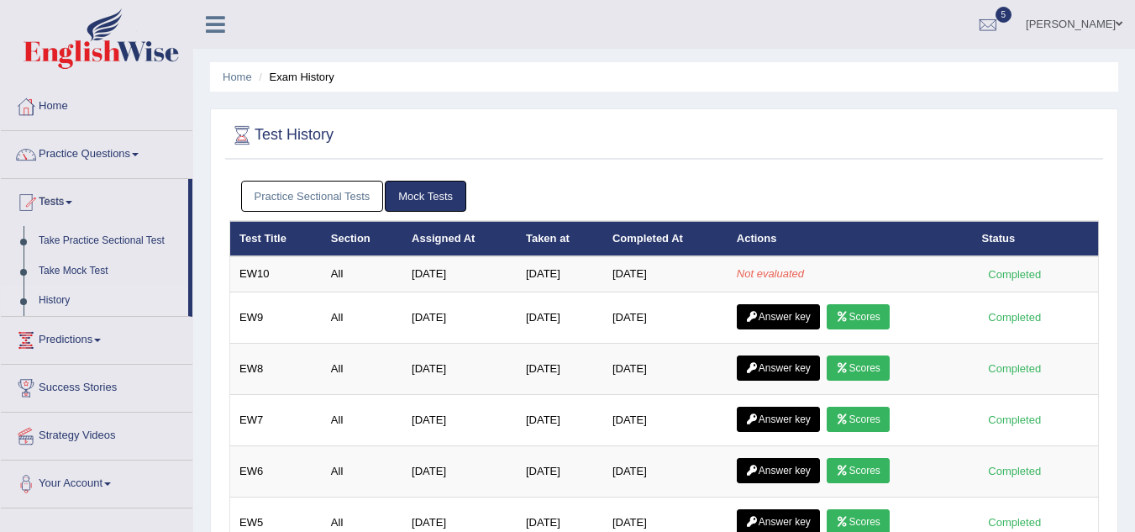
click at [350, 201] on link "Practice Sectional Tests" at bounding box center [312, 196] width 143 height 31
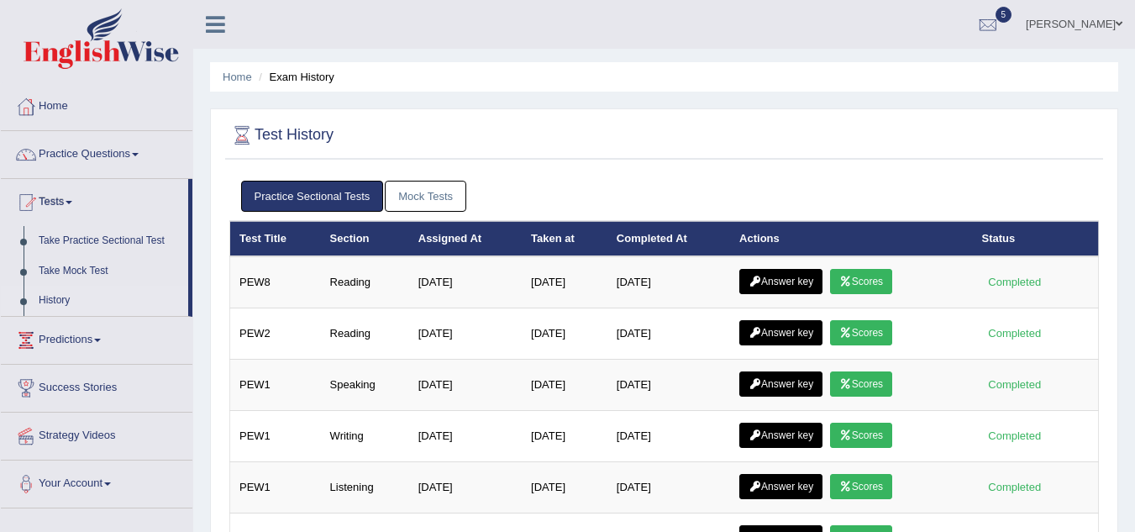
click at [408, 194] on link "Mock Tests" at bounding box center [426, 196] width 82 height 31
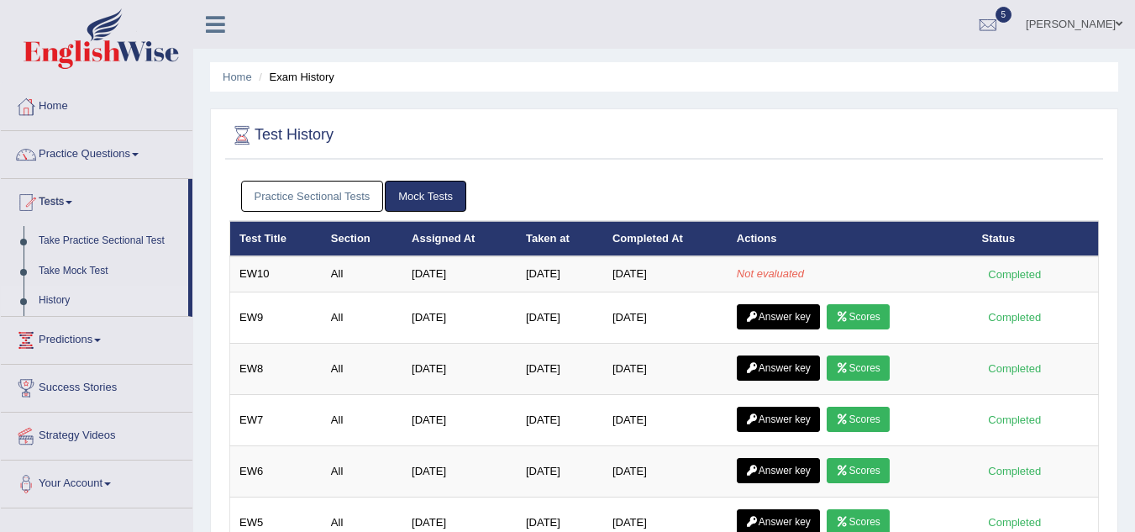
click at [376, 194] on link "Practice Sectional Tests" at bounding box center [312, 196] width 143 height 31
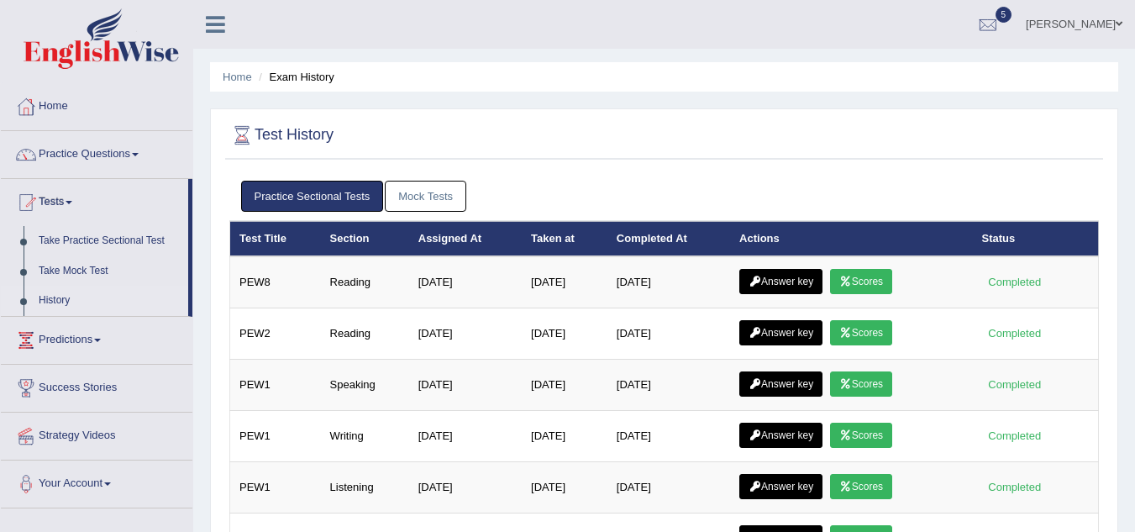
click at [392, 191] on link "Mock Tests" at bounding box center [426, 196] width 82 height 31
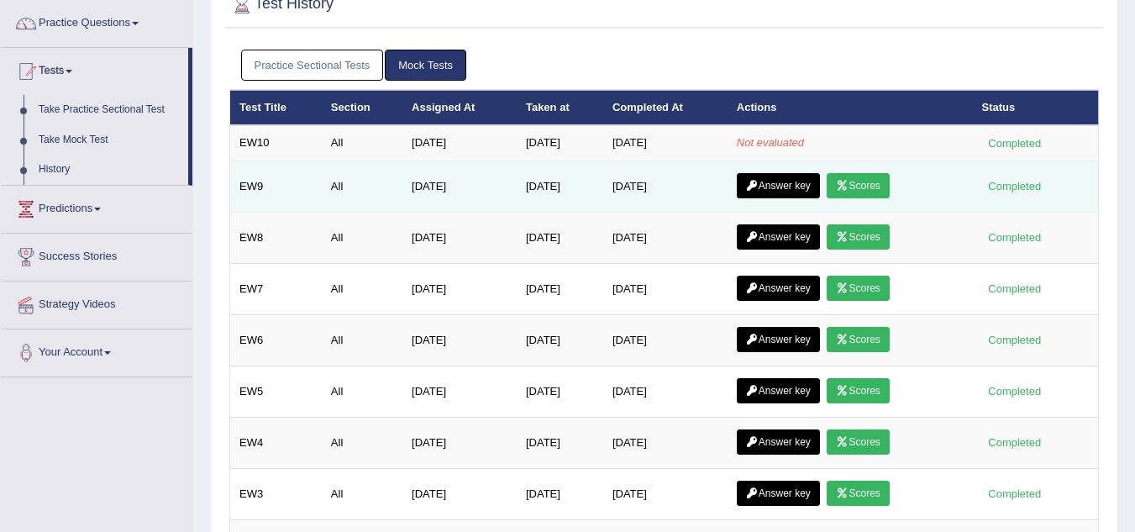
scroll to position [14, 0]
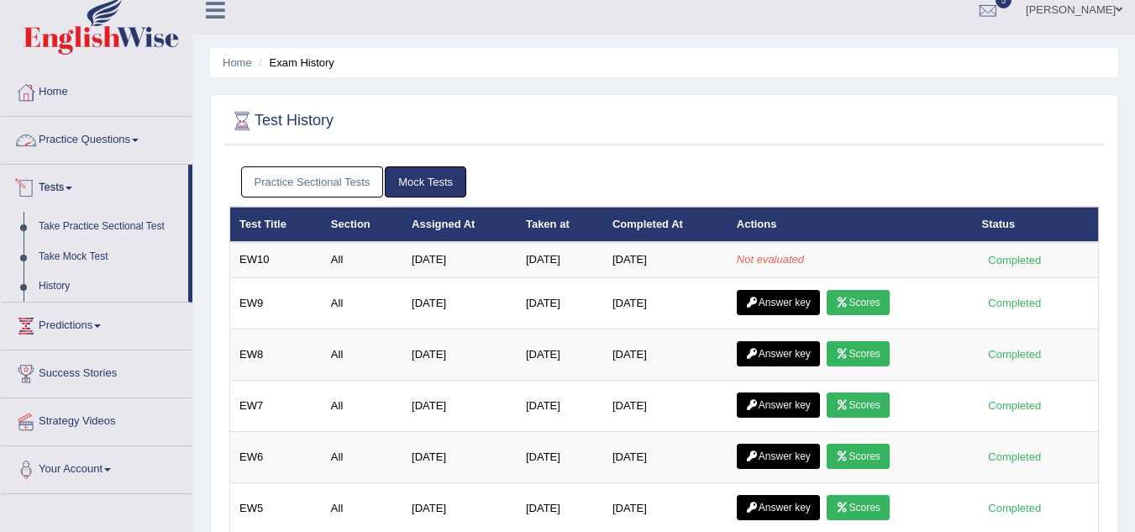
click at [70, 144] on link "Practice Questions" at bounding box center [97, 138] width 192 height 42
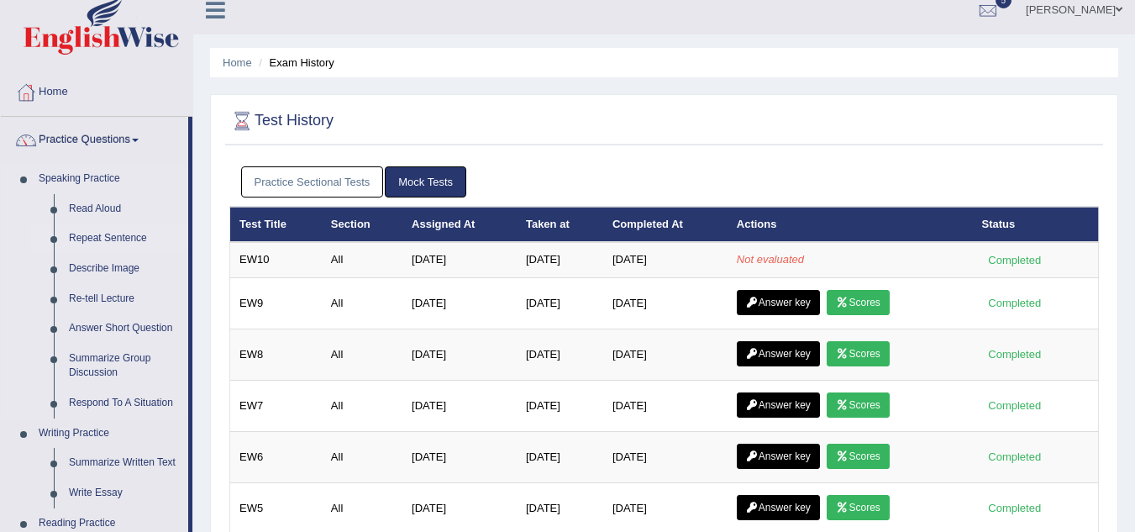
click at [105, 235] on link "Repeat Sentence" at bounding box center [124, 239] width 127 height 30
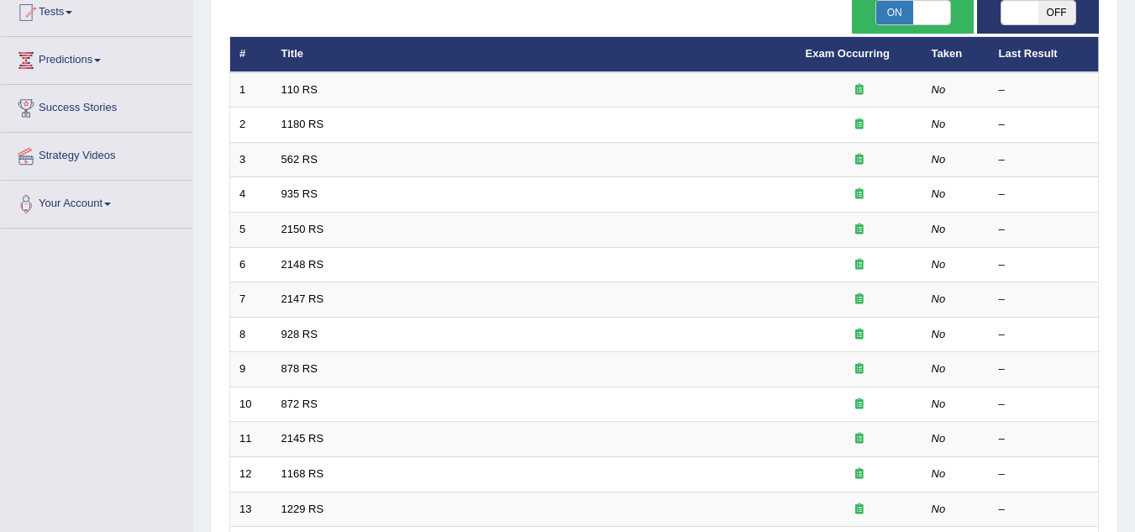
scroll to position [168, 0]
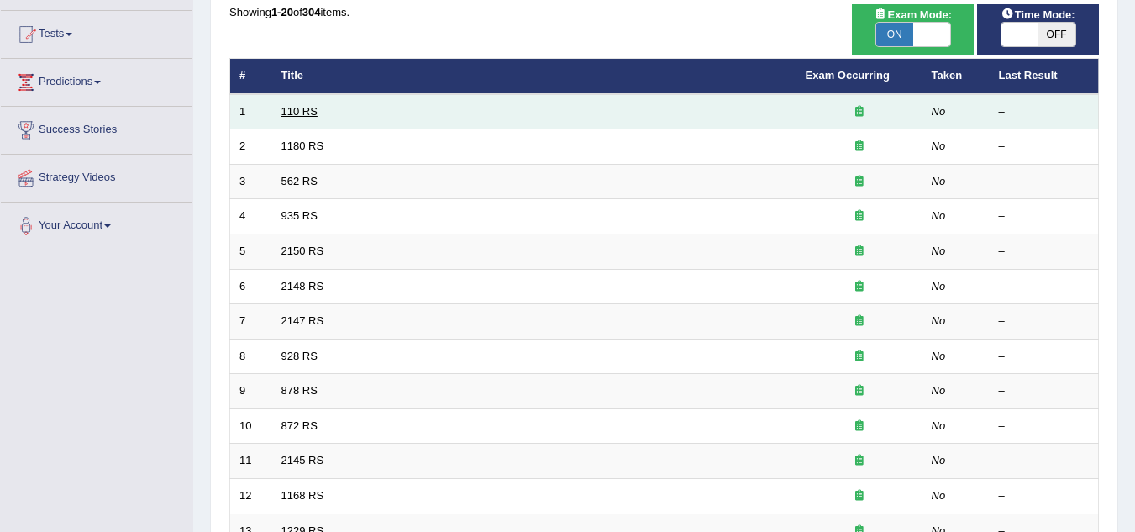
click at [282, 112] on link "110 RS" at bounding box center [300, 111] width 36 height 13
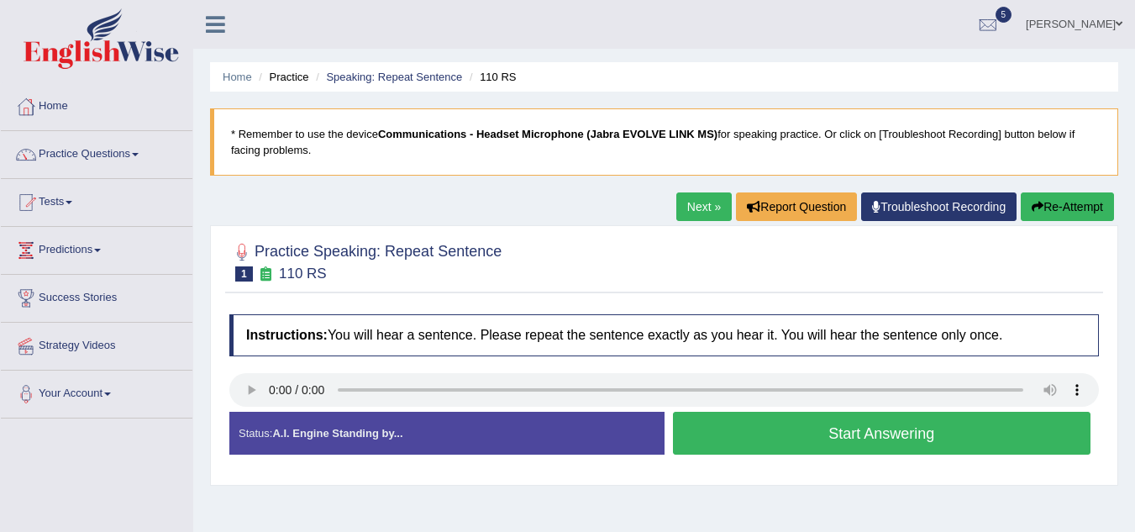
click at [804, 424] on button "Start Answering" at bounding box center [882, 433] width 419 height 43
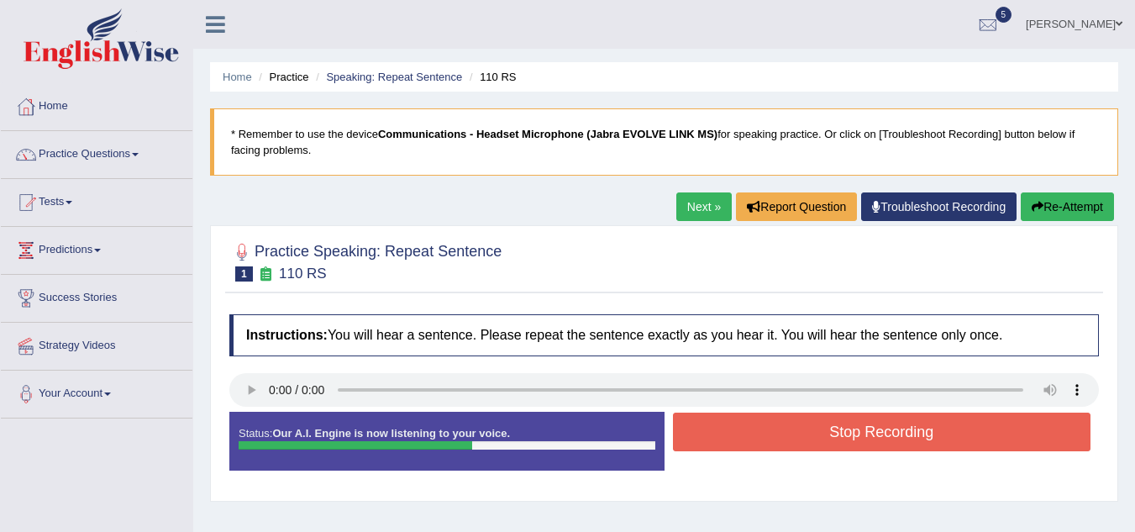
click at [804, 424] on button "Stop Recording" at bounding box center [882, 432] width 419 height 39
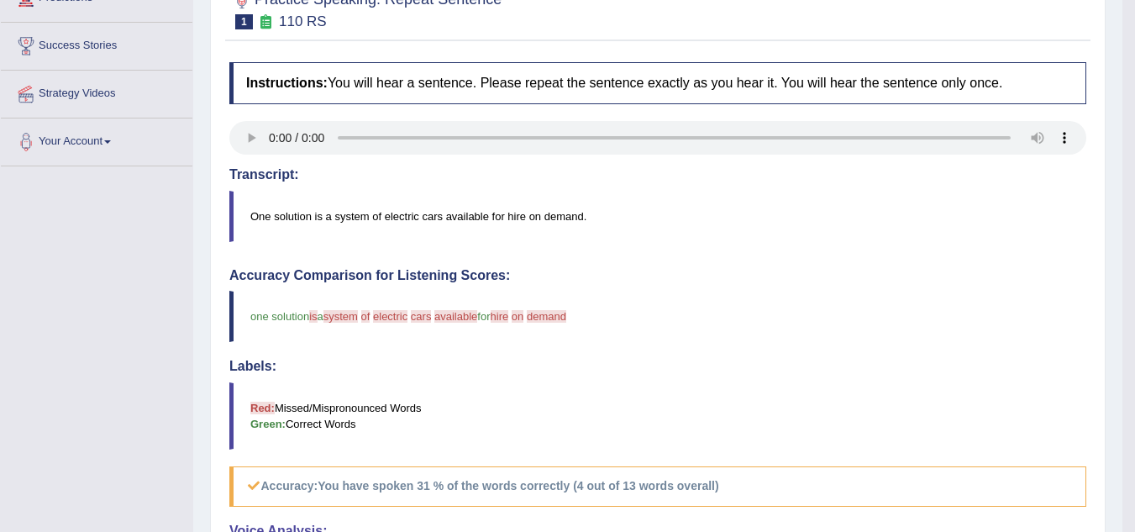
scroll to position [84, 0]
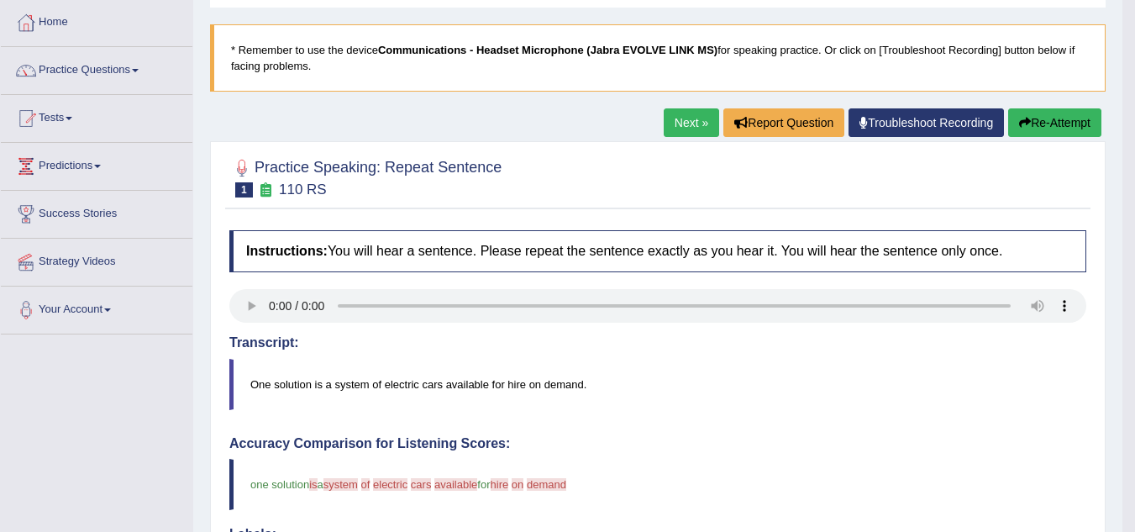
click at [688, 126] on link "Next »" at bounding box center [691, 122] width 55 height 29
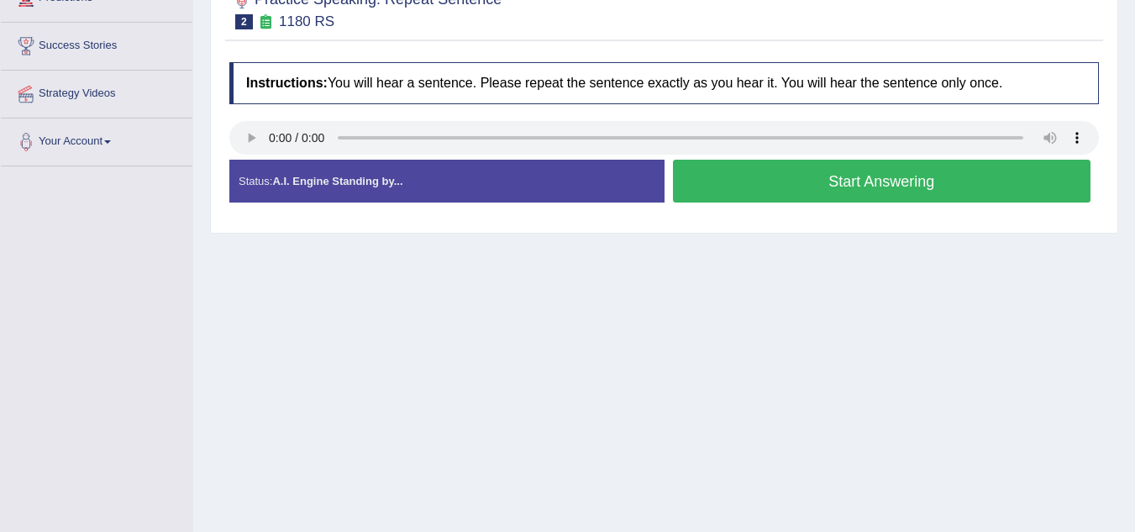
click at [847, 184] on button "Start Answering" at bounding box center [882, 181] width 419 height 43
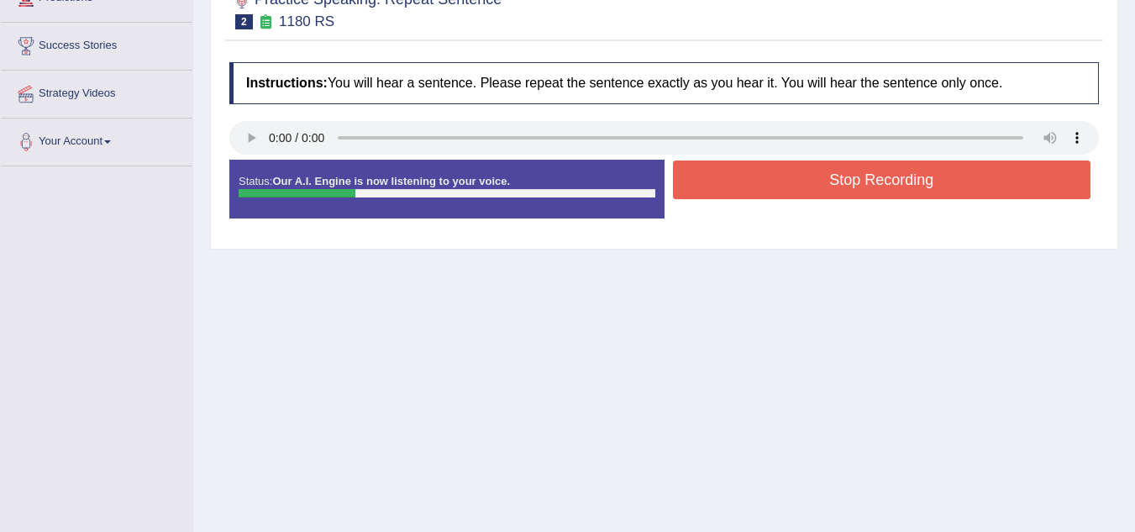
click at [847, 184] on button "Stop Recording" at bounding box center [882, 180] width 419 height 39
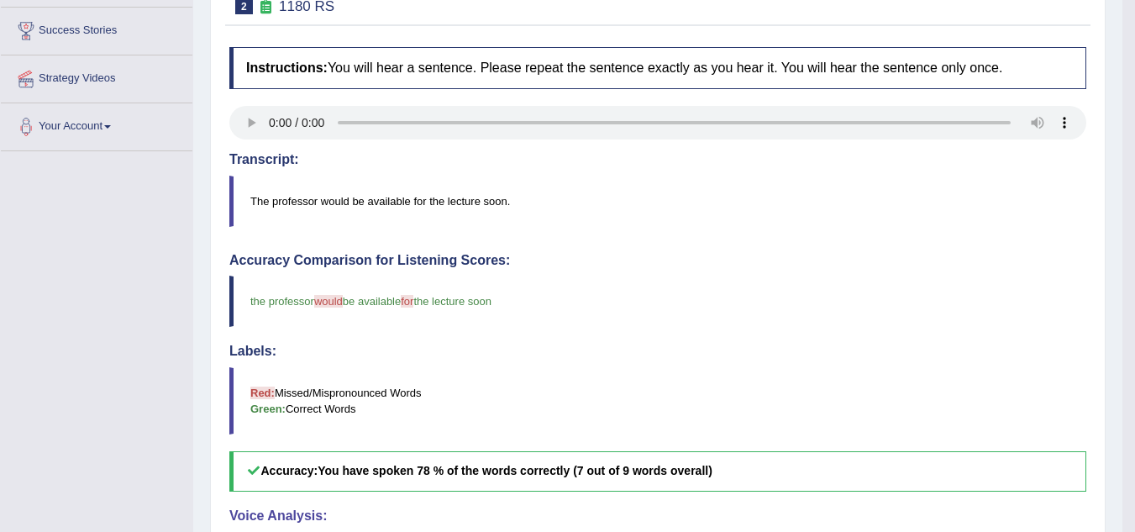
scroll to position [168, 0]
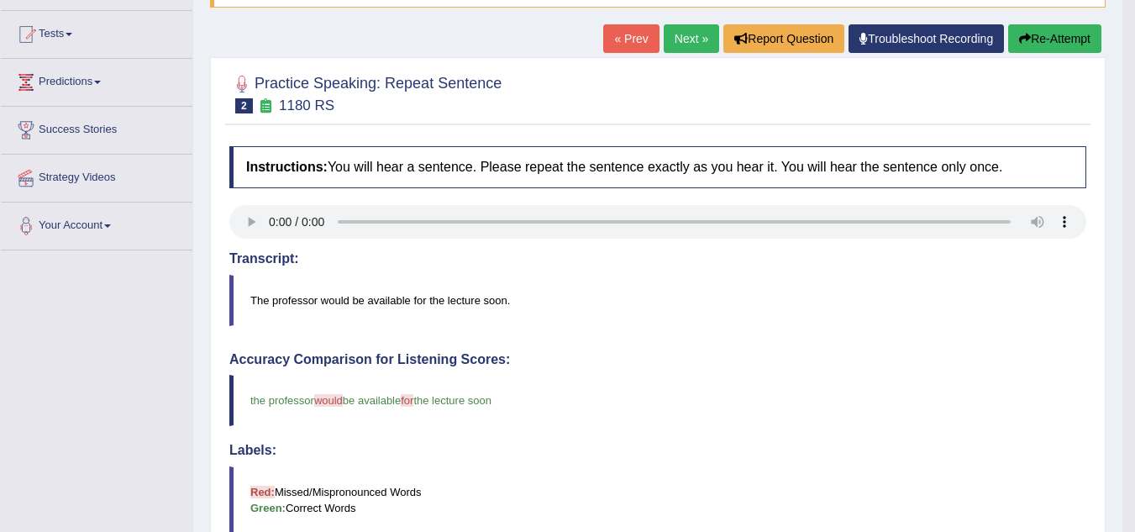
click at [678, 35] on link "Next »" at bounding box center [691, 38] width 55 height 29
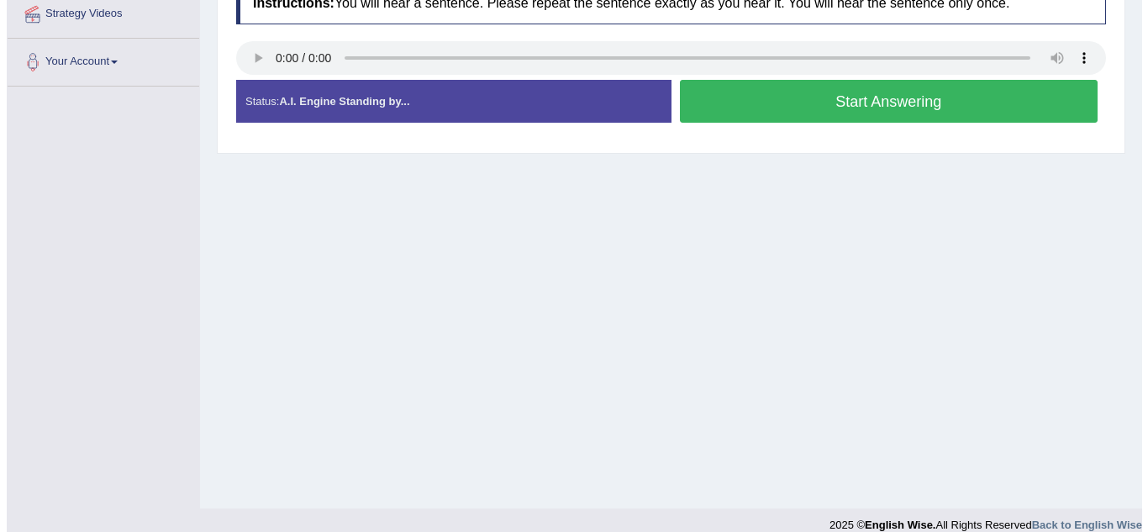
scroll to position [350, 0]
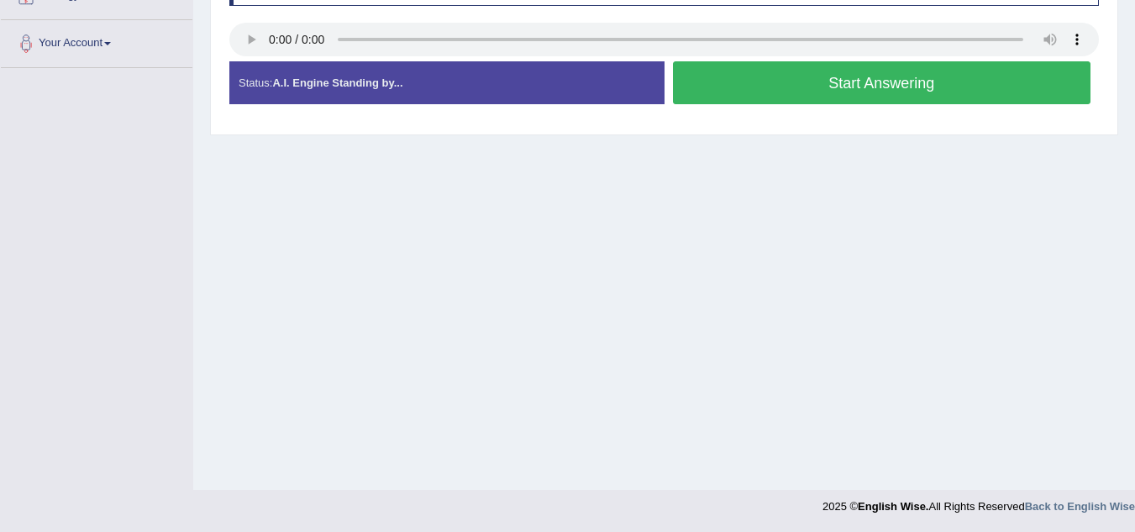
click at [810, 86] on button "Start Answering" at bounding box center [882, 82] width 419 height 43
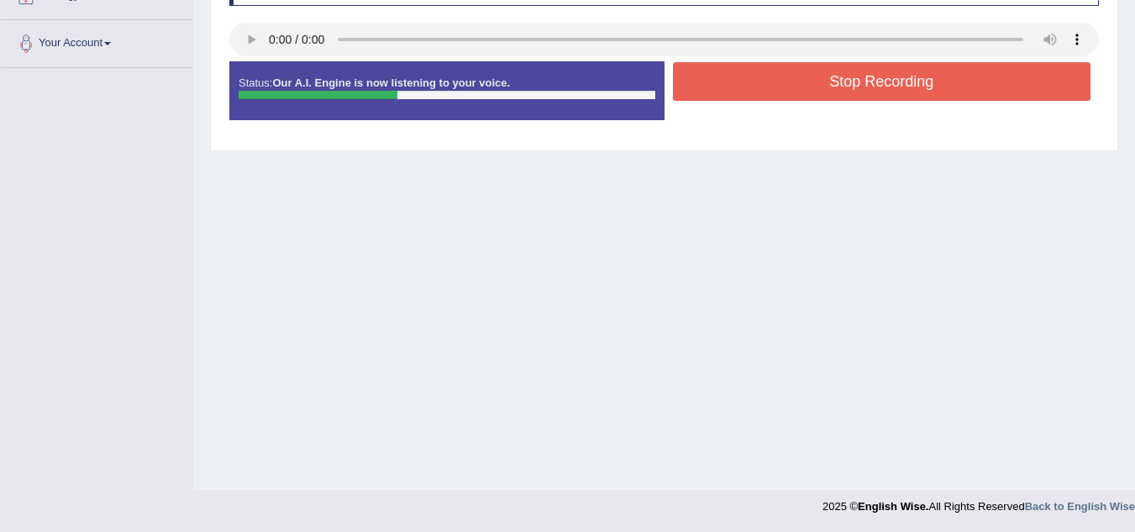
click at [843, 84] on button "Stop Recording" at bounding box center [882, 81] width 419 height 39
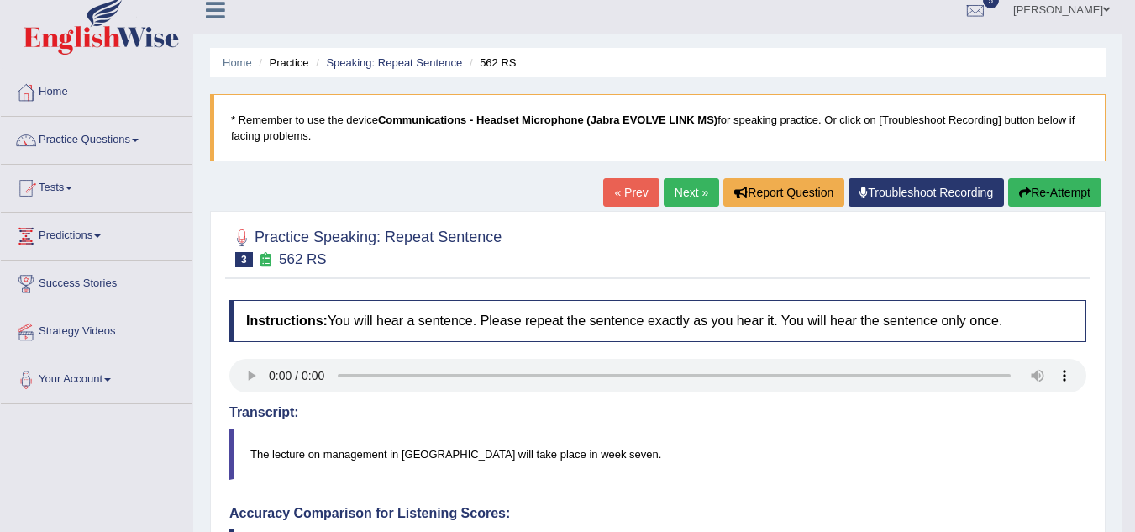
scroll to position [0, 0]
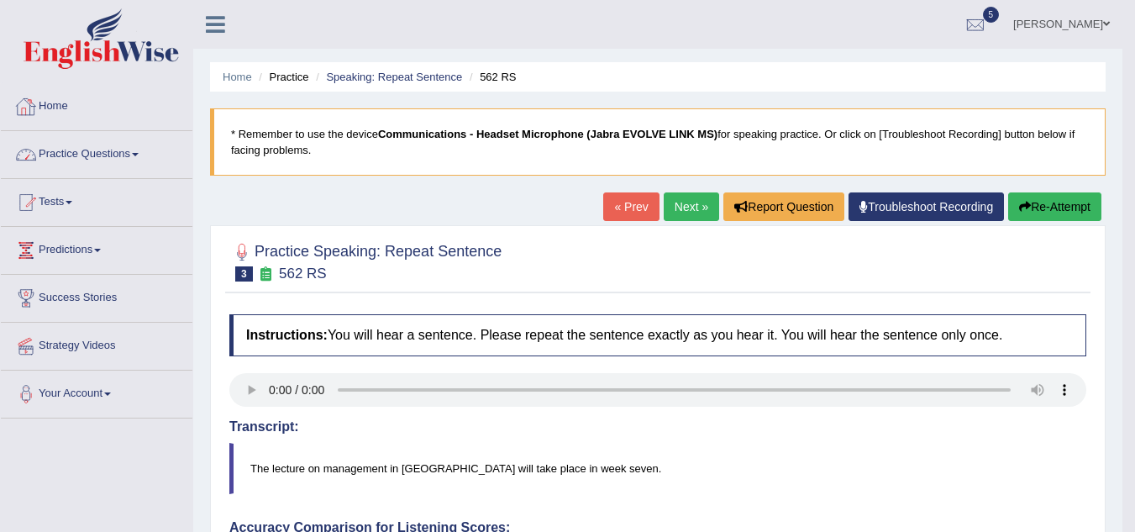
click at [61, 118] on link "Home" at bounding box center [97, 104] width 192 height 42
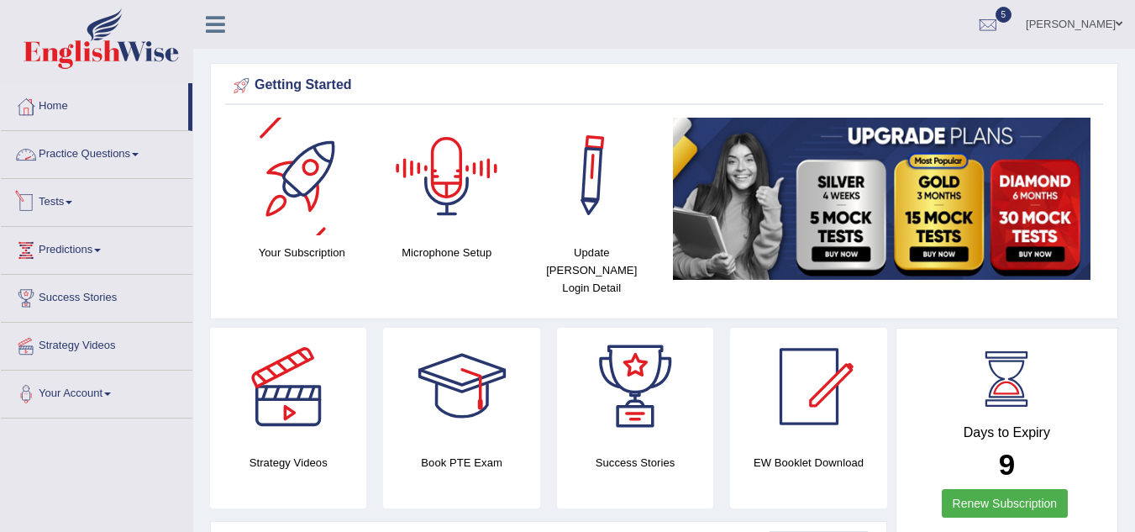
click at [69, 197] on link "Tests" at bounding box center [97, 200] width 192 height 42
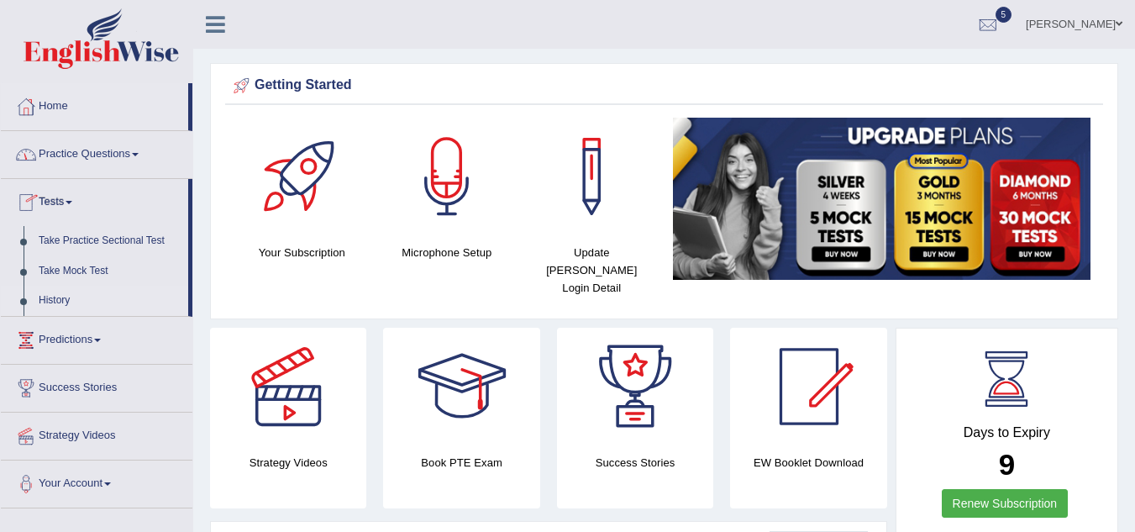
click at [47, 297] on link "History" at bounding box center [109, 301] width 157 height 30
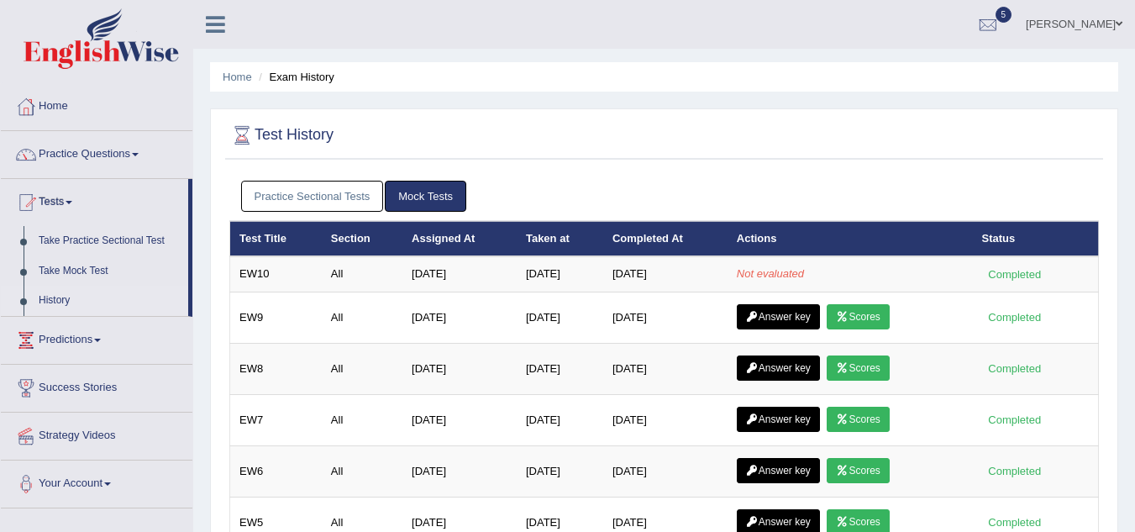
click at [326, 191] on link "Practice Sectional Tests" at bounding box center [312, 196] width 143 height 31
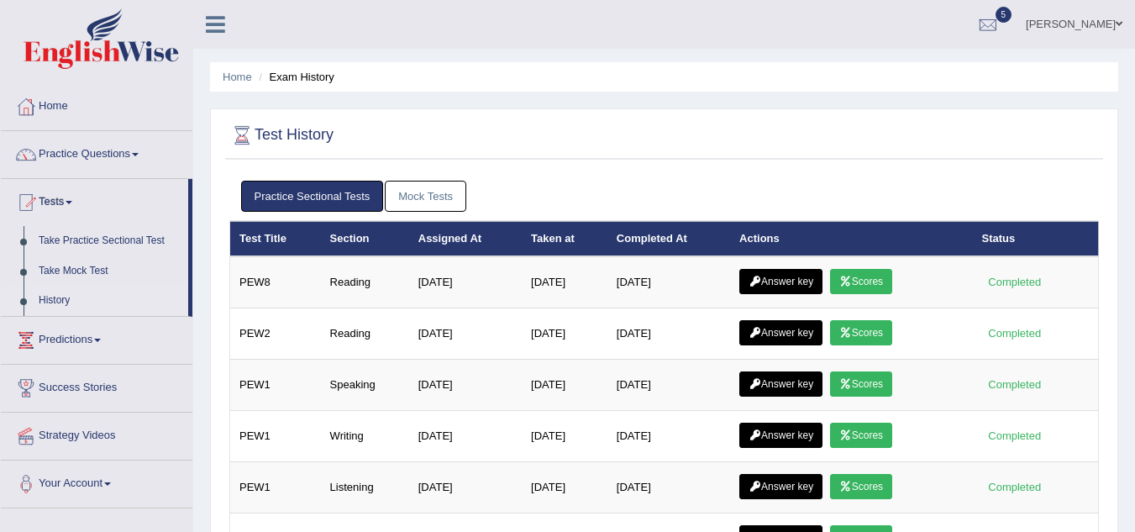
click at [450, 196] on link "Mock Tests" at bounding box center [426, 196] width 82 height 31
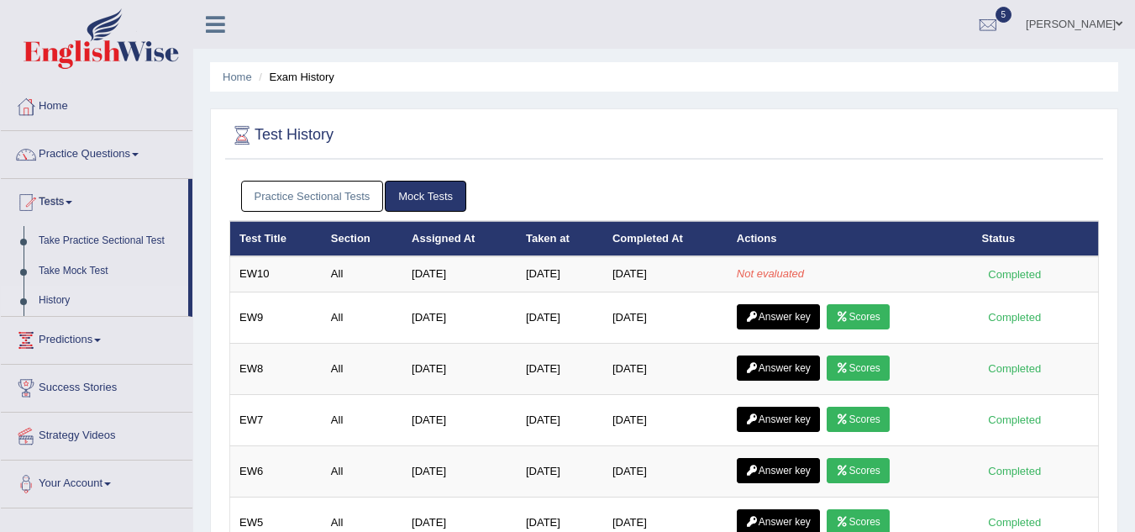
click at [327, 193] on link "Practice Sectional Tests" at bounding box center [312, 196] width 143 height 31
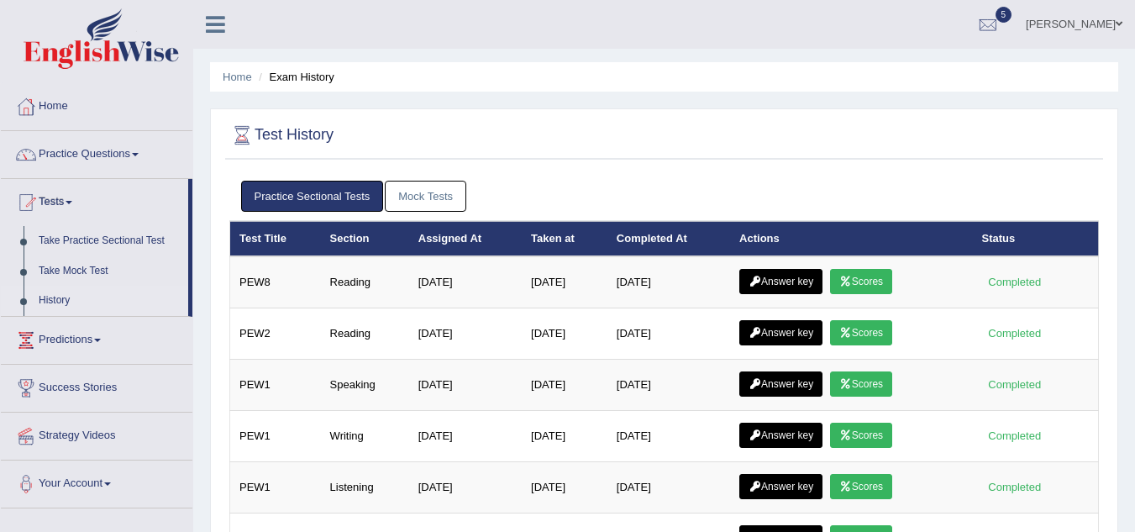
click at [404, 197] on link "Mock Tests" at bounding box center [426, 196] width 82 height 31
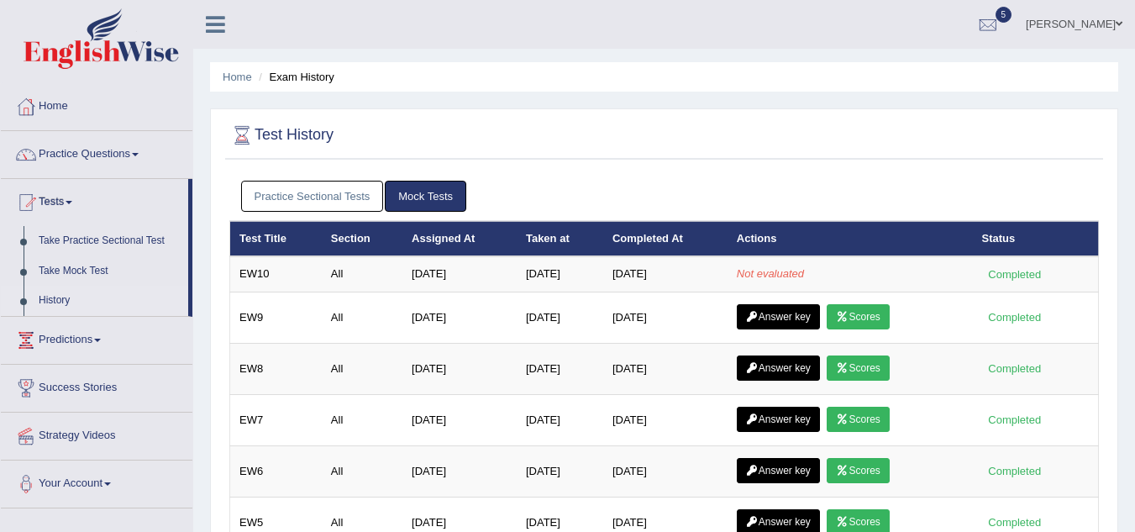
click at [329, 197] on link "Practice Sectional Tests" at bounding box center [312, 196] width 143 height 31
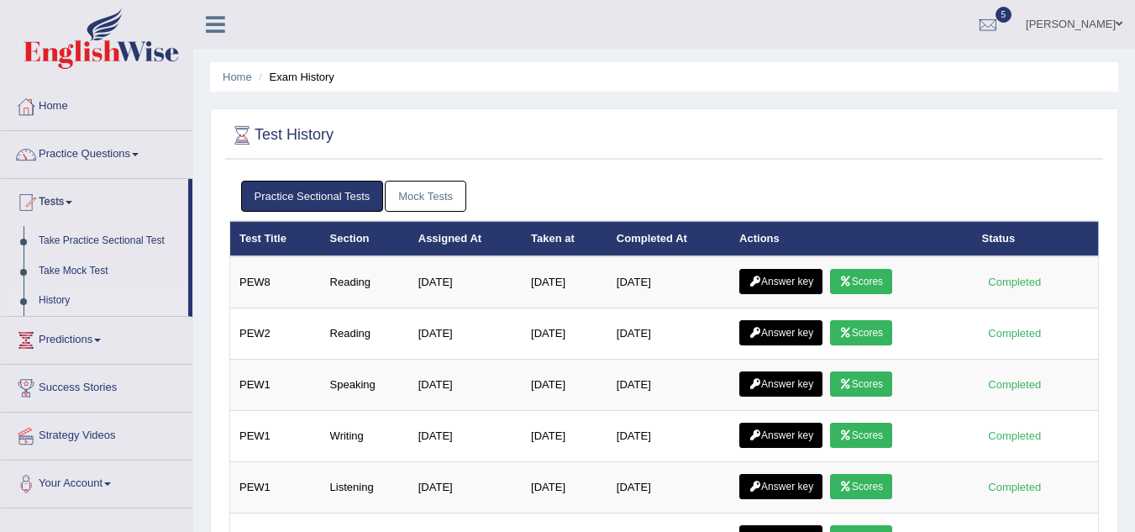
click at [394, 190] on link "Mock Tests" at bounding box center [426, 196] width 82 height 31
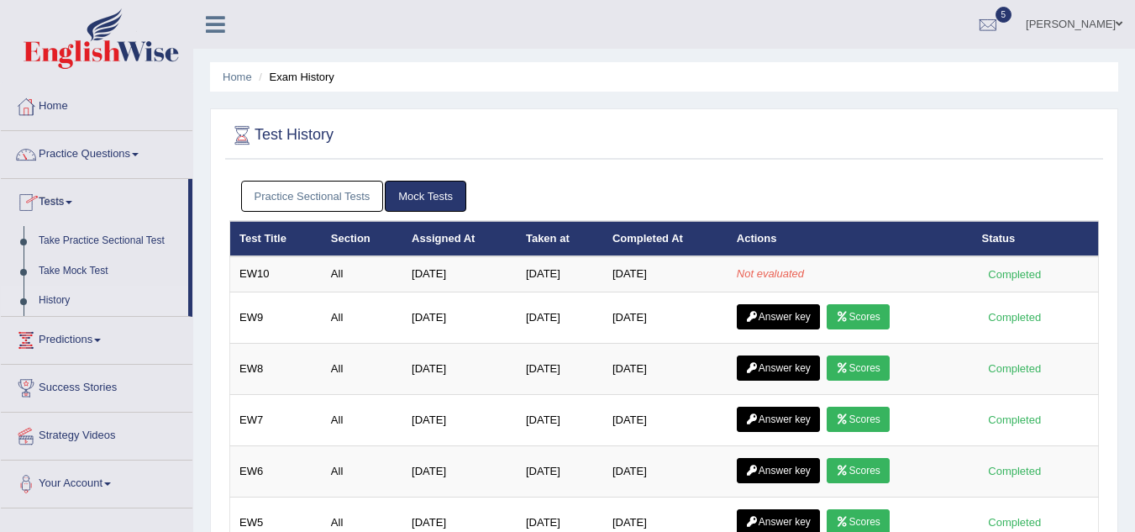
click at [347, 201] on link "Practice Sectional Tests" at bounding box center [312, 196] width 143 height 31
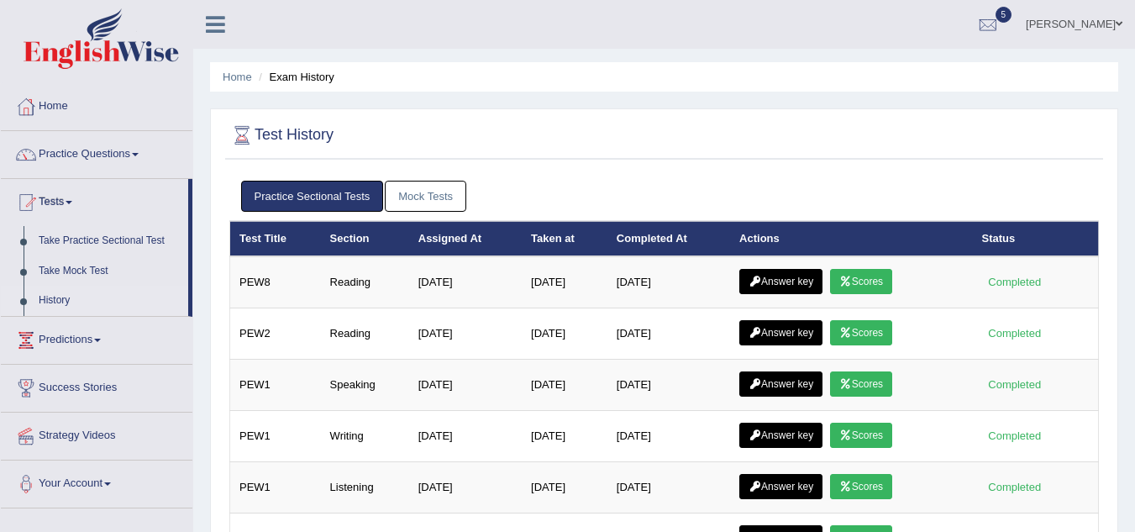
click at [434, 195] on link "Mock Tests" at bounding box center [426, 196] width 82 height 31
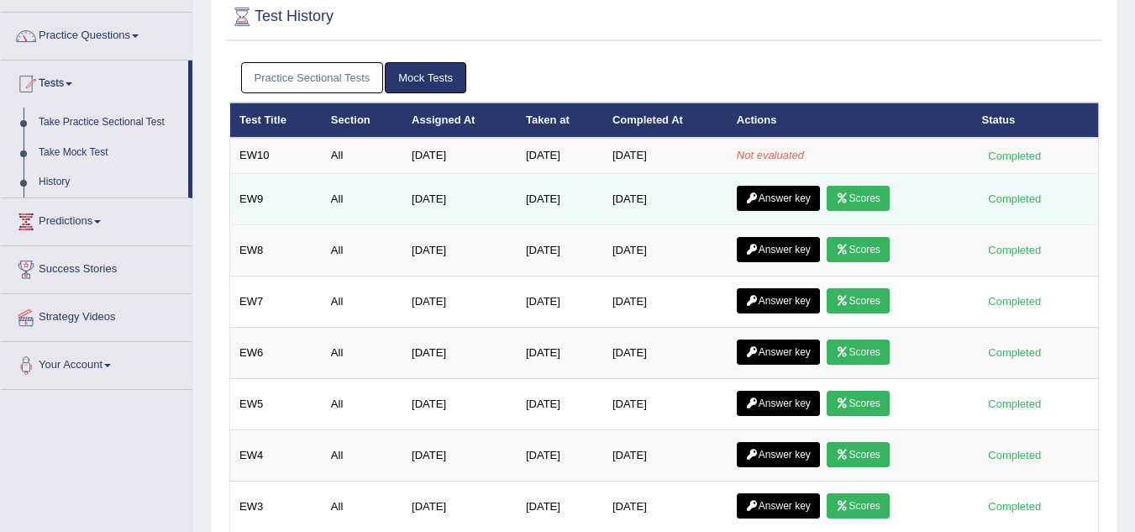
scroll to position [98, 0]
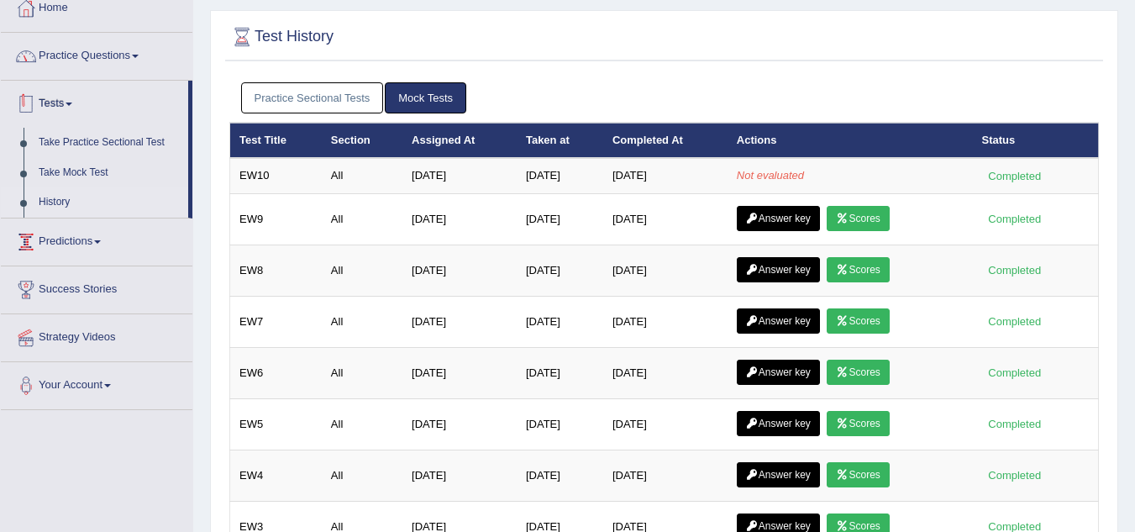
click at [79, 58] on link "Practice Questions" at bounding box center [97, 54] width 192 height 42
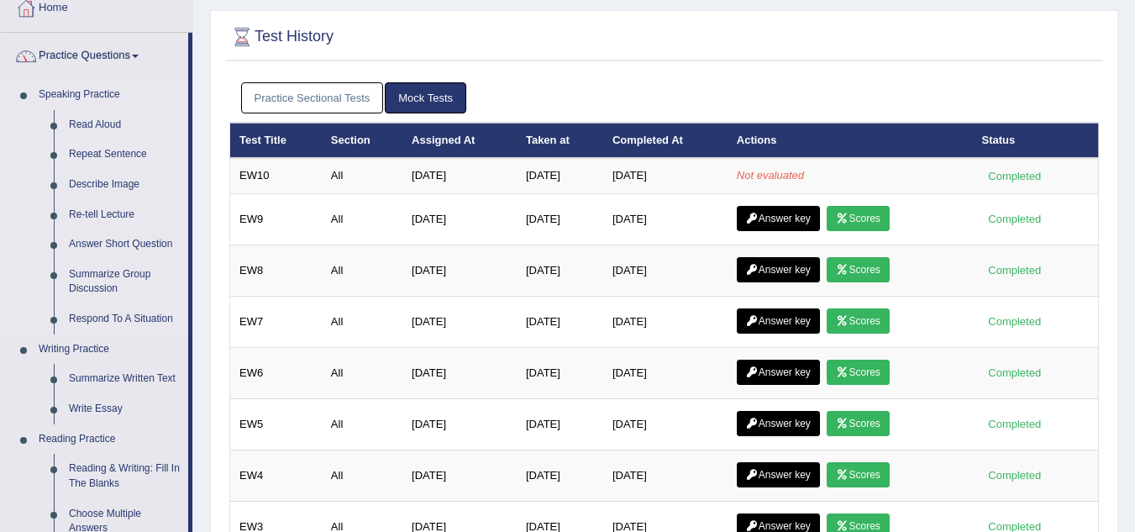
click at [93, 149] on link "Repeat Sentence" at bounding box center [124, 155] width 127 height 30
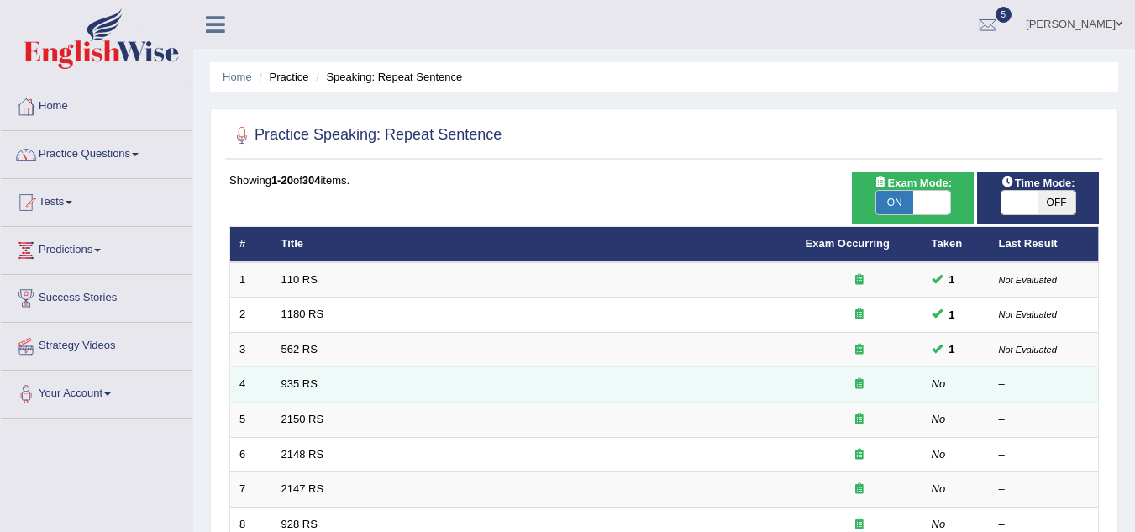
drag, startPoint x: 324, startPoint y: 377, endPoint x: 313, endPoint y: 377, distance: 11.8
click at [314, 379] on td "935 RS" at bounding box center [534, 384] width 524 height 35
click at [306, 379] on link "935 RS" at bounding box center [300, 383] width 36 height 13
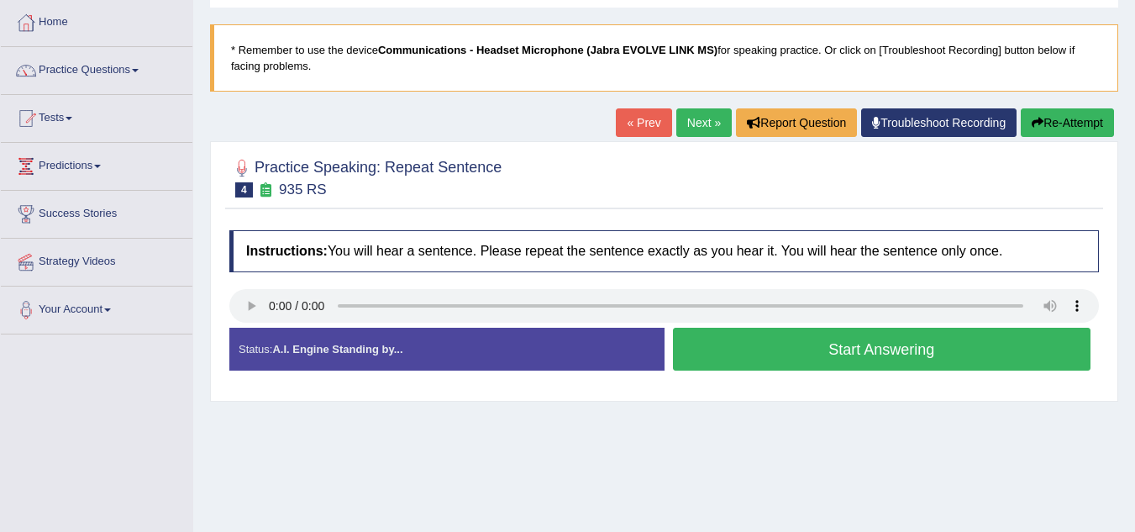
click at [852, 354] on button "Start Answering" at bounding box center [882, 349] width 419 height 43
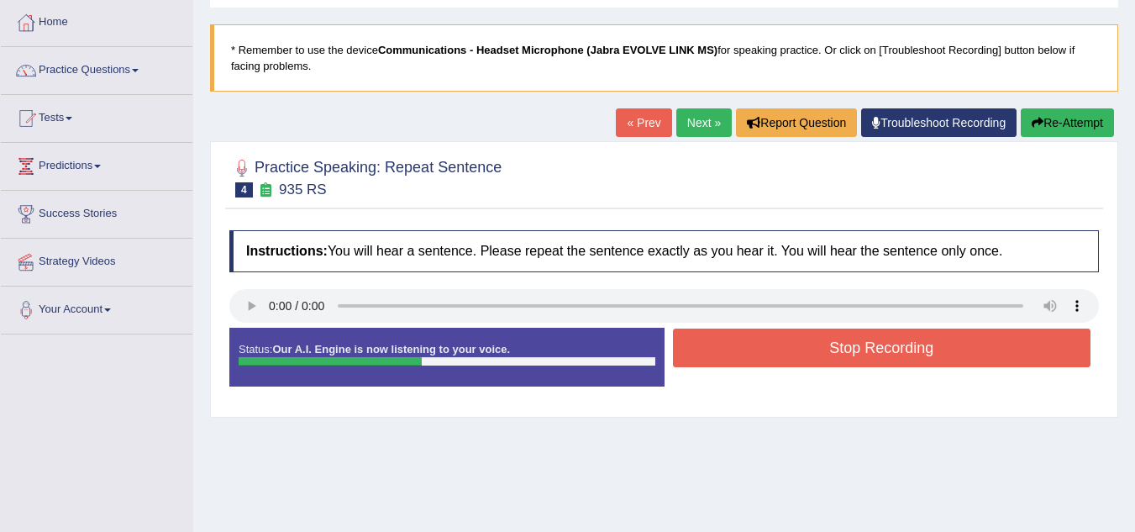
click at [864, 348] on button "Stop Recording" at bounding box center [882, 348] width 419 height 39
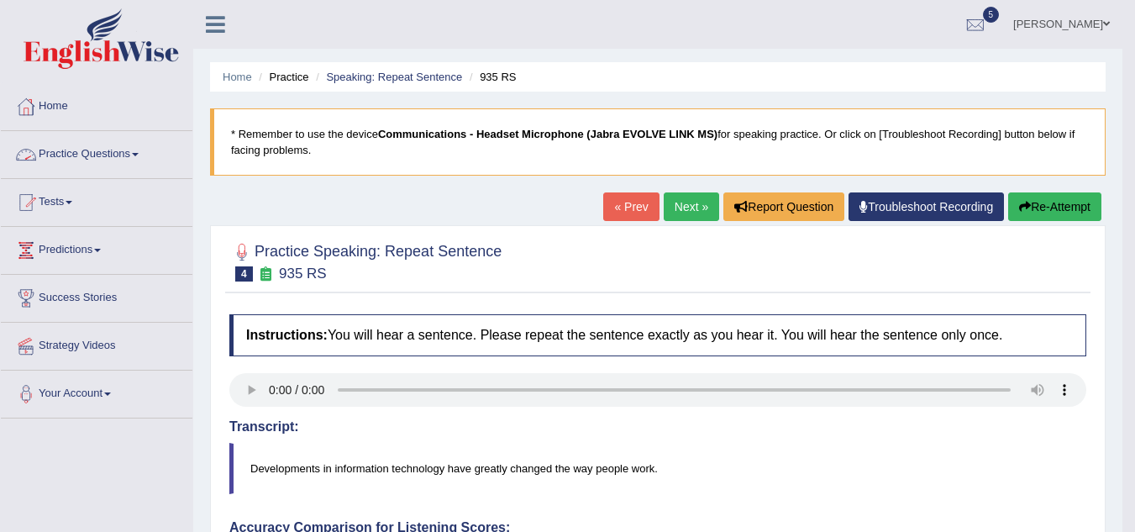
click at [60, 145] on link "Practice Questions" at bounding box center [97, 152] width 192 height 42
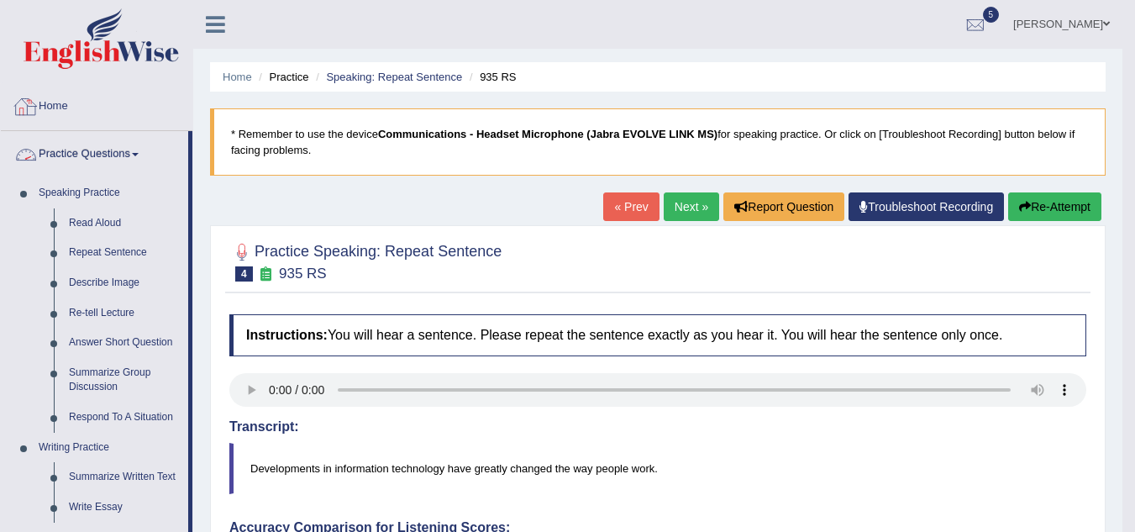
click at [91, 152] on link "Practice Questions" at bounding box center [94, 152] width 187 height 42
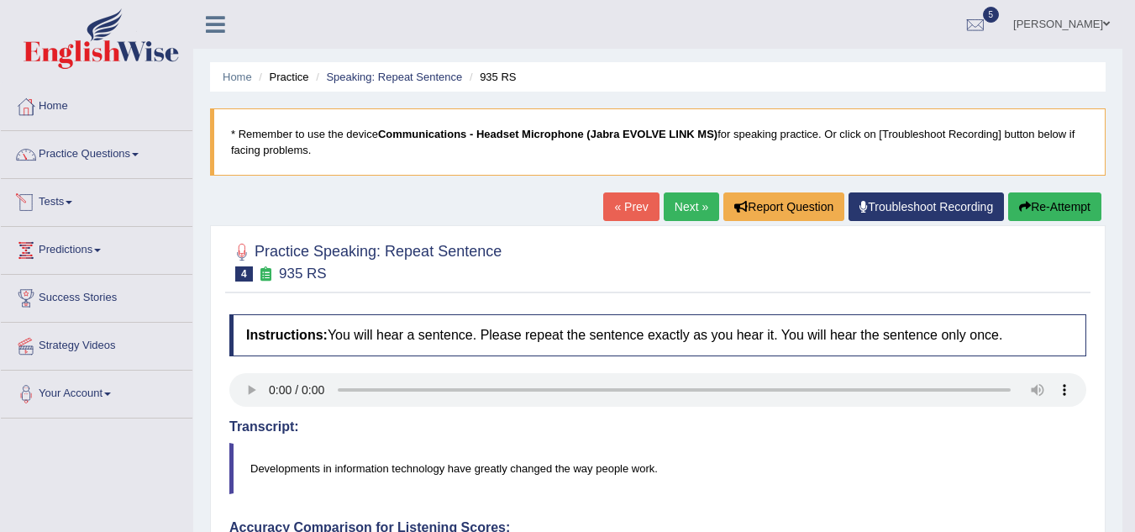
click at [63, 204] on link "Tests" at bounding box center [97, 200] width 192 height 42
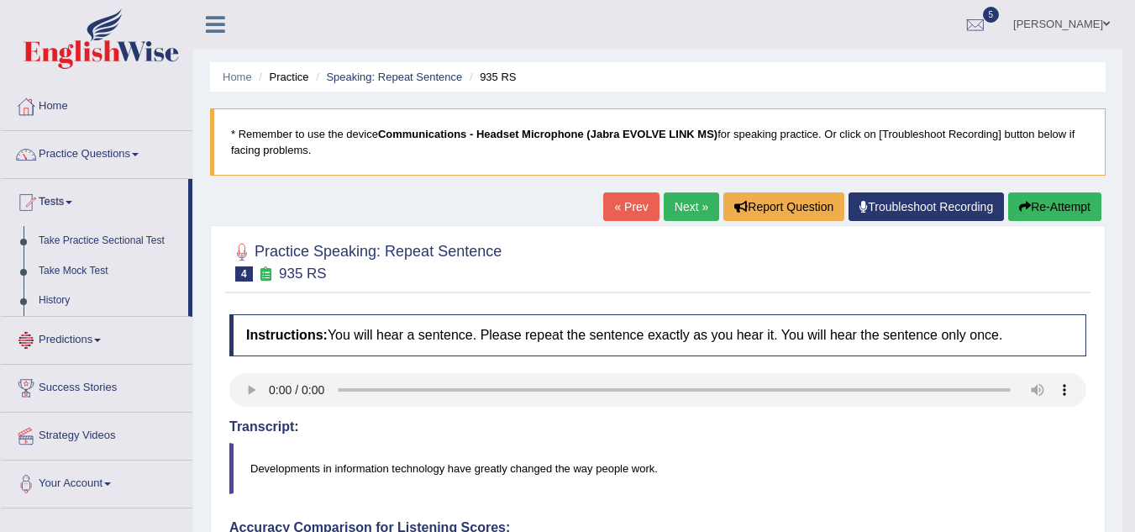
click at [50, 302] on link "History" at bounding box center [109, 301] width 157 height 30
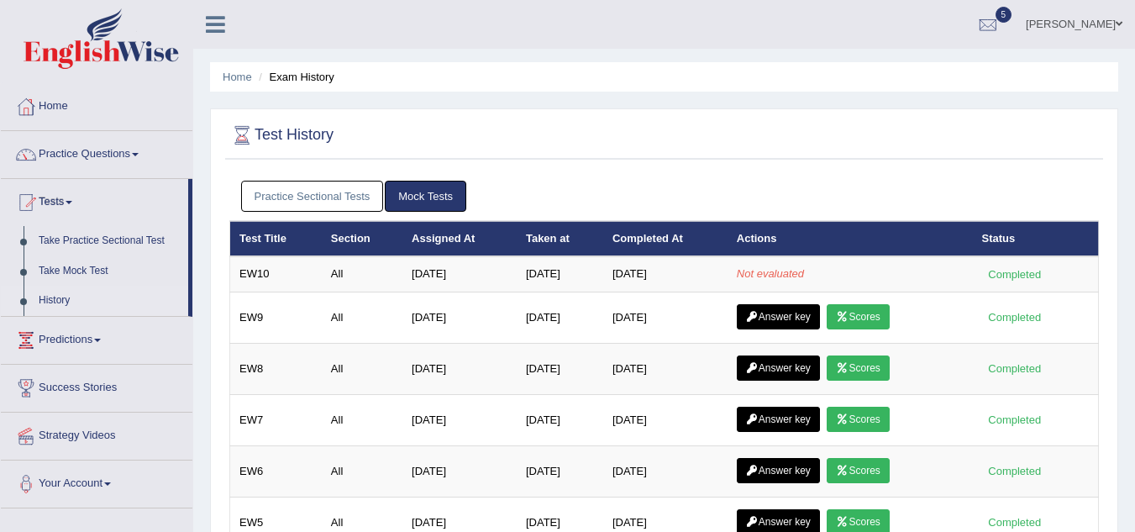
click at [318, 193] on link "Practice Sectional Tests" at bounding box center [312, 196] width 143 height 31
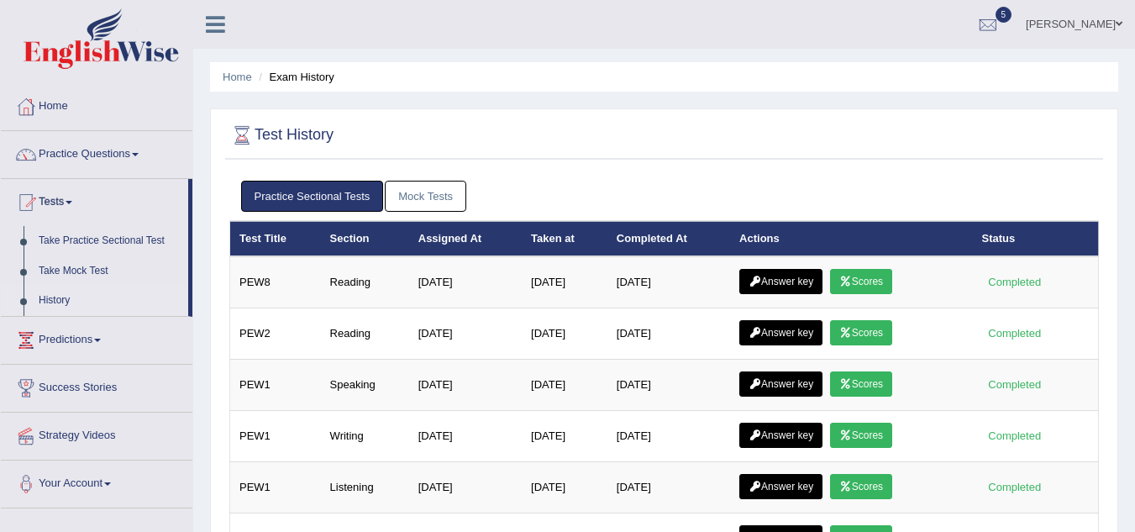
click at [482, 198] on ul "Practice Sectional Tests Mock Tests" at bounding box center [664, 196] width 847 height 31
click at [428, 198] on link "Mock Tests" at bounding box center [426, 196] width 82 height 31
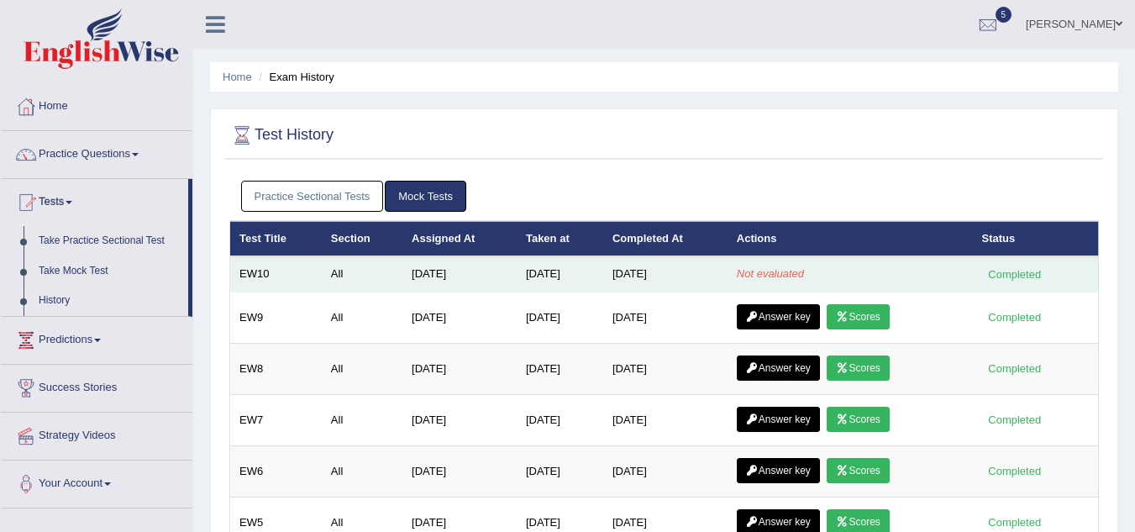
click at [988, 278] on div "Completed" at bounding box center [1015, 275] width 66 height 18
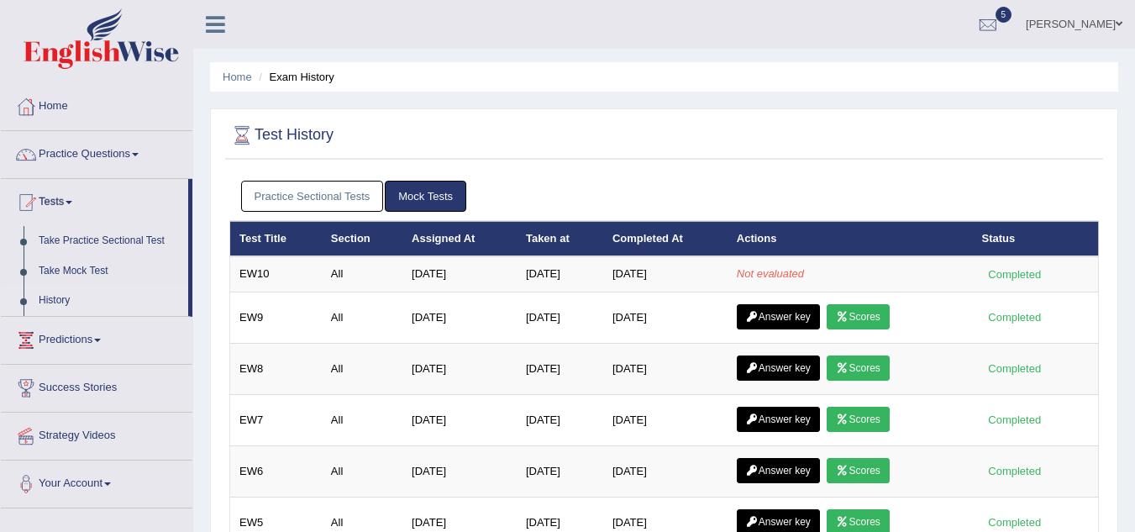
drag, startPoint x: 1147, startPoint y: 236, endPoint x: 330, endPoint y: 192, distance: 818.1
click at [330, 192] on link "Practice Sectional Tests" at bounding box center [312, 196] width 143 height 31
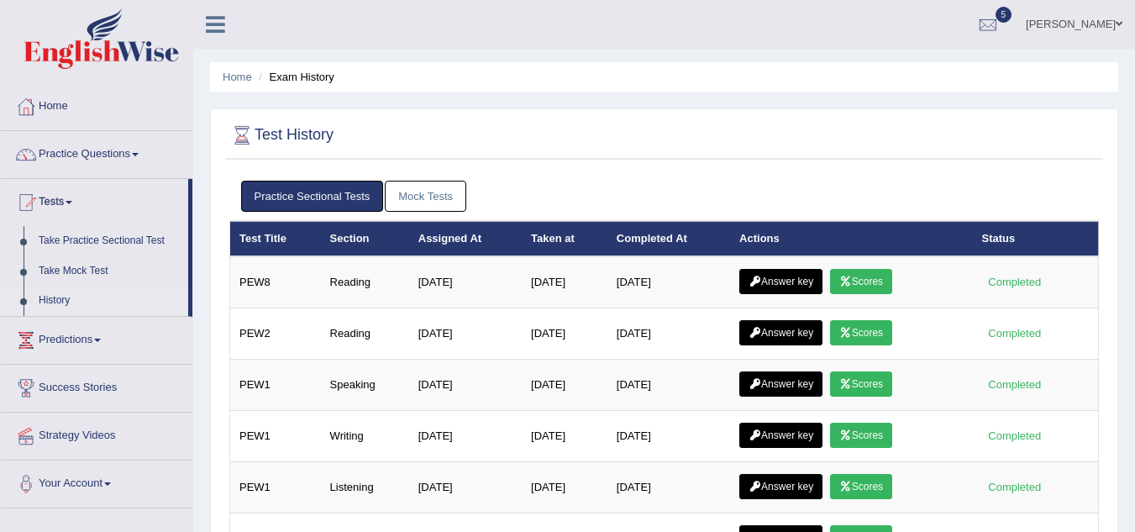
click at [418, 192] on link "Mock Tests" at bounding box center [426, 196] width 82 height 31
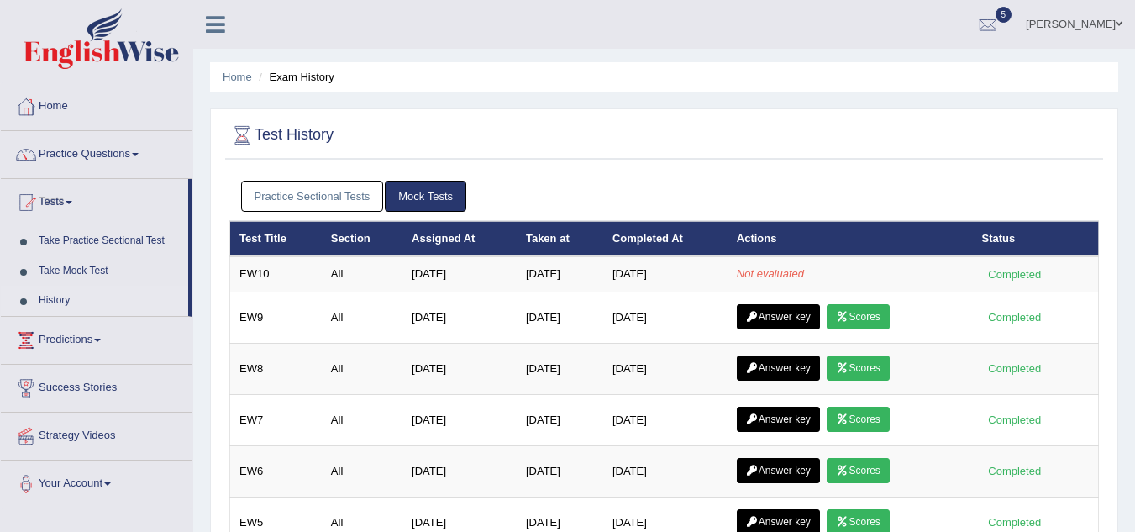
click at [303, 181] on link "Practice Sectional Tests" at bounding box center [312, 196] width 143 height 31
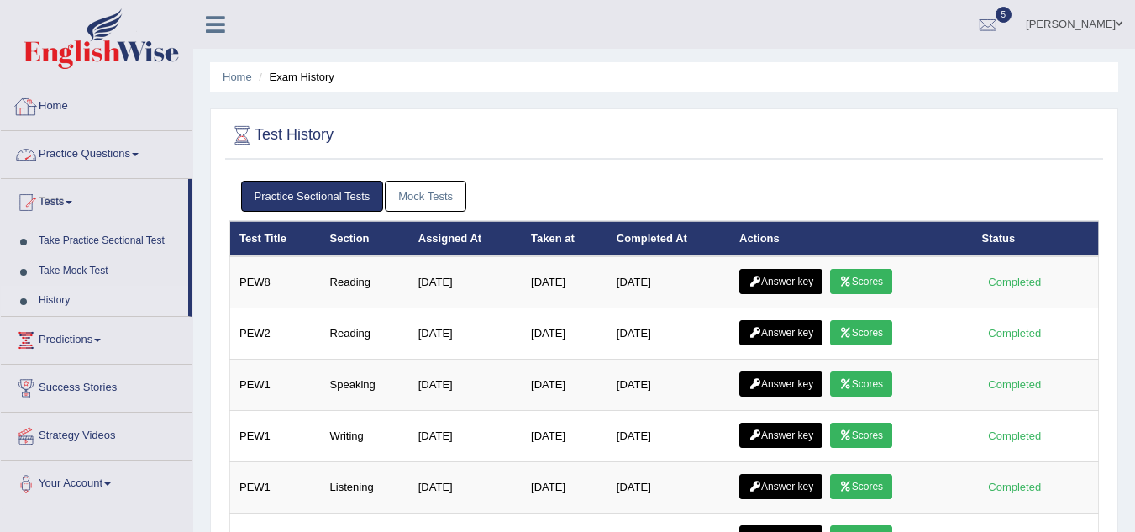
click at [53, 97] on link "Home" at bounding box center [97, 104] width 192 height 42
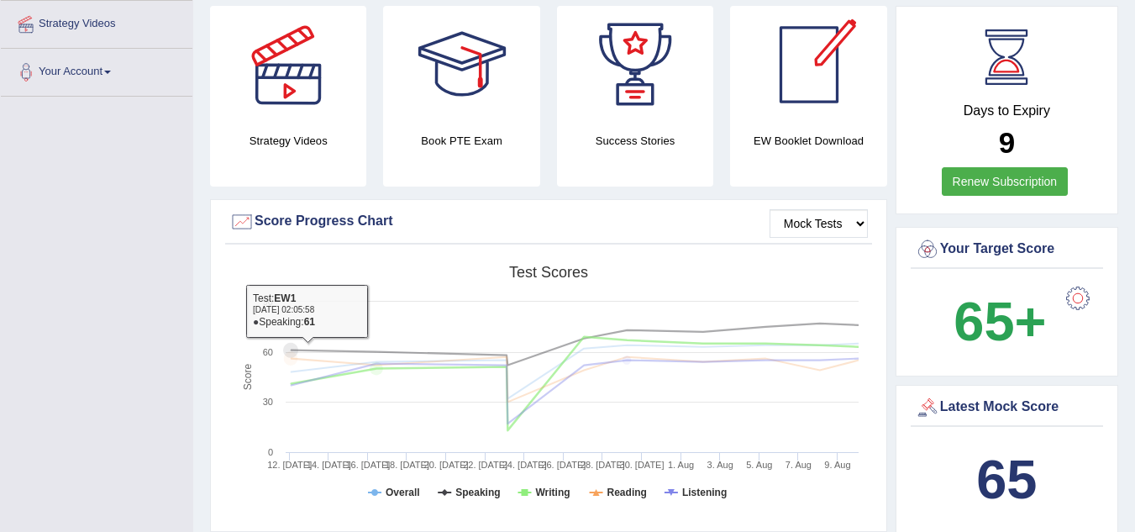
scroll to position [84, 0]
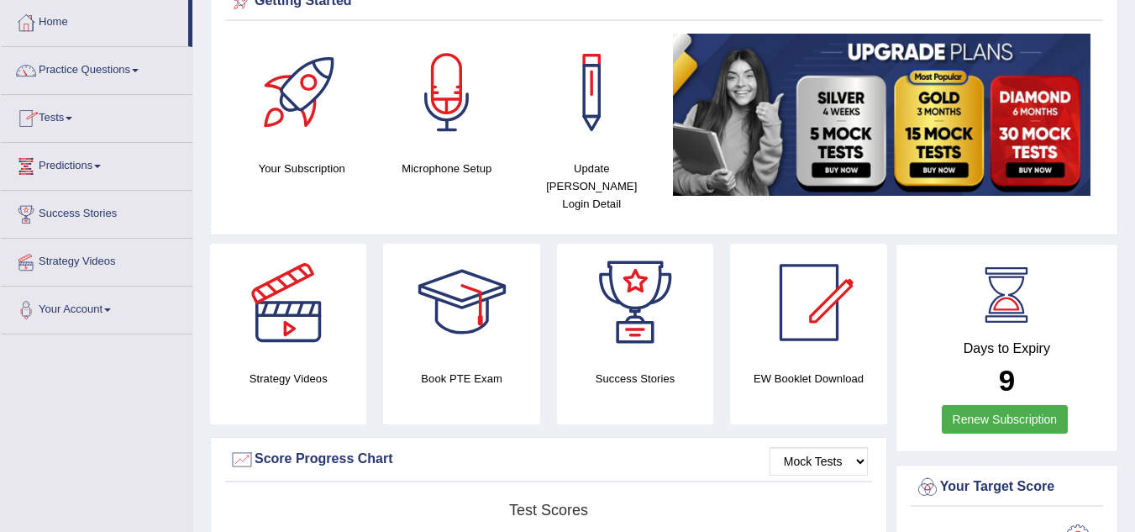
click at [55, 116] on link "Tests" at bounding box center [97, 116] width 192 height 42
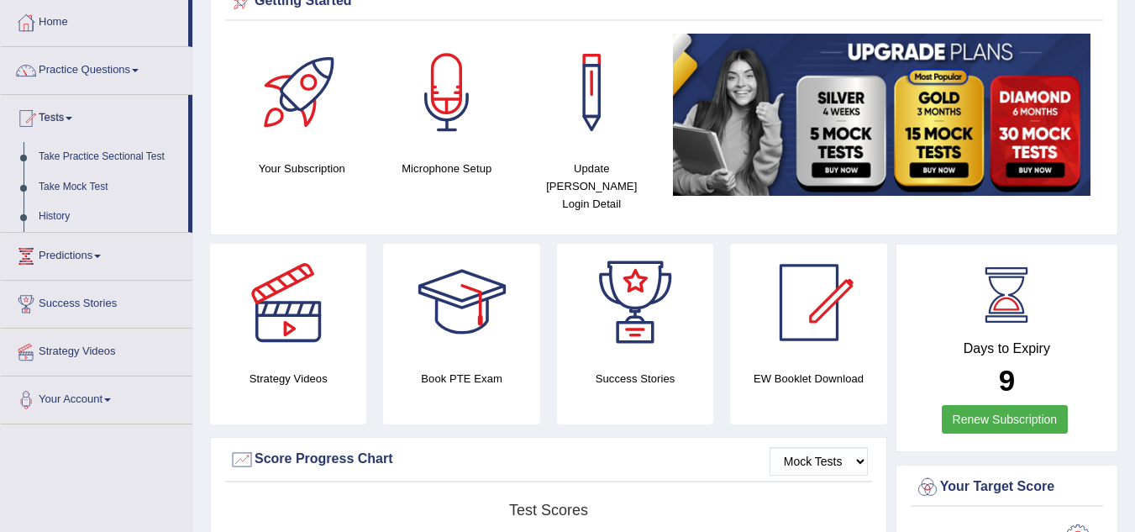
click at [57, 210] on link "History" at bounding box center [109, 217] width 157 height 30
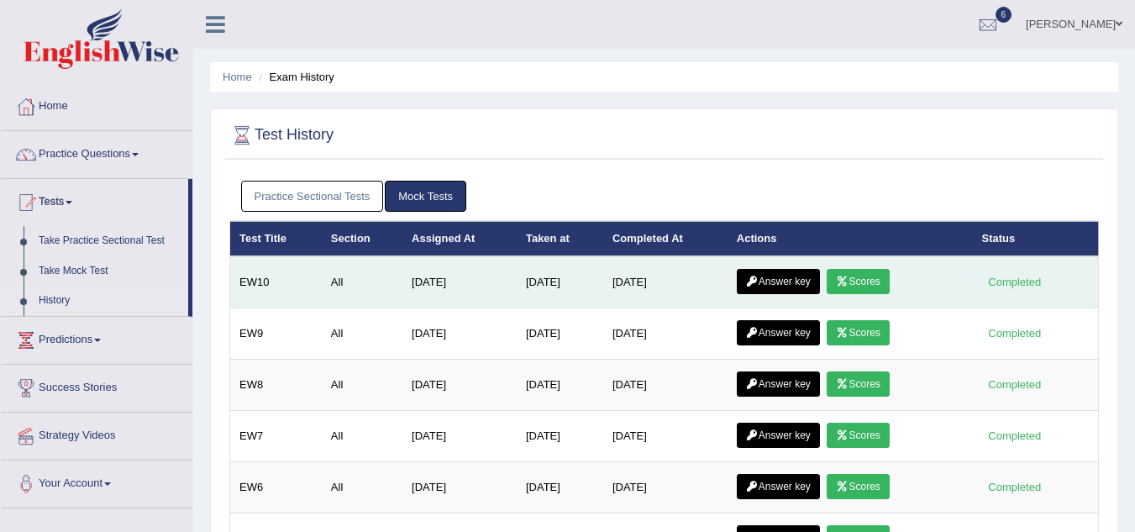
click at [863, 283] on link "Scores" at bounding box center [858, 281] width 62 height 25
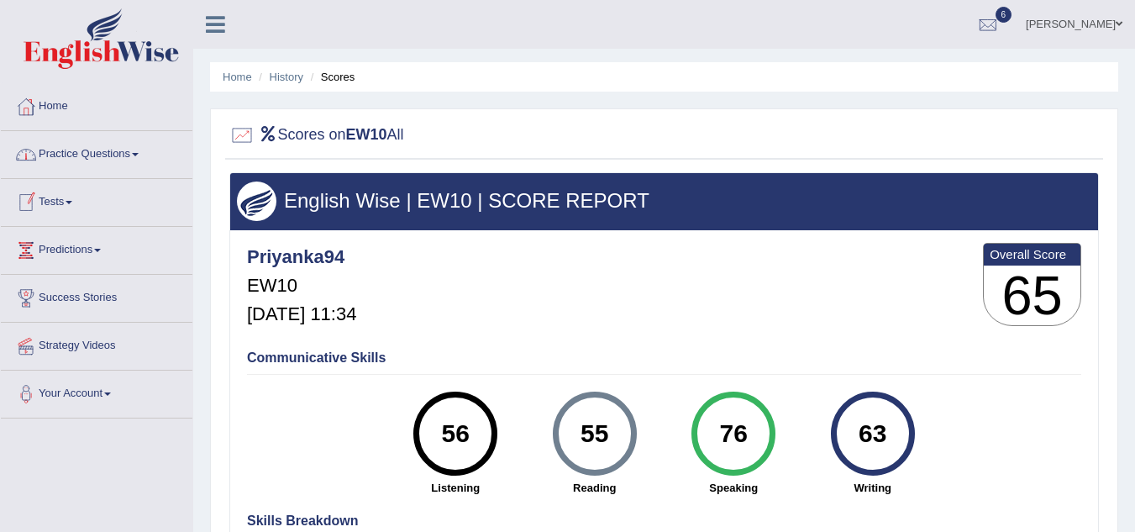
click at [303, 82] on ul "Home History Scores" at bounding box center [664, 76] width 909 height 29
click at [284, 77] on link "History" at bounding box center [287, 77] width 34 height 13
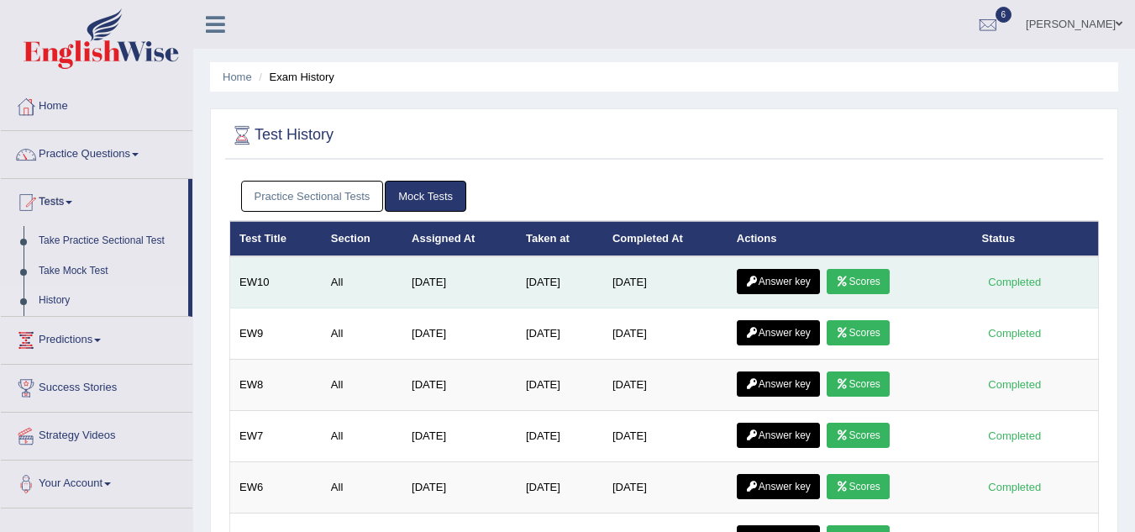
click at [766, 288] on link "Answer key" at bounding box center [778, 281] width 83 height 25
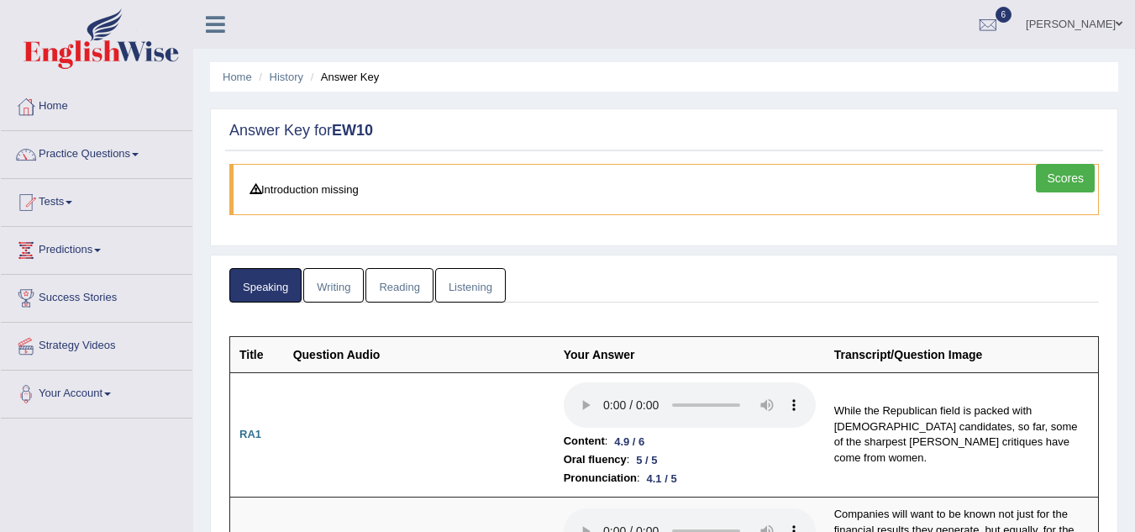
click at [346, 286] on link "Writing" at bounding box center [333, 285] width 61 height 34
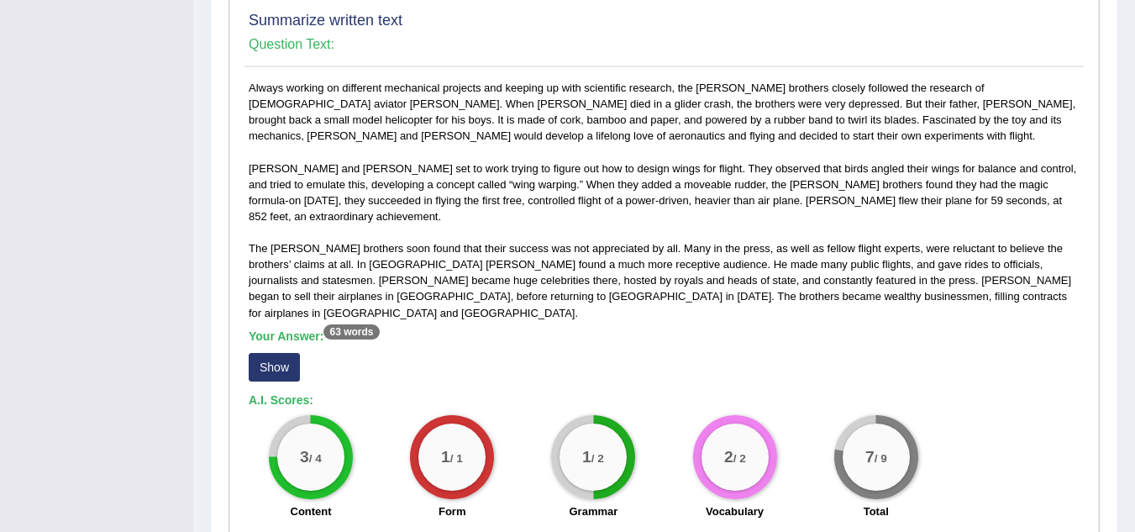
scroll to position [924, 0]
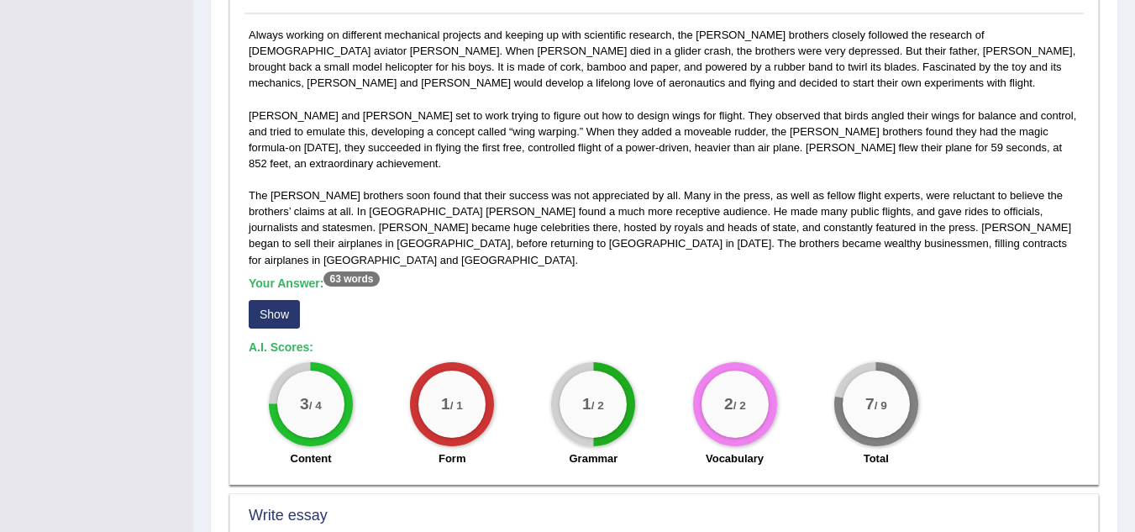
click at [276, 300] on button "Show" at bounding box center [274, 314] width 51 height 29
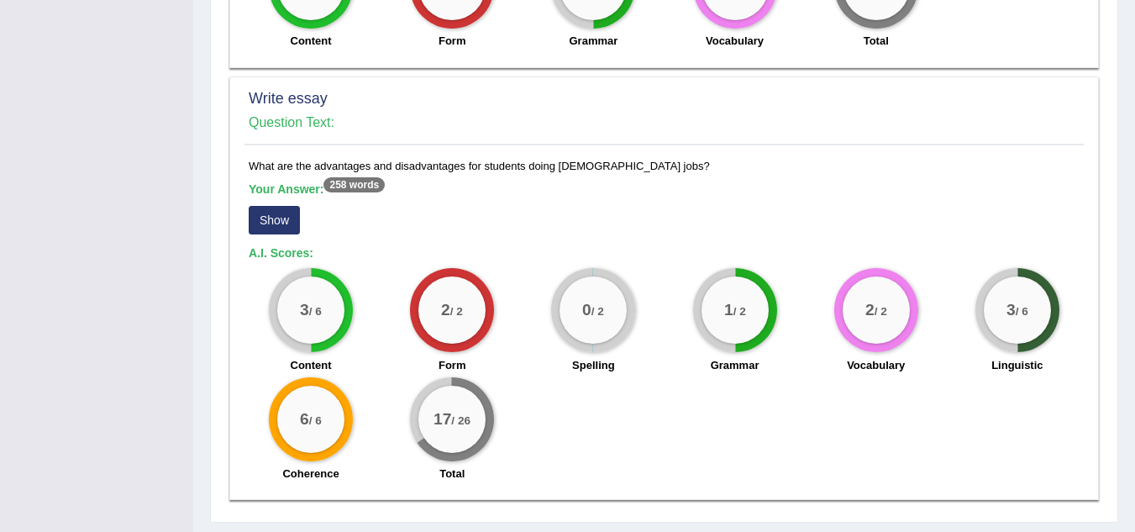
scroll to position [1371, 0]
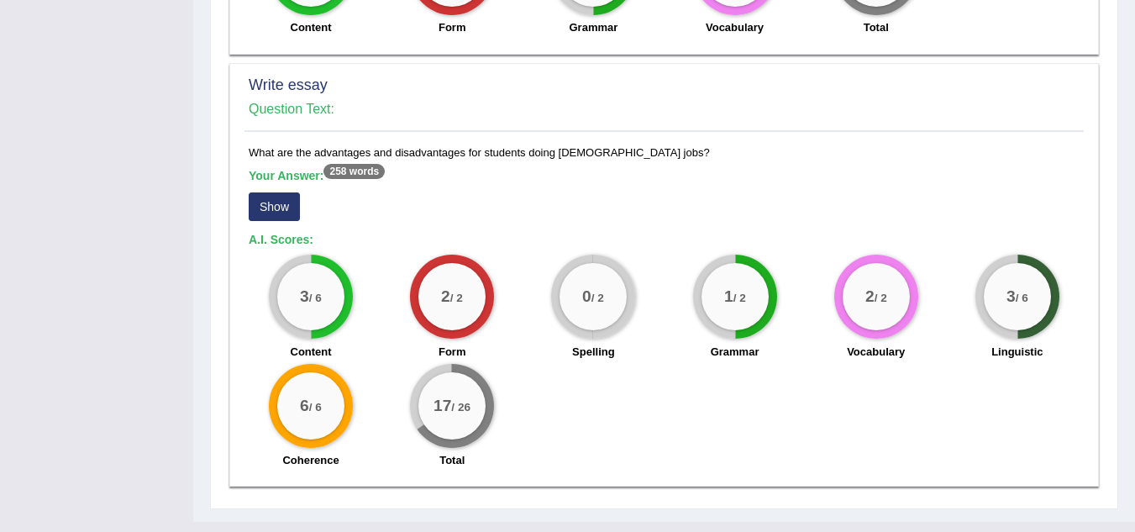
click at [282, 192] on button "Show" at bounding box center [274, 206] width 51 height 29
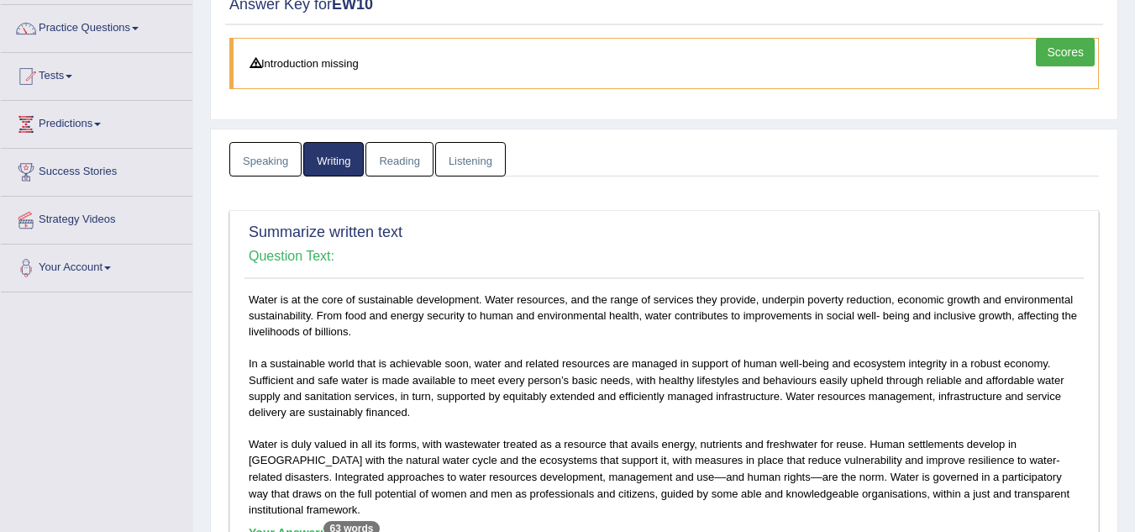
scroll to position [0, 0]
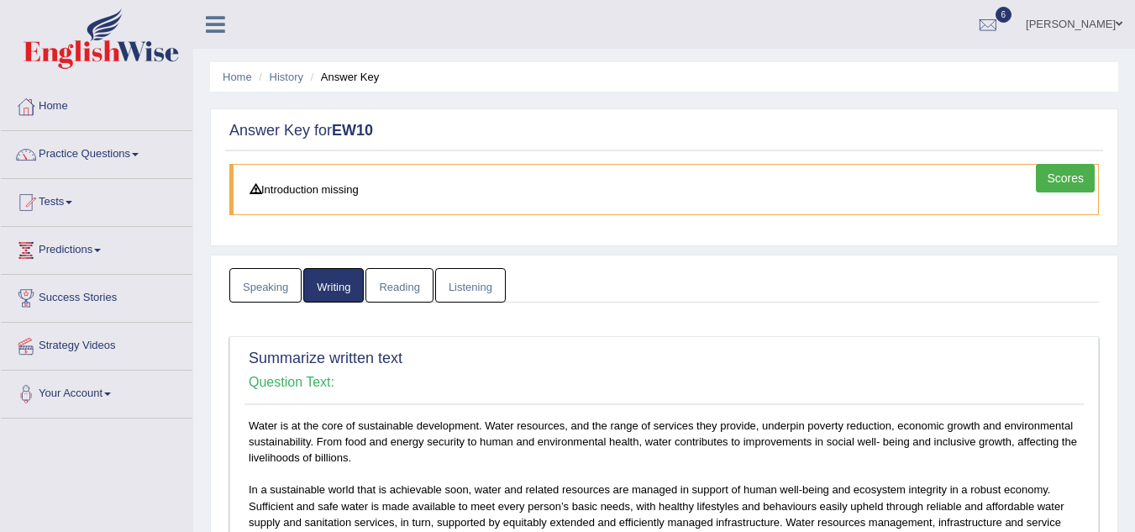
click at [386, 277] on link "Reading" at bounding box center [399, 285] width 67 height 34
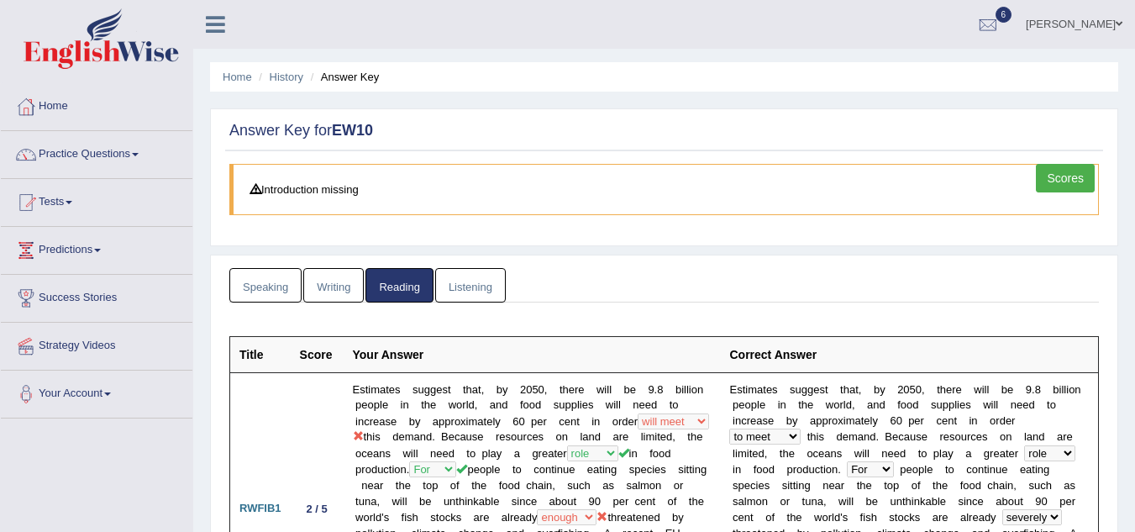
click at [471, 274] on link "Listening" at bounding box center [470, 285] width 71 height 34
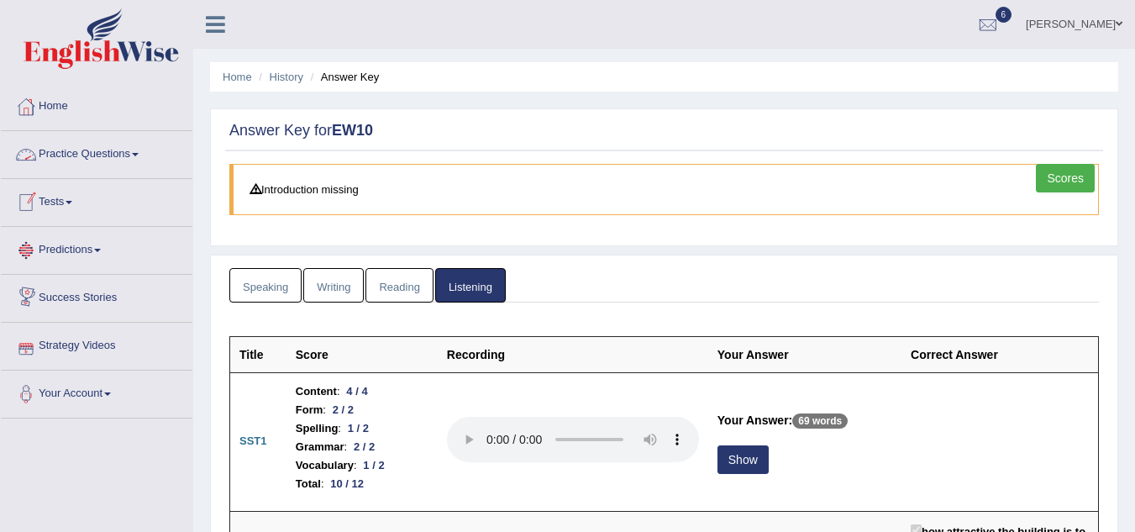
click at [49, 194] on link "Tests" at bounding box center [97, 200] width 192 height 42
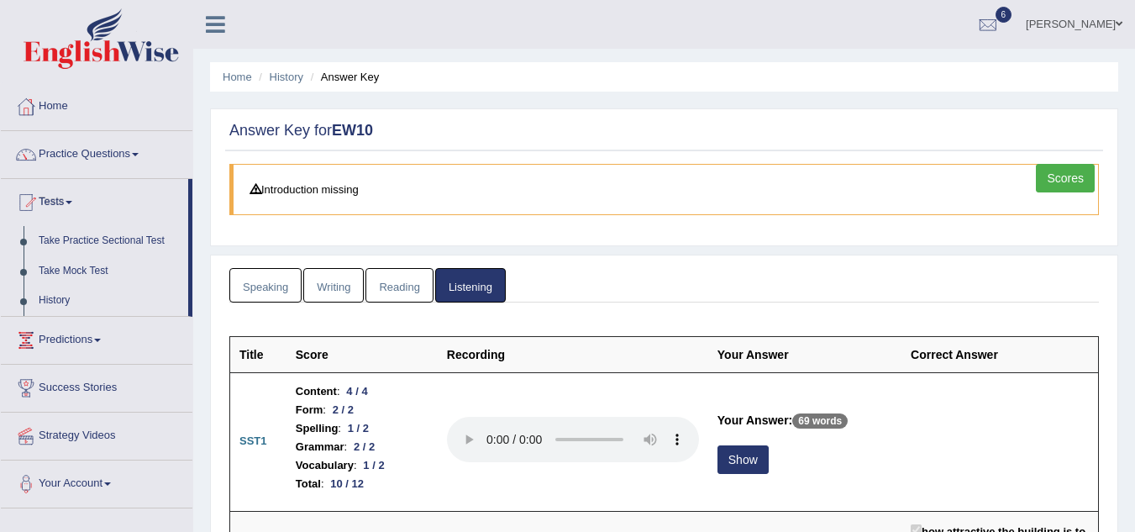
click at [1050, 172] on link "Scores" at bounding box center [1065, 178] width 59 height 29
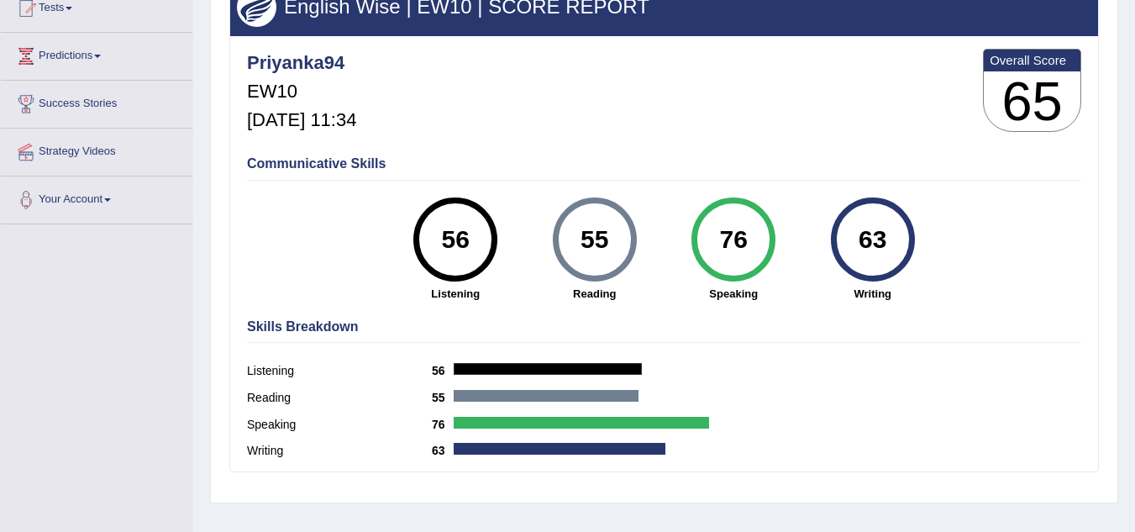
scroll to position [252, 0]
